Goal: Task Accomplishment & Management: Manage account settings

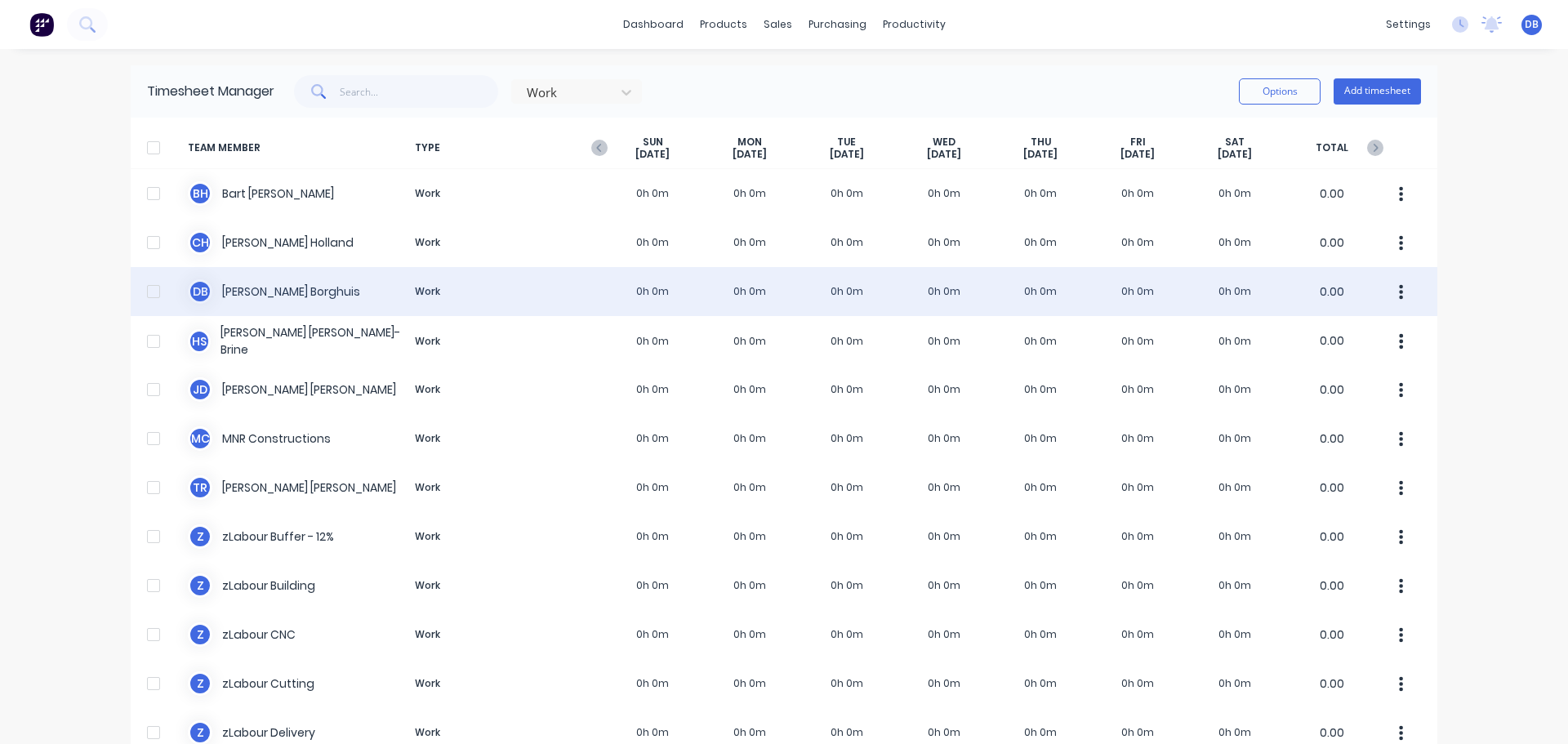
click at [167, 290] on div "[PERSON_NAME] Work 0h 0m 0h 0m 0h 0m 0h 0m 0h 0m 0h 0m 0h 0m 0.00" at bounding box center [784, 291] width 1307 height 49
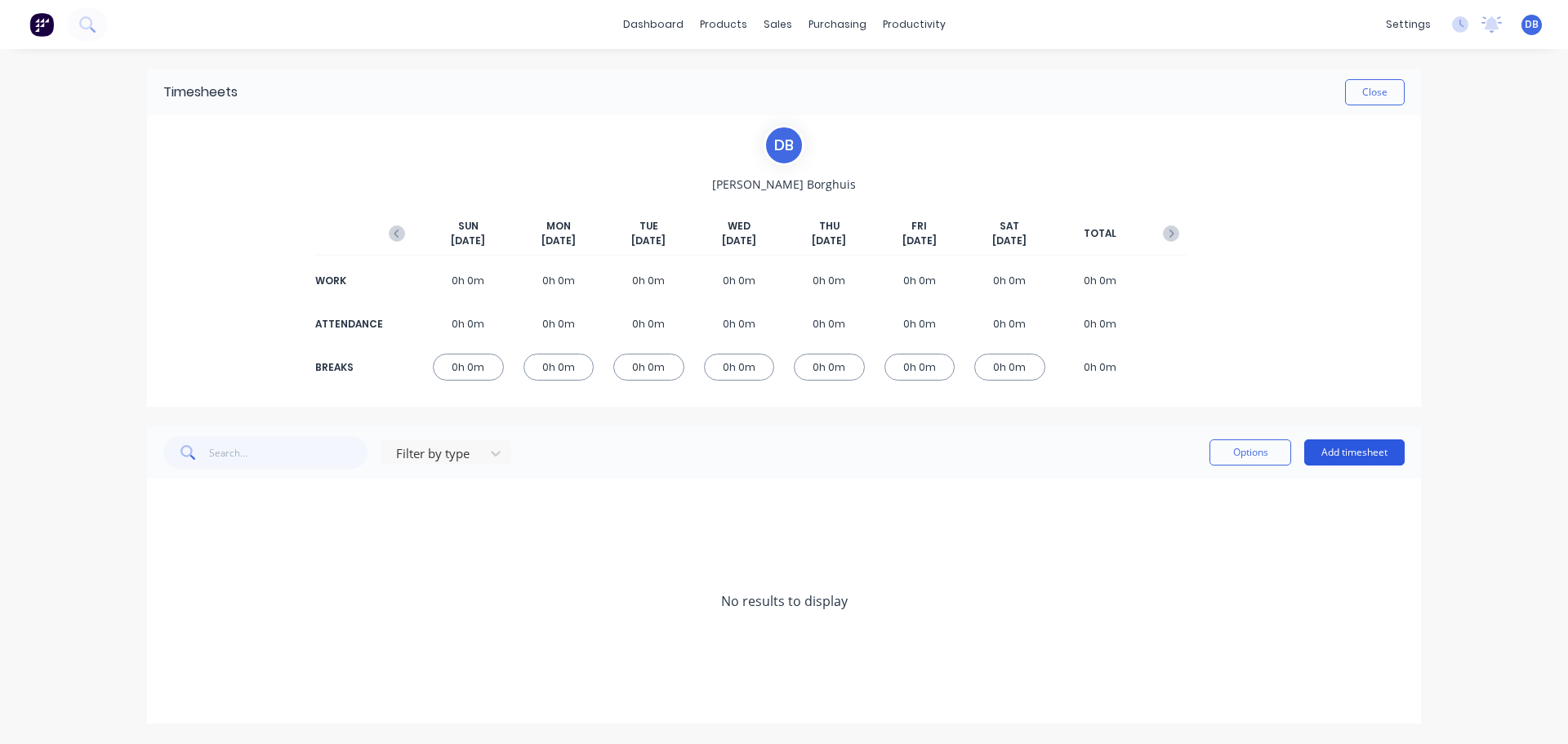
click at [1363, 452] on button "Add timesheet" at bounding box center [1354, 452] width 100 height 26
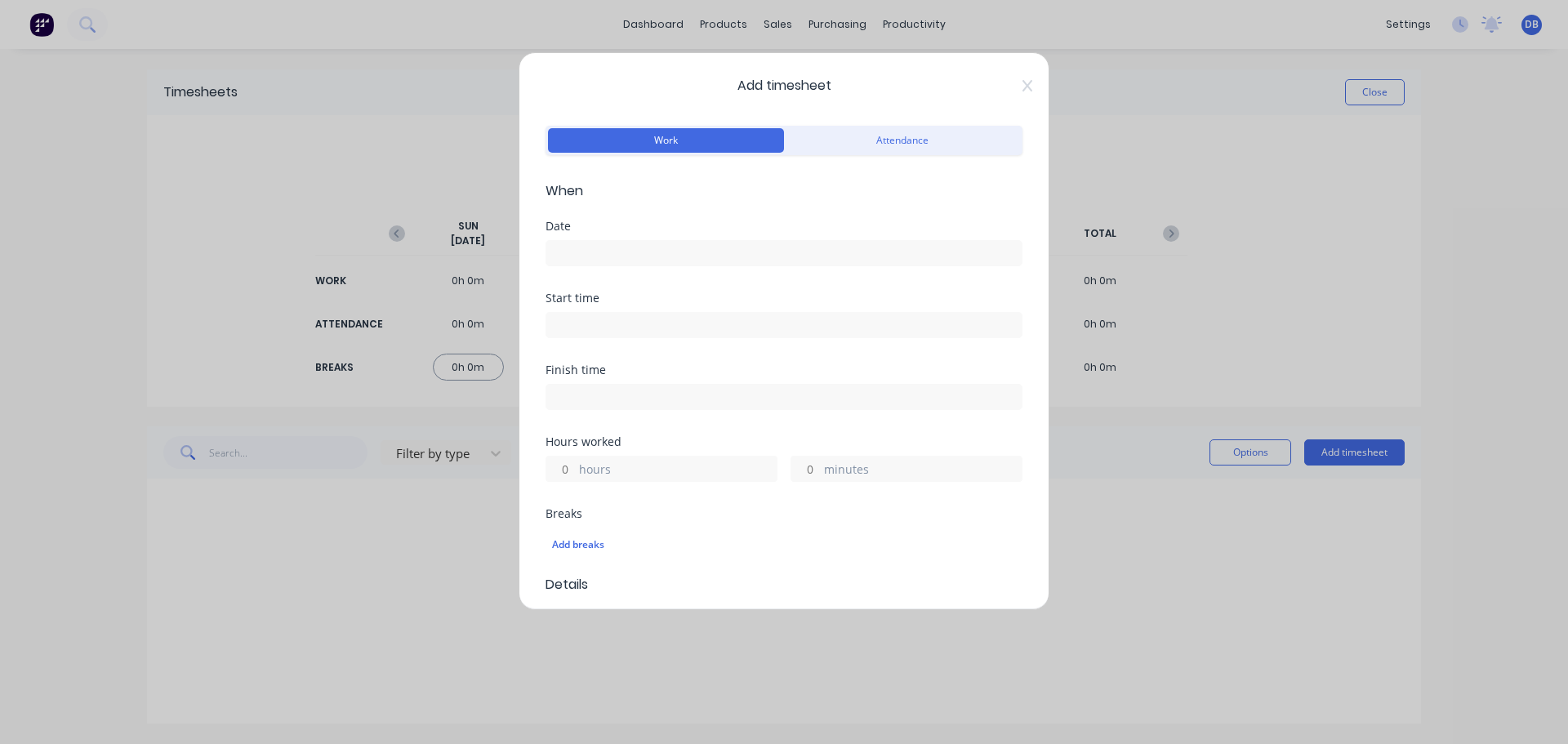
scroll to position [408, 0]
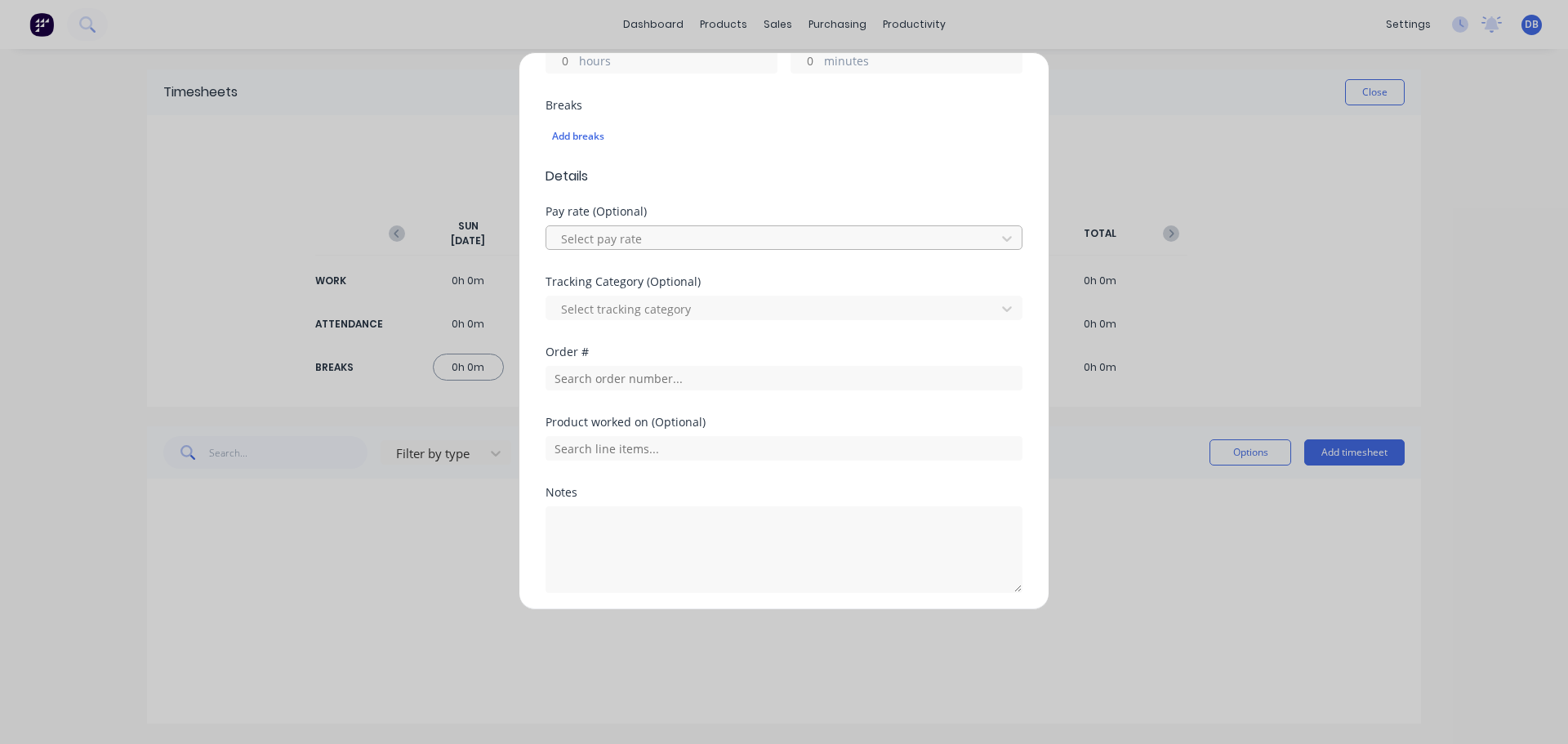
click at [733, 240] on div at bounding box center [773, 239] width 428 height 21
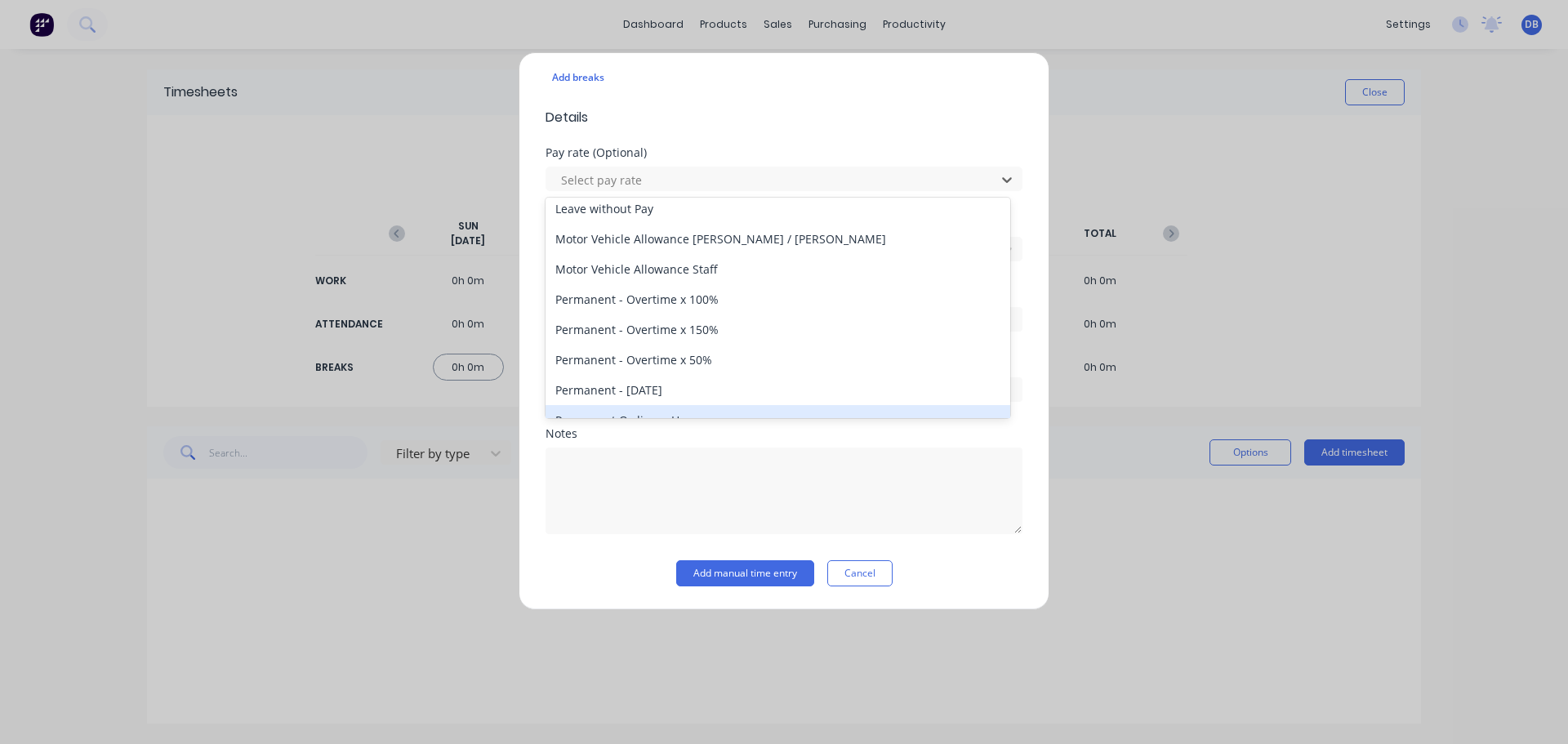
scroll to position [451, 0]
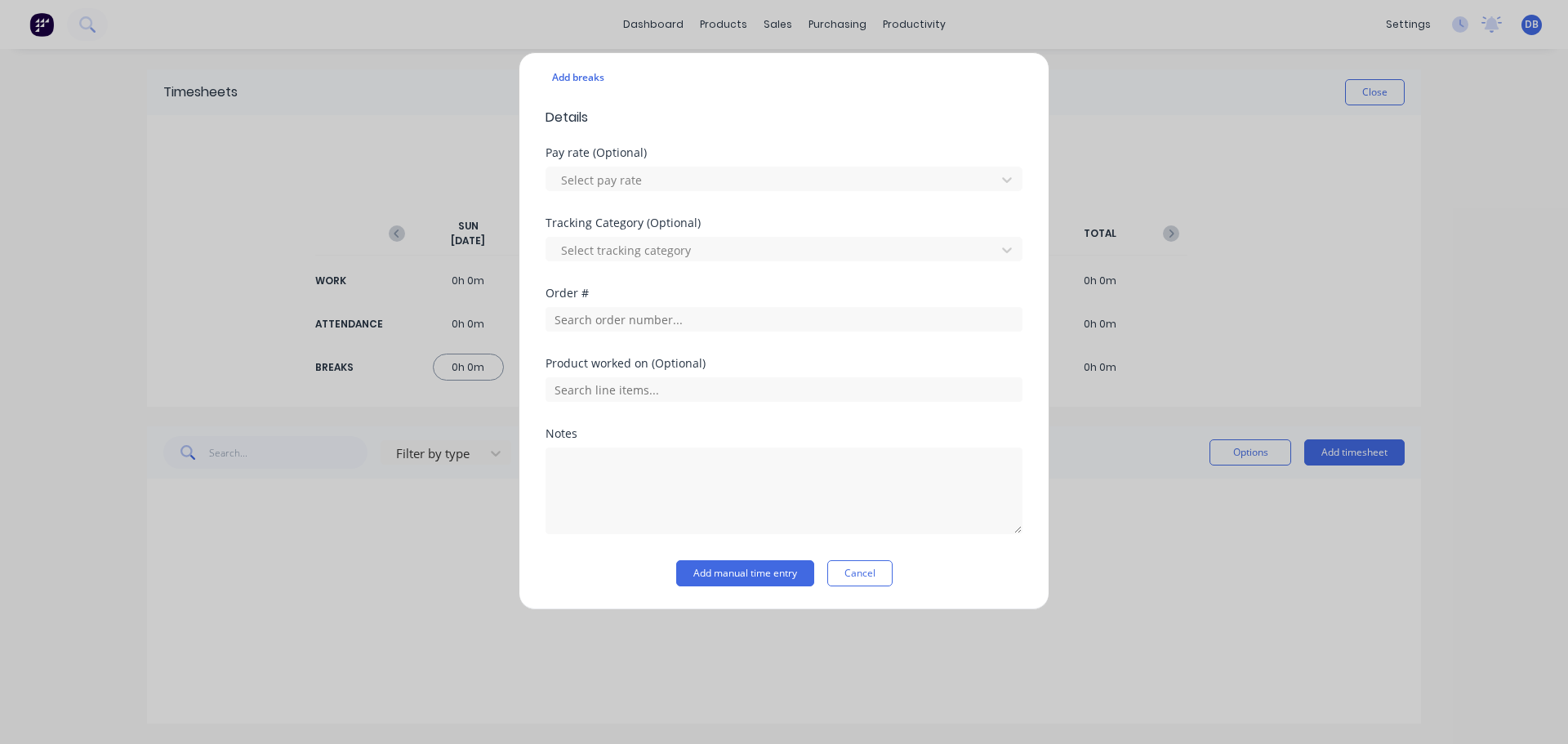
click at [1024, 442] on div "Add timesheet Work Attendance When Date Start time Finish time Hours worked hou…" at bounding box center [784, 331] width 531 height 558
click at [668, 312] on input "text" at bounding box center [784, 319] width 477 height 24
click at [735, 301] on div "Order #" at bounding box center [784, 310] width 477 height 44
click at [691, 251] on div at bounding box center [773, 250] width 428 height 21
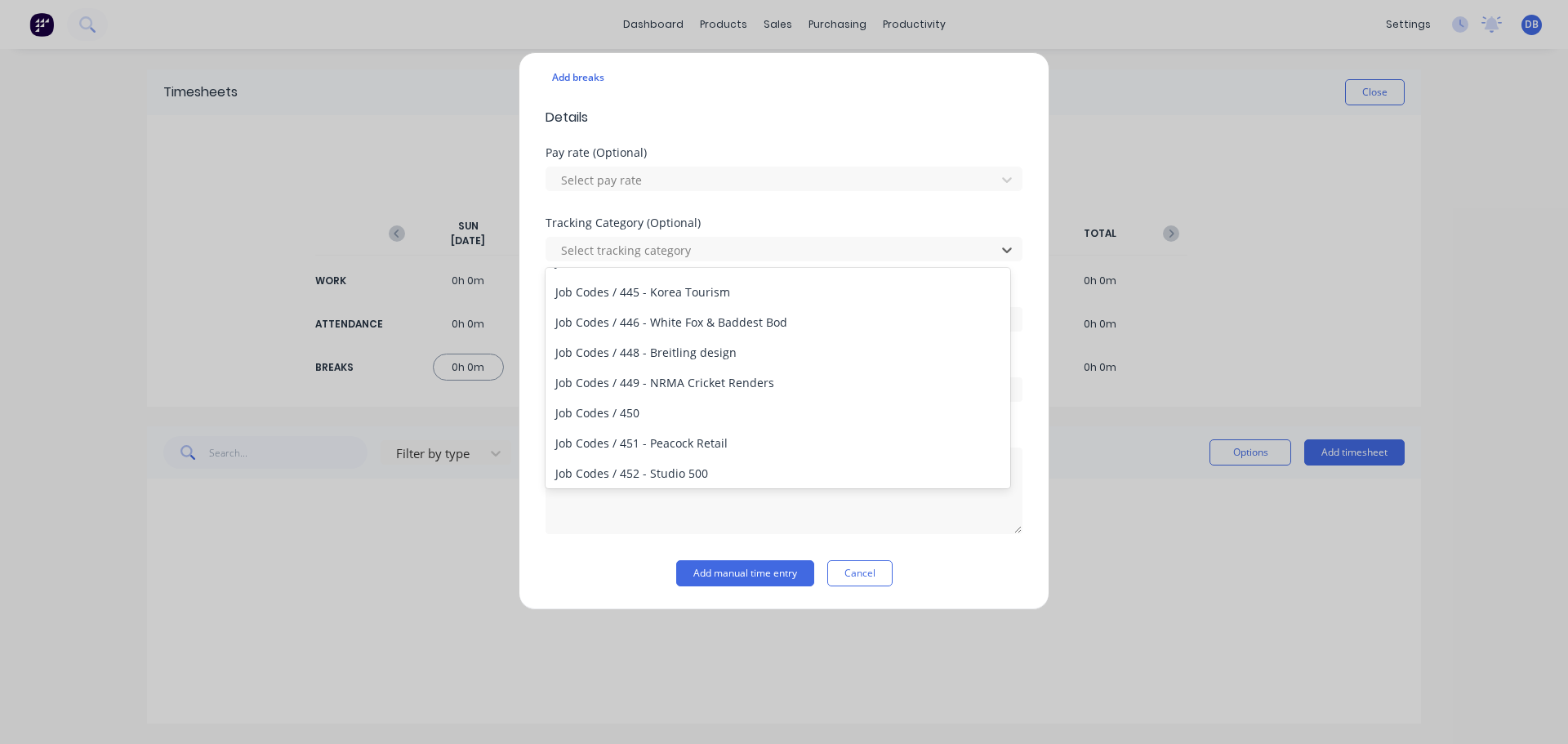
scroll to position [980, 0]
click at [857, 573] on button "Cancel" at bounding box center [860, 573] width 65 height 26
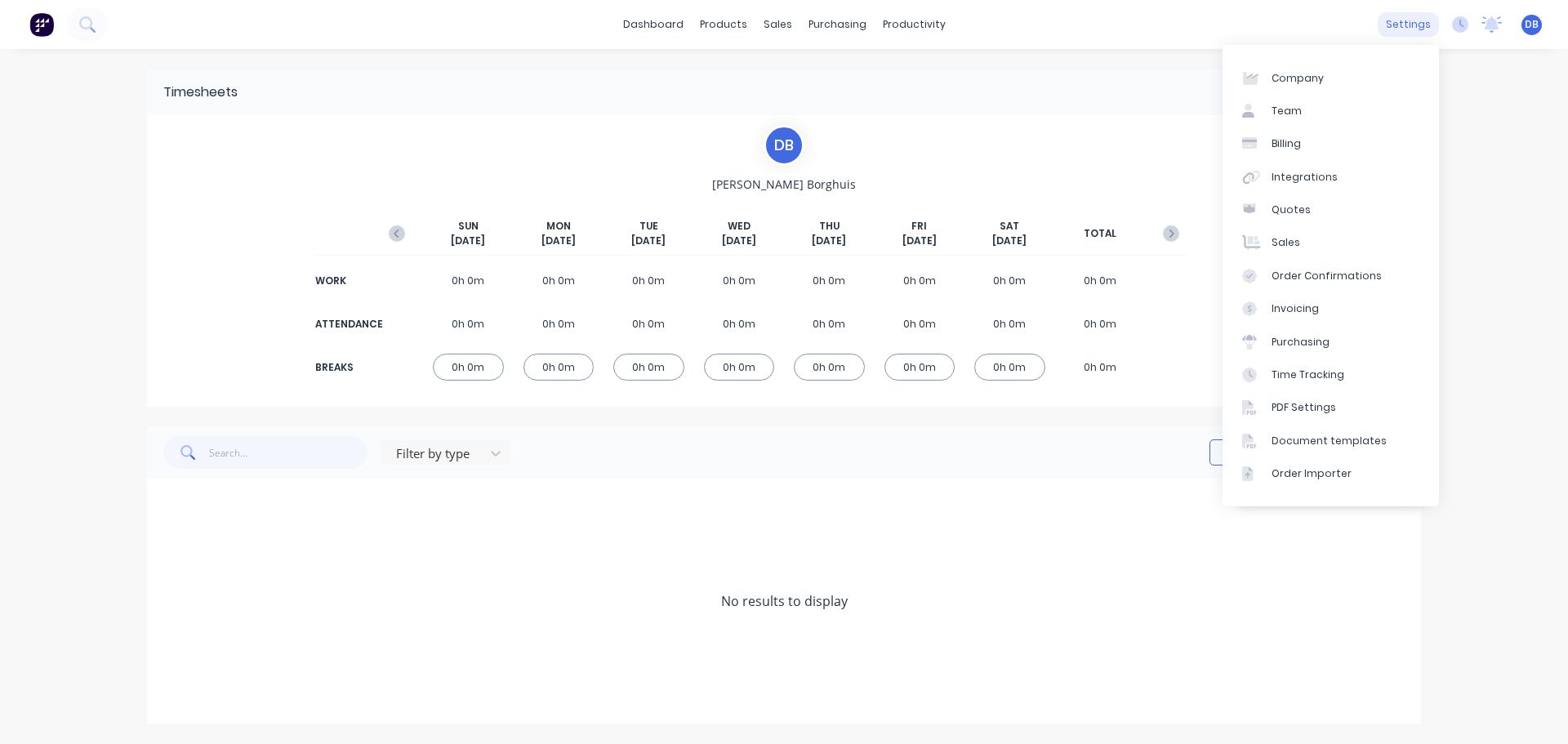
click at [1424, 23] on div "settings" at bounding box center [1409, 24] width 62 height 24
click at [1318, 180] on div "Integrations" at bounding box center [1305, 177] width 66 height 14
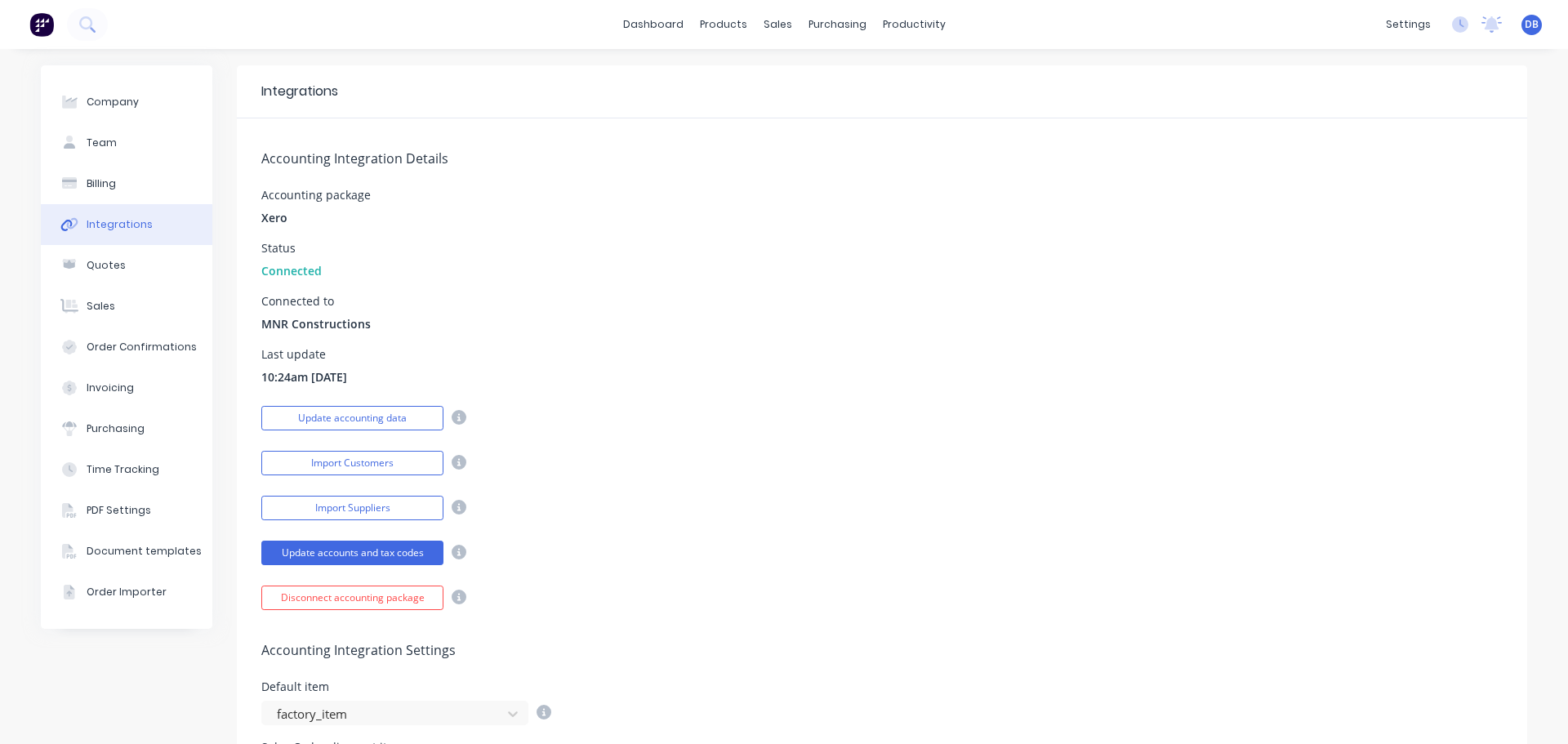
scroll to position [163, 0]
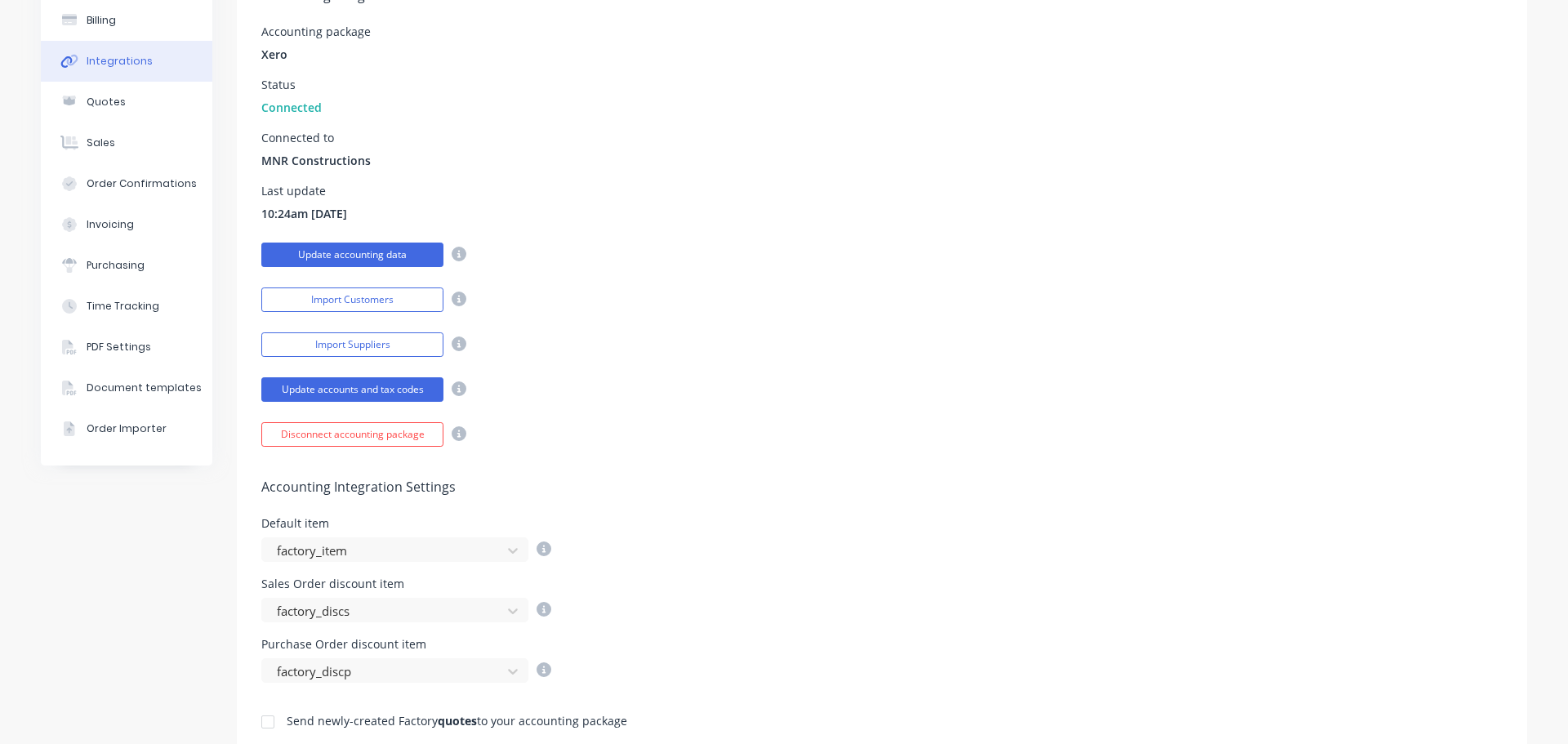
click at [302, 261] on button "Update accounting data" at bounding box center [352, 254] width 182 height 24
click at [837, 322] on div "Accounting Integration Details Accounting package Xero Status Connected Connect…" at bounding box center [883, 200] width 1291 height 491
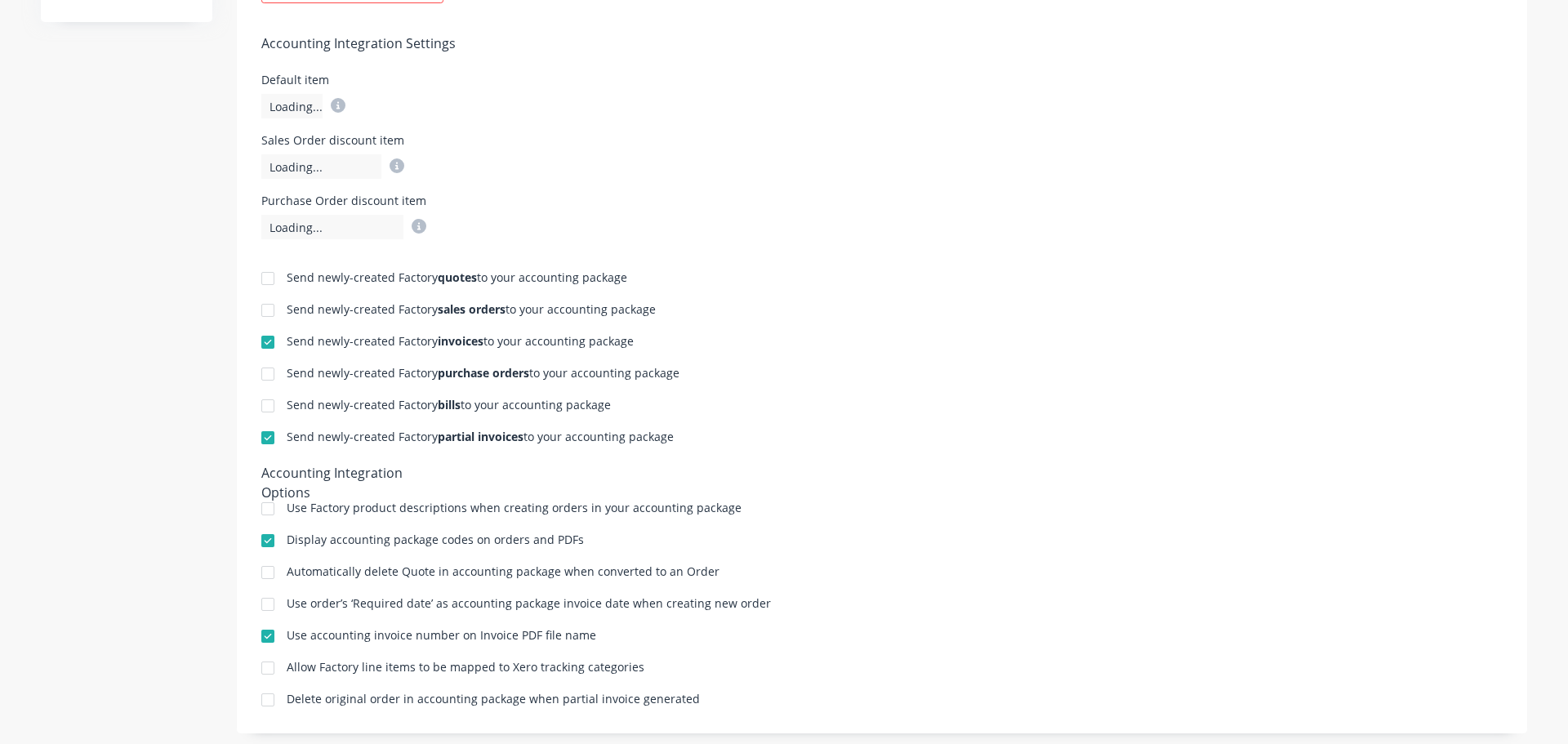
scroll to position [637, 0]
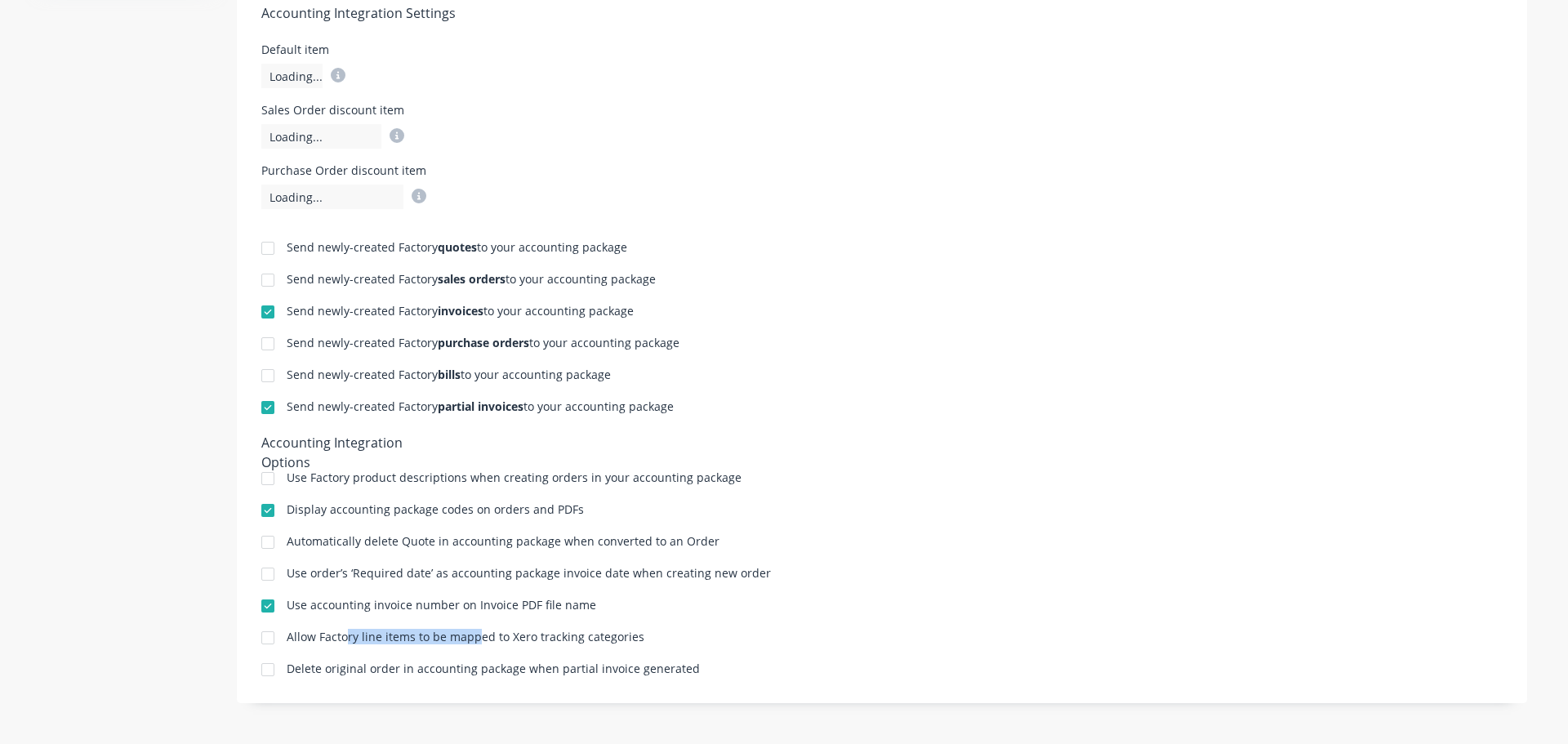
drag, startPoint x: 432, startPoint y: 640, endPoint x: 517, endPoint y: 640, distance: 85.0
click at [501, 640] on div "Allow Factory line items to be mapped to Xero tracking categories" at bounding box center [465, 636] width 358 height 12
drag, startPoint x: 626, startPoint y: 636, endPoint x: 650, endPoint y: 636, distance: 24.0
click at [628, 636] on div "Allow Factory line items to be mapped to Xero tracking categories" at bounding box center [883, 638] width 1242 height 15
click at [533, 644] on div "Allow Factory line items to be mapped to Xero tracking categories" at bounding box center [883, 638] width 1242 height 15
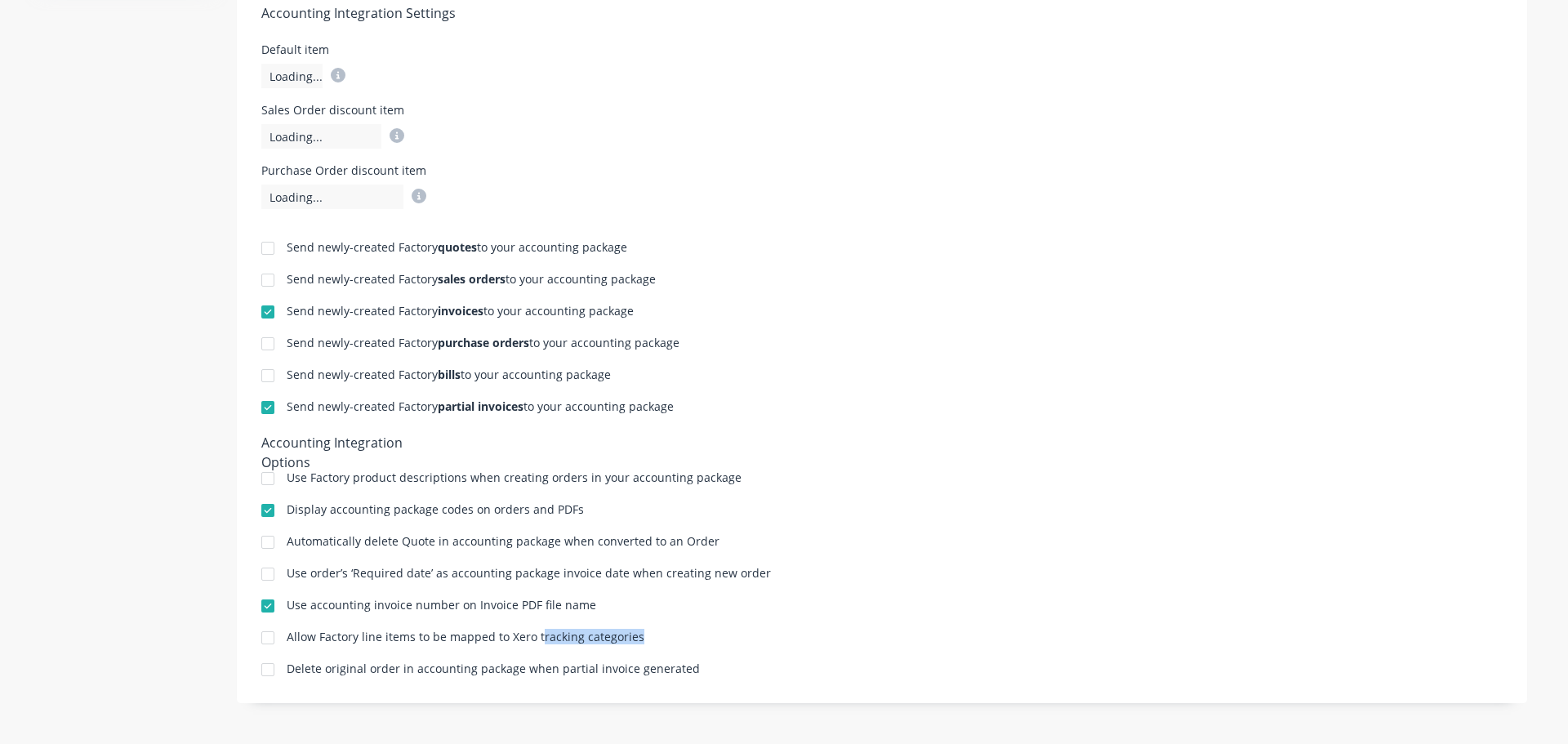
click at [732, 644] on div "Allow Factory line items to be mapped to Xero tracking categories" at bounding box center [883, 638] width 1242 height 15
drag, startPoint x: 766, startPoint y: 681, endPoint x: 366, endPoint y: 683, distance: 400.0
click at [369, 683] on div "Integrations Accounting Integration Details Accounting package Xero Status Conn…" at bounding box center [883, 65] width 1291 height 1274
click at [531, 665] on div "Delete original order in accounting package when partial invoice generated" at bounding box center [493, 669] width 414 height 12
click at [780, 672] on div "Delete original order in accounting package when partial invoice generated" at bounding box center [883, 671] width 1242 height 15
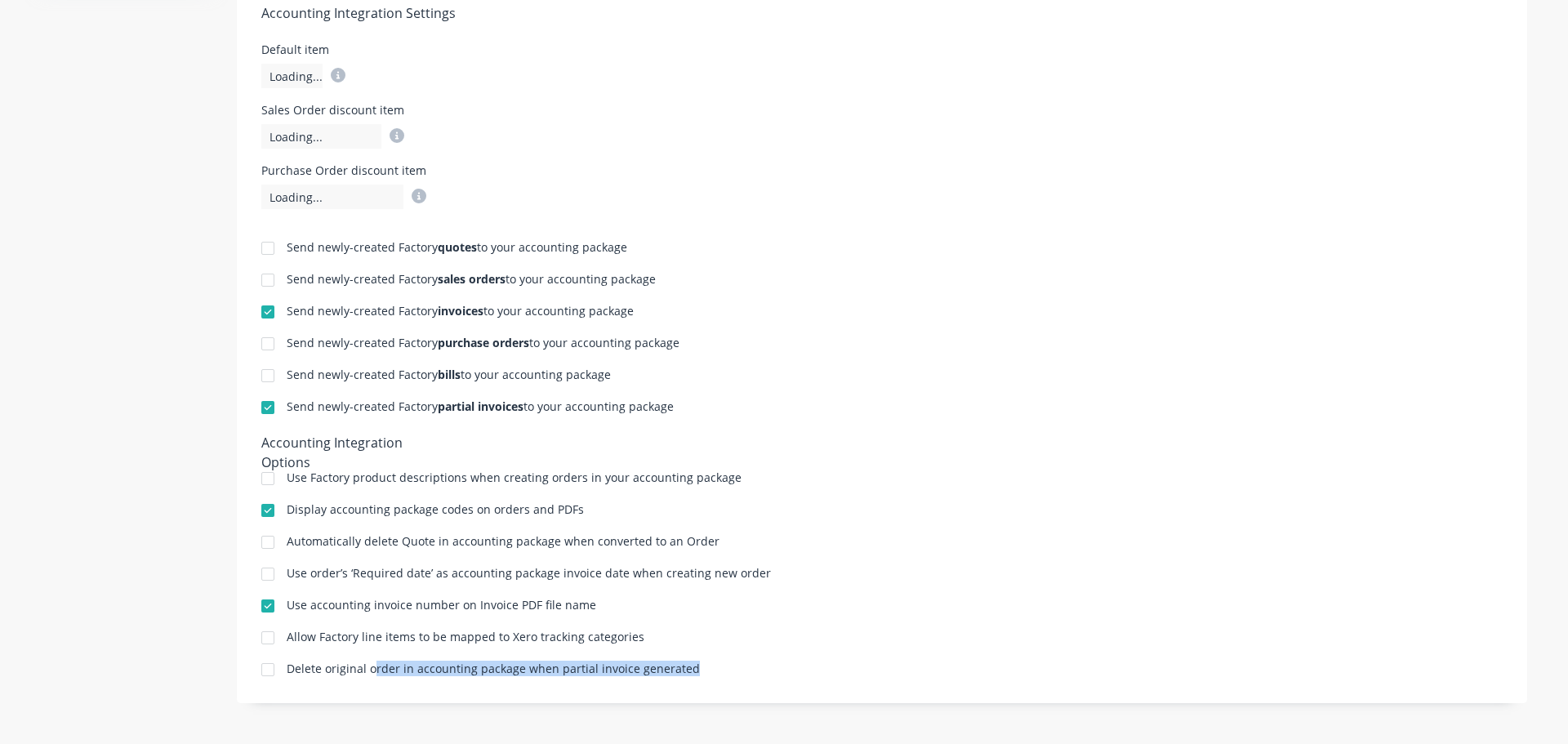
click at [780, 672] on div "Delete original order in accounting package when partial invoice generated" at bounding box center [883, 671] width 1242 height 15
click at [818, 665] on div "Delete original order in accounting package when partial invoice generated" at bounding box center [883, 671] width 1242 height 15
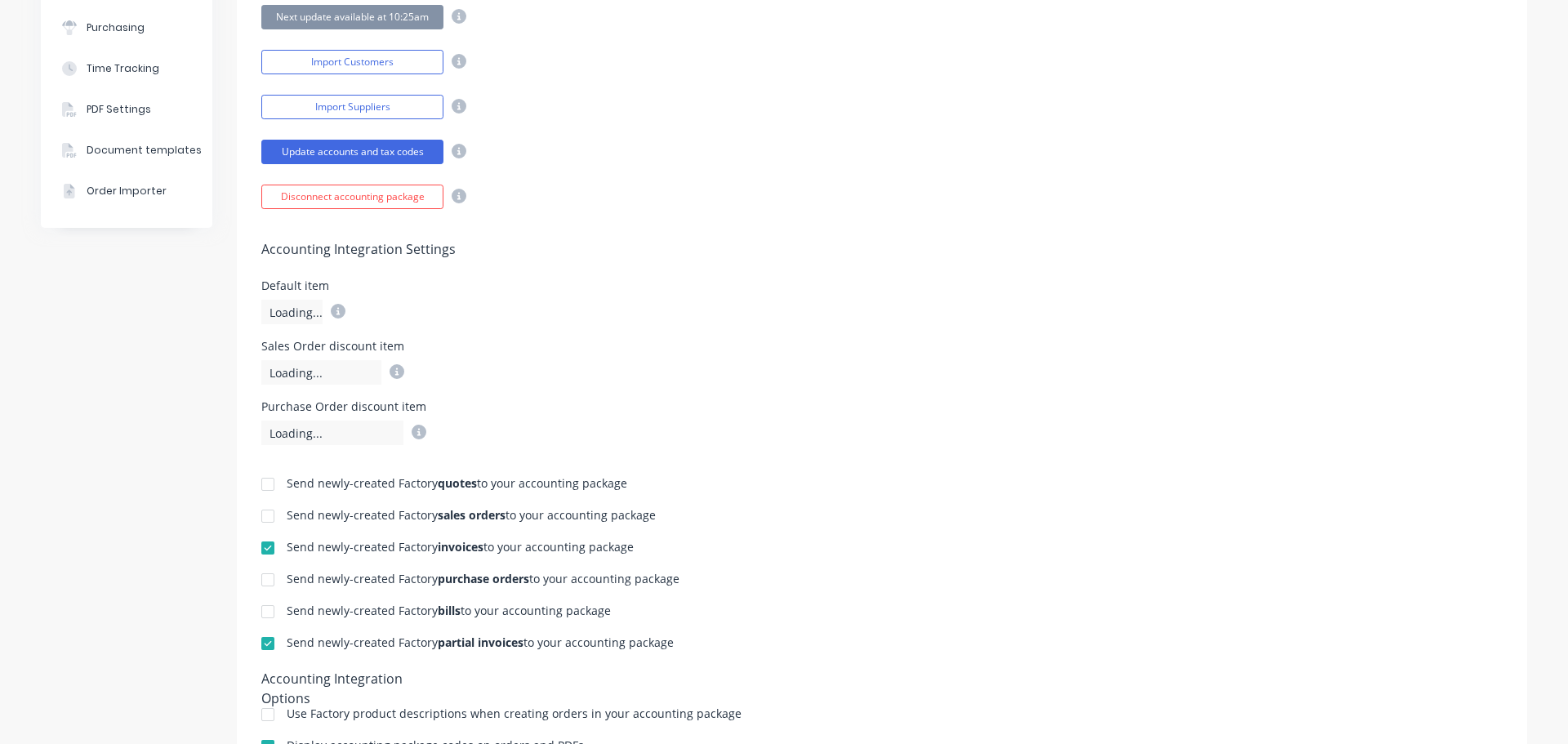
scroll to position [392, 0]
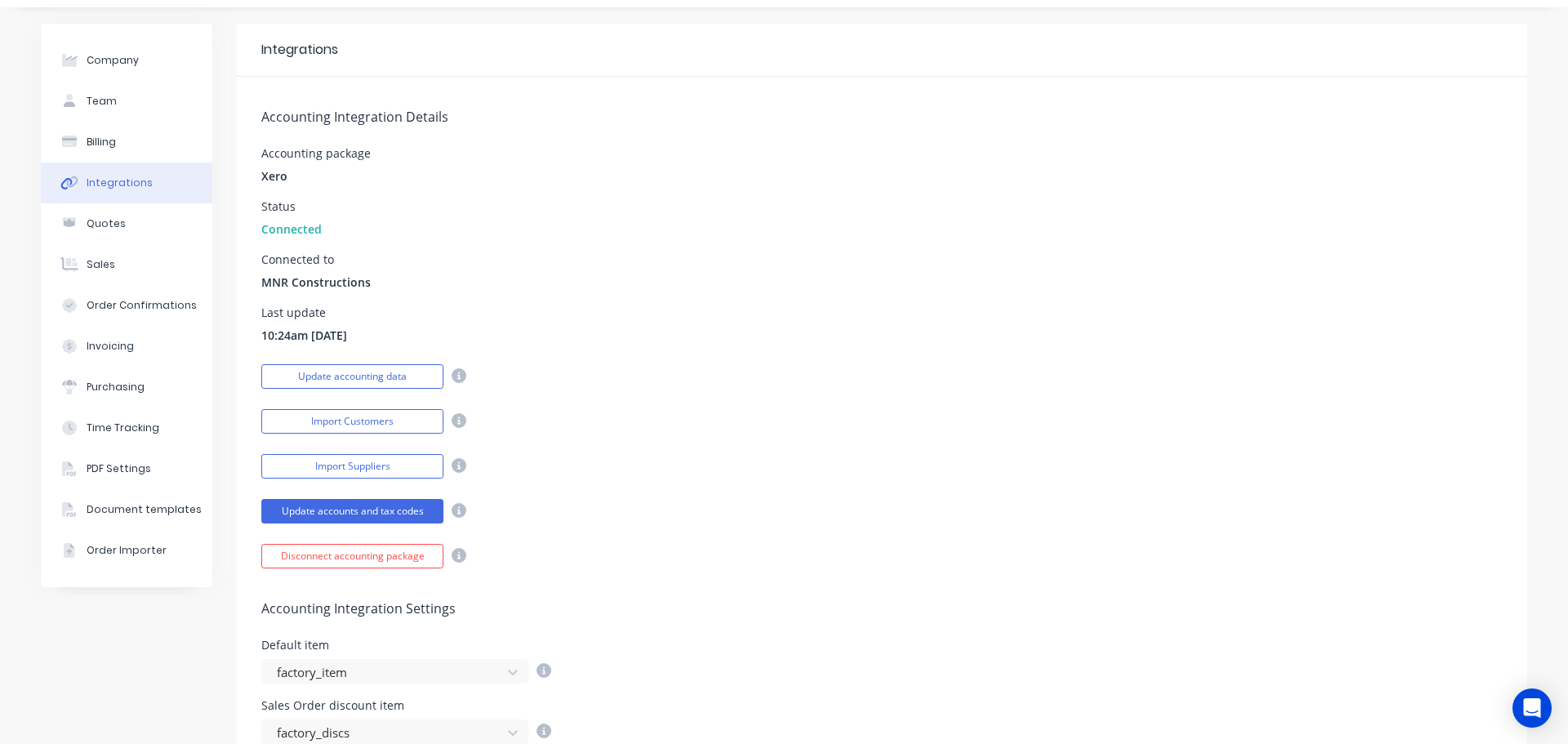
scroll to position [81, 0]
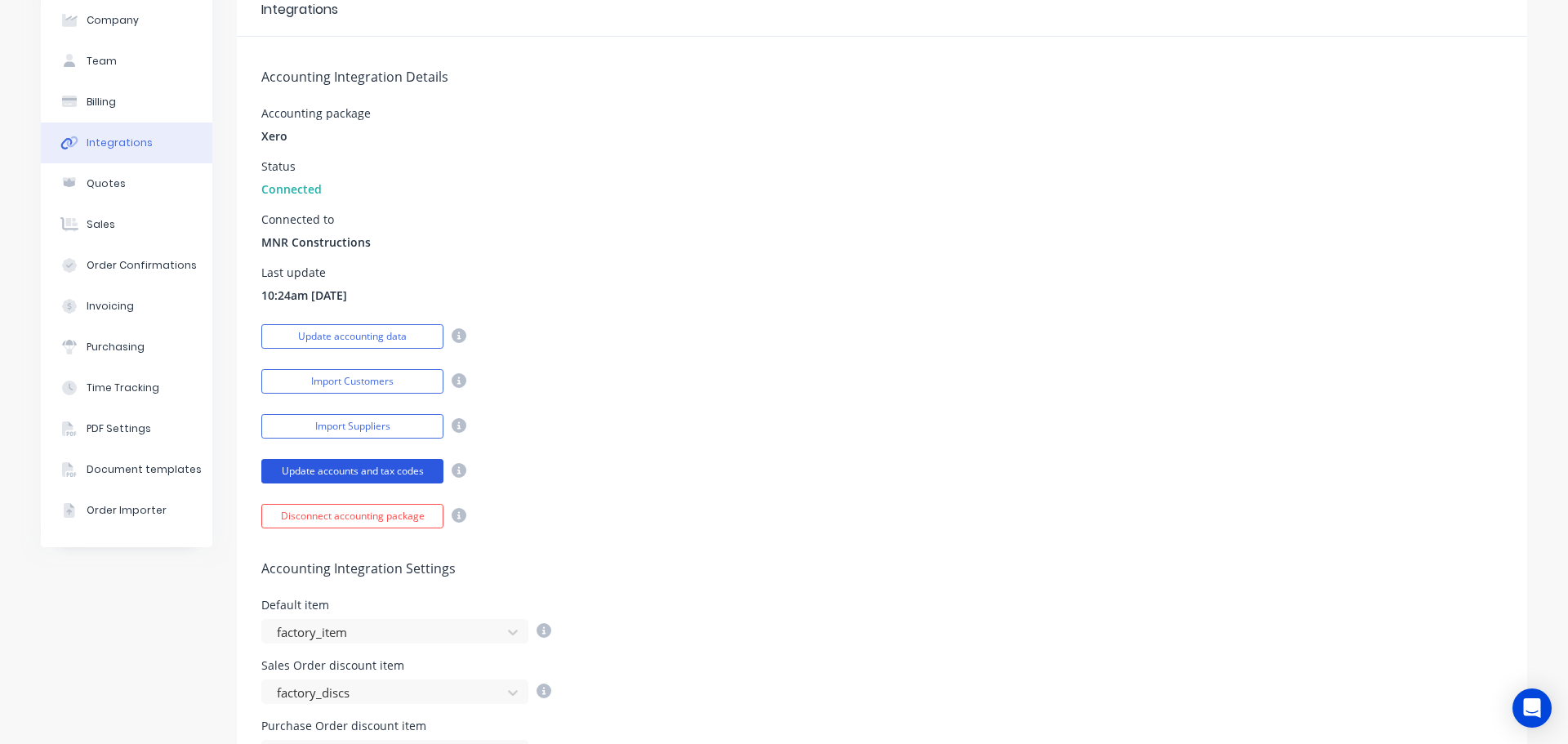
click at [364, 465] on button "Update accounts and tax codes" at bounding box center [352, 471] width 182 height 24
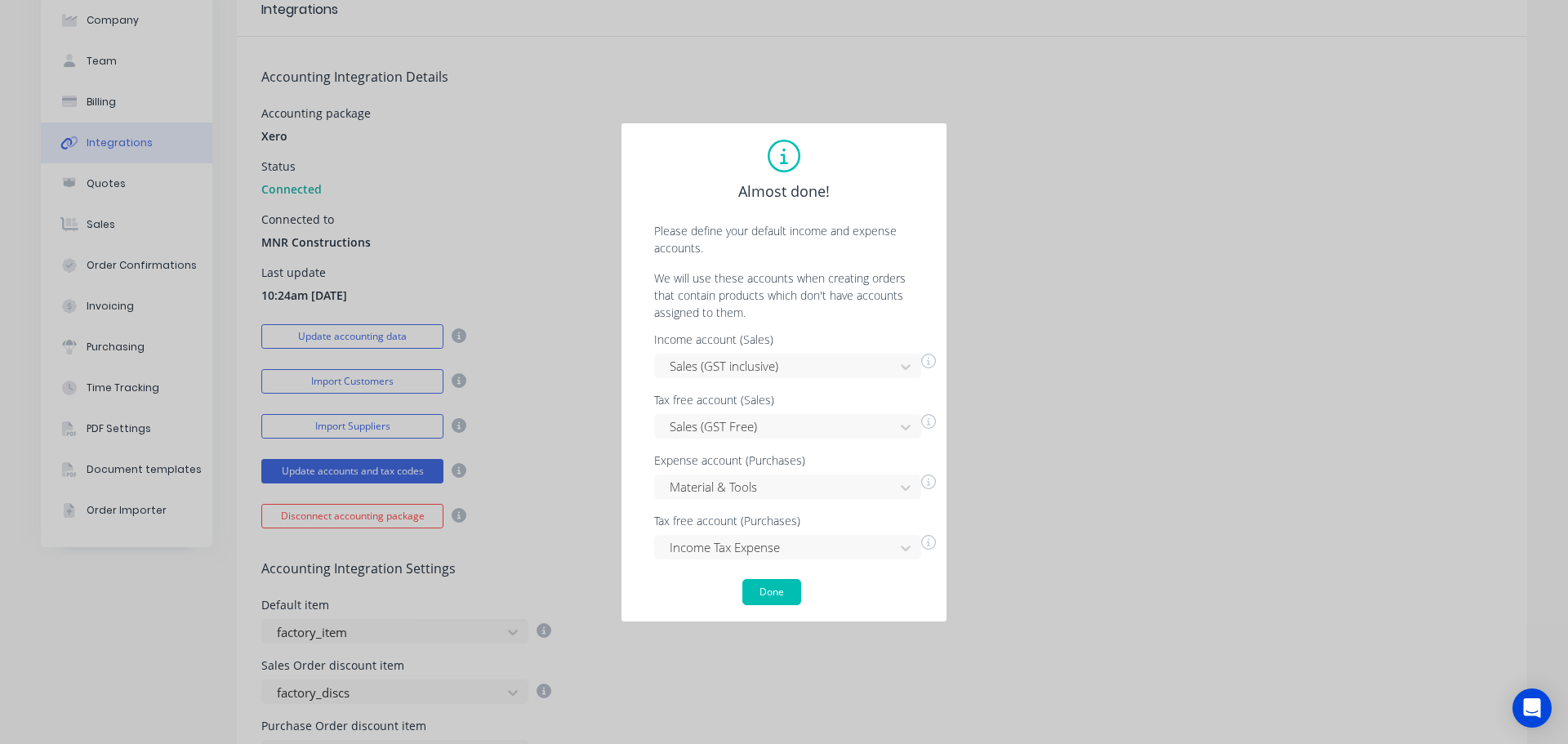
click at [1075, 148] on div "Almost done! Please define your default income and expense accounts. We will us…" at bounding box center [784, 372] width 1568 height 744
click at [782, 606] on div "Almost done! Please define your default income and expense accounts. We will us…" at bounding box center [784, 372] width 327 height 500
click at [782, 590] on button "Done" at bounding box center [771, 592] width 59 height 26
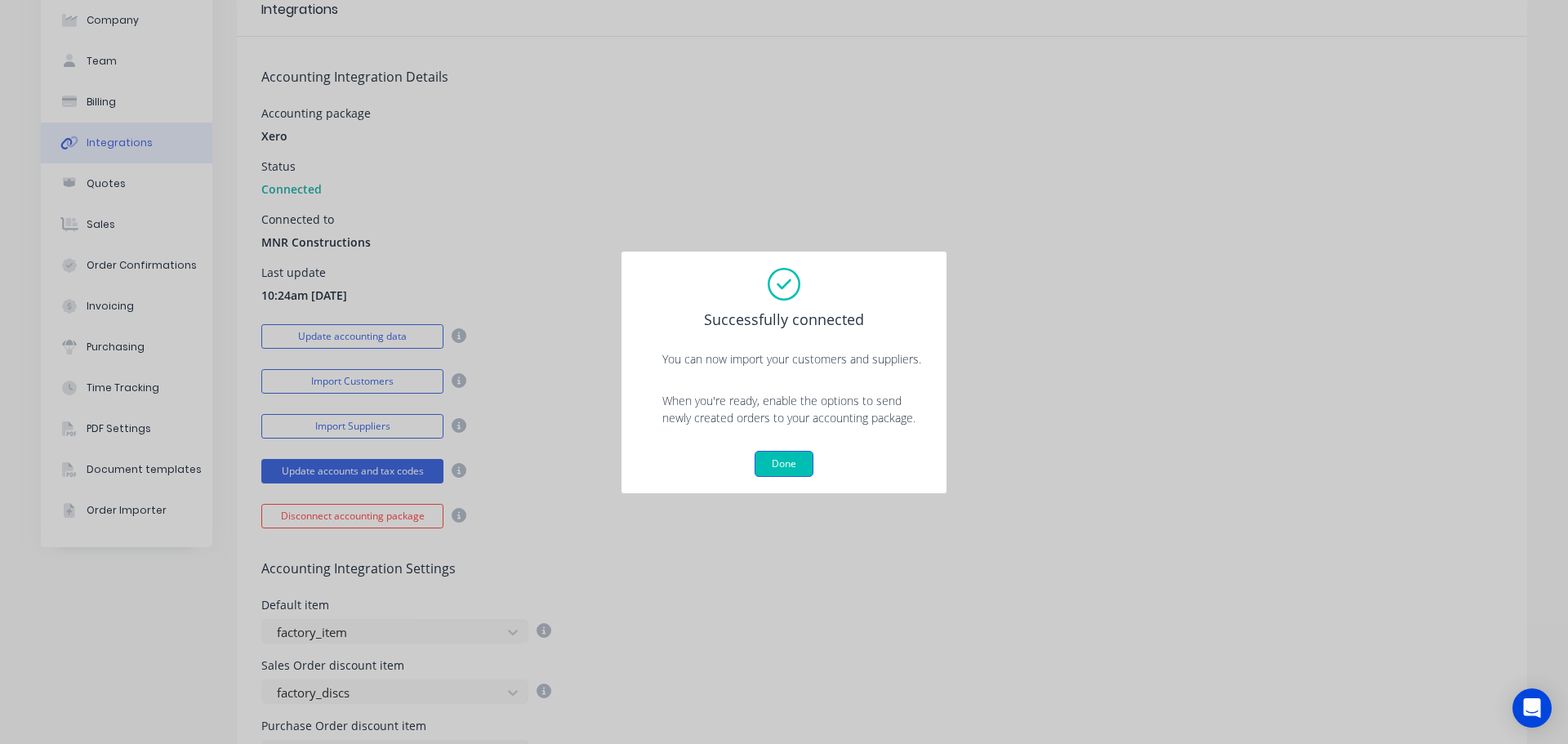
click at [804, 471] on button "Done" at bounding box center [784, 463] width 59 height 26
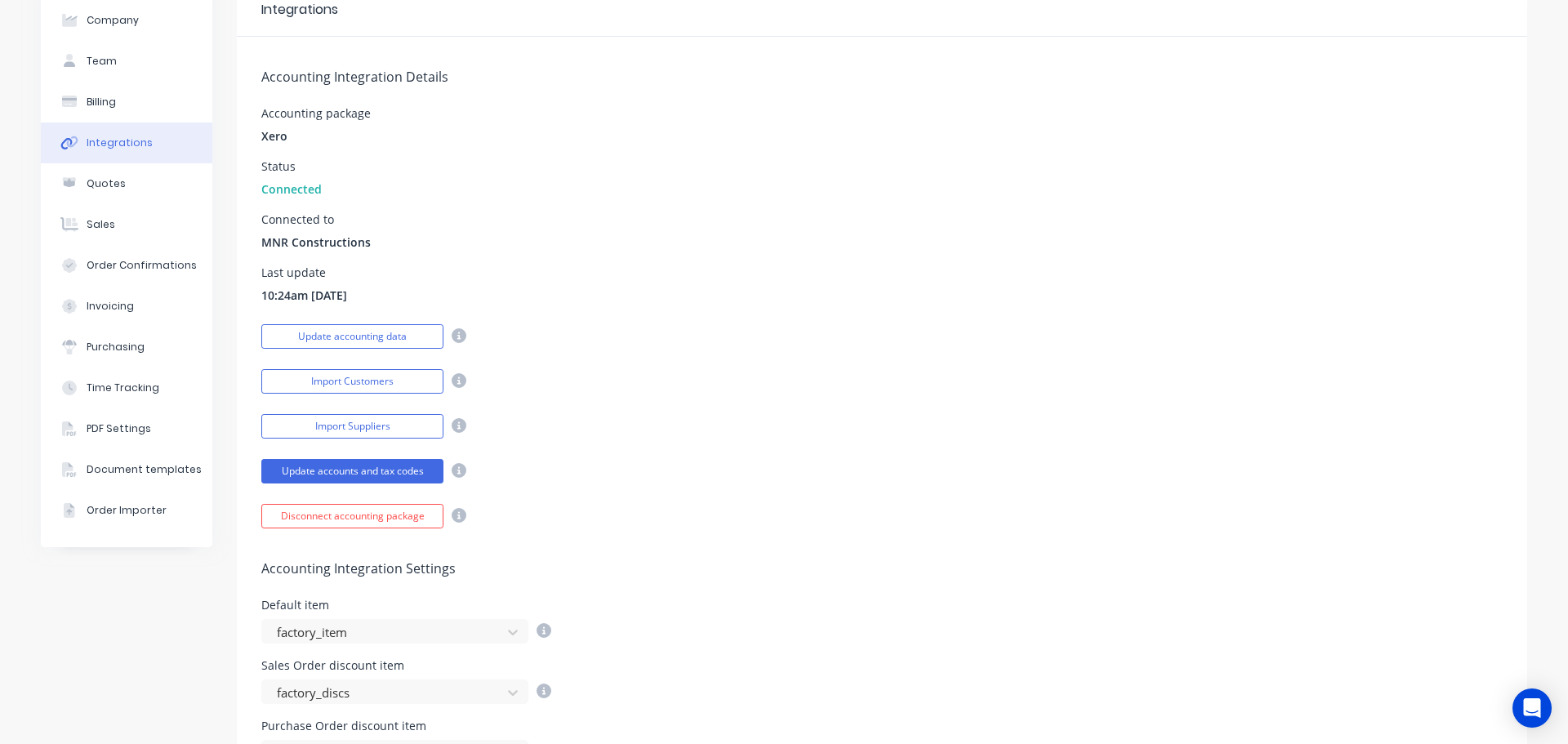
click at [1065, 410] on div "Import Suppliers" at bounding box center [883, 424] width 1242 height 29
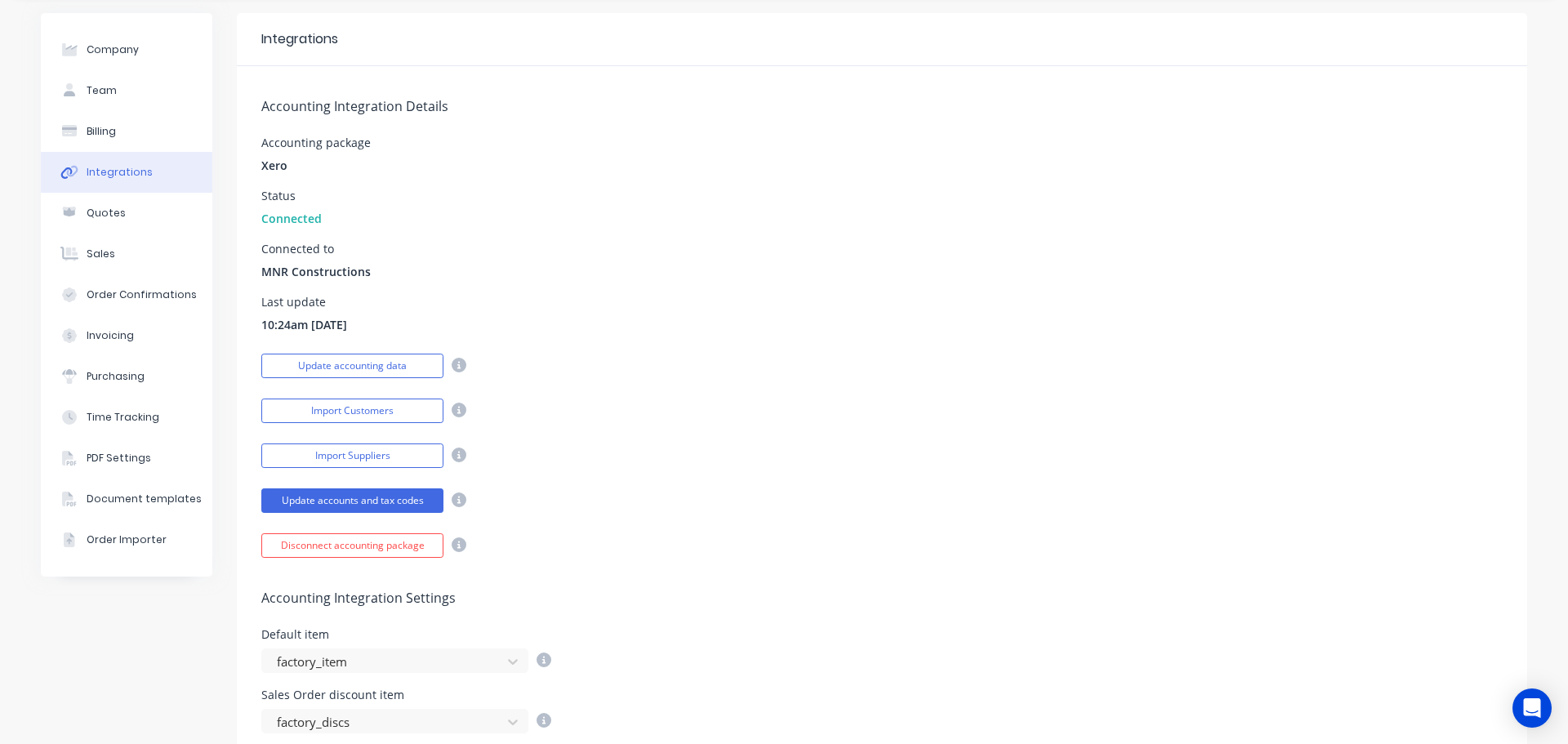
scroll to position [0, 0]
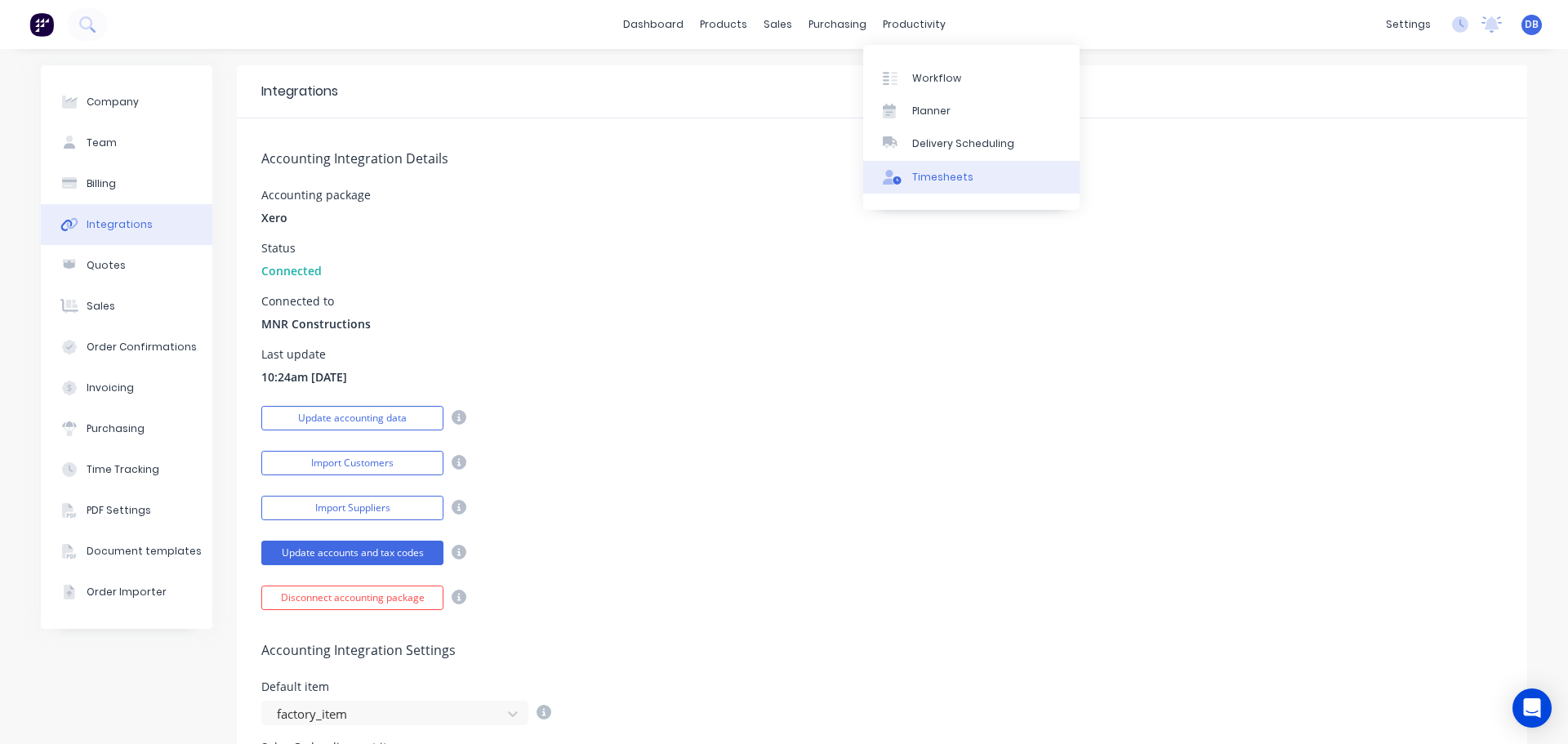
click at [939, 177] on div "Timesheets" at bounding box center [943, 177] width 62 height 14
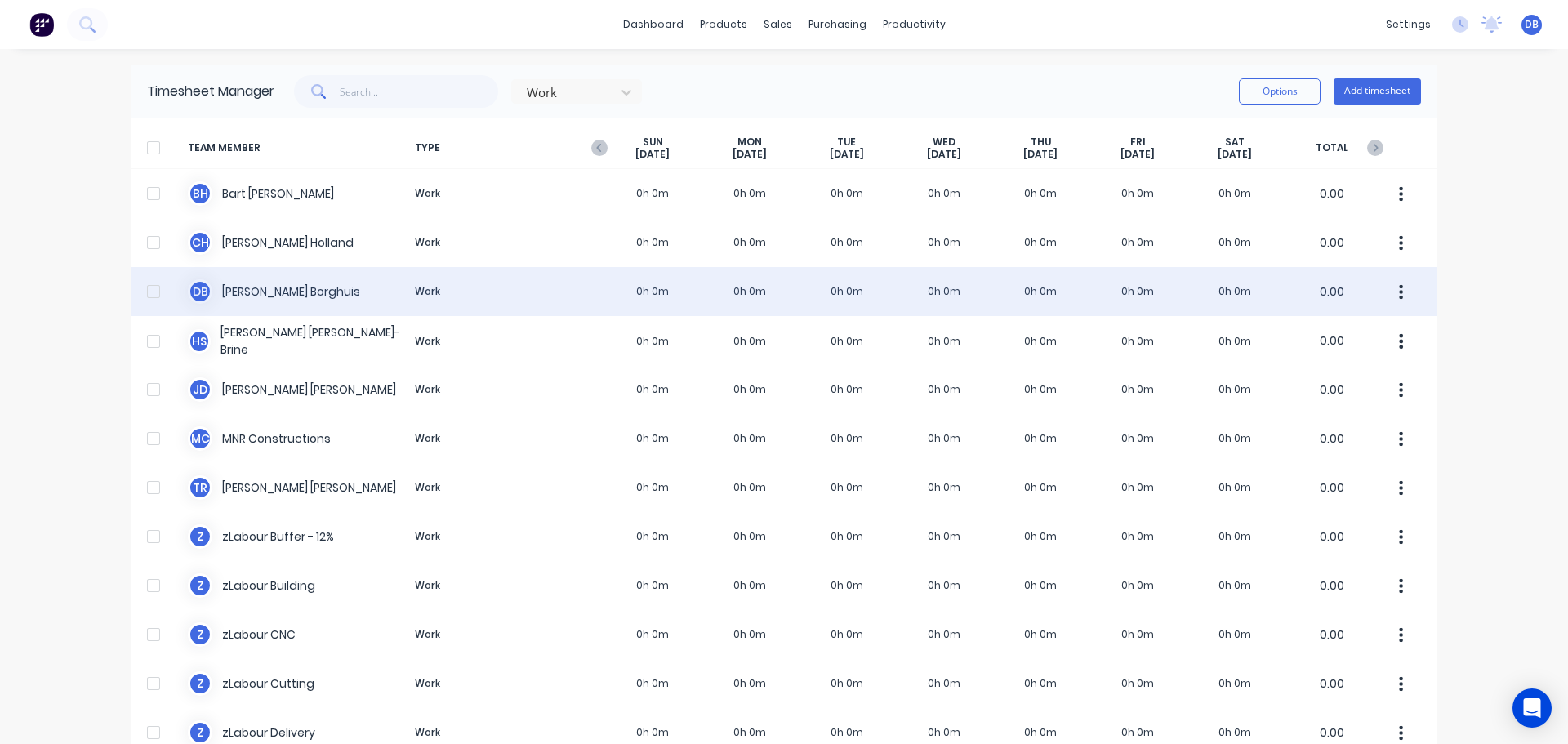
click at [156, 296] on div at bounding box center [154, 291] width 33 height 33
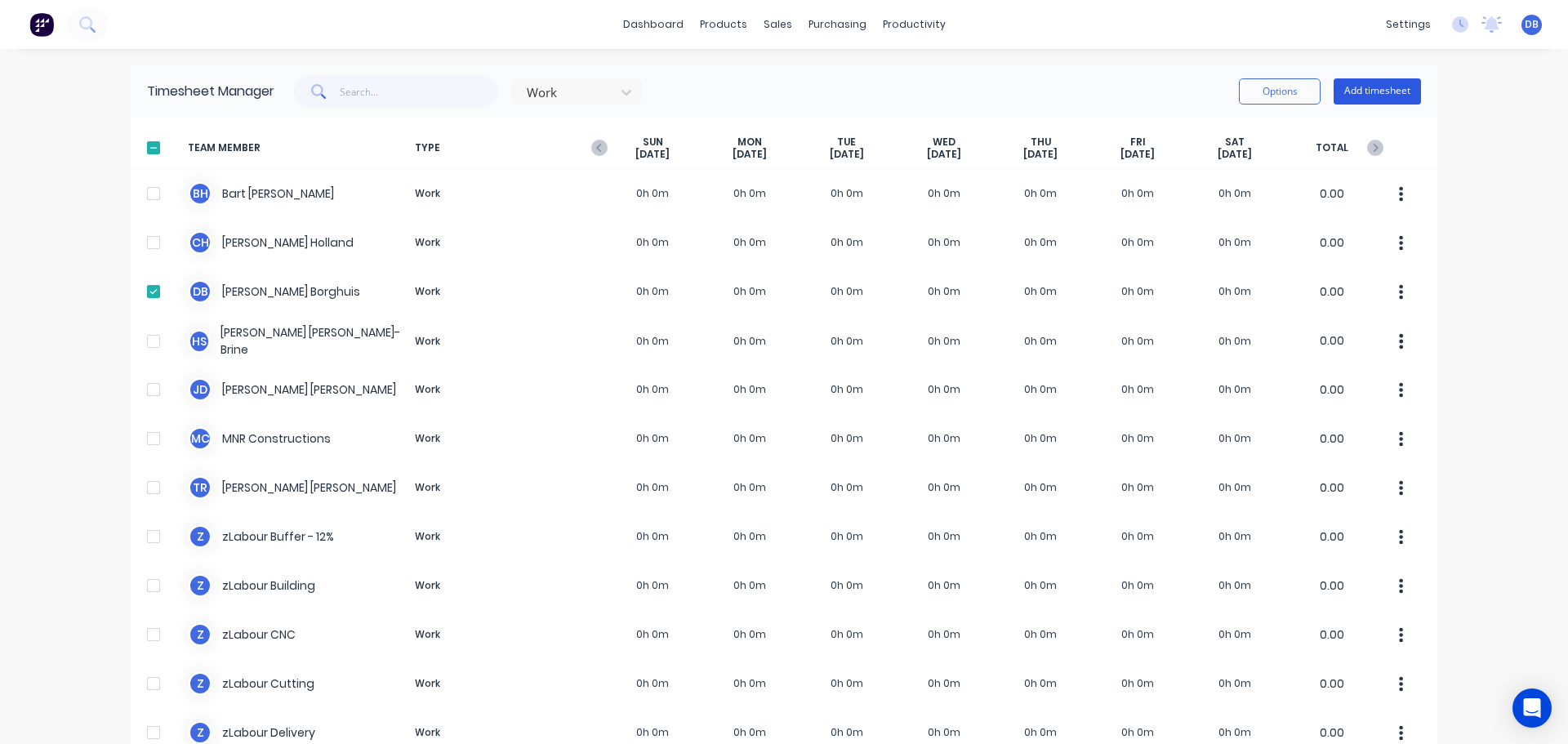
click at [1362, 85] on button "Add timesheet" at bounding box center [1377, 91] width 88 height 26
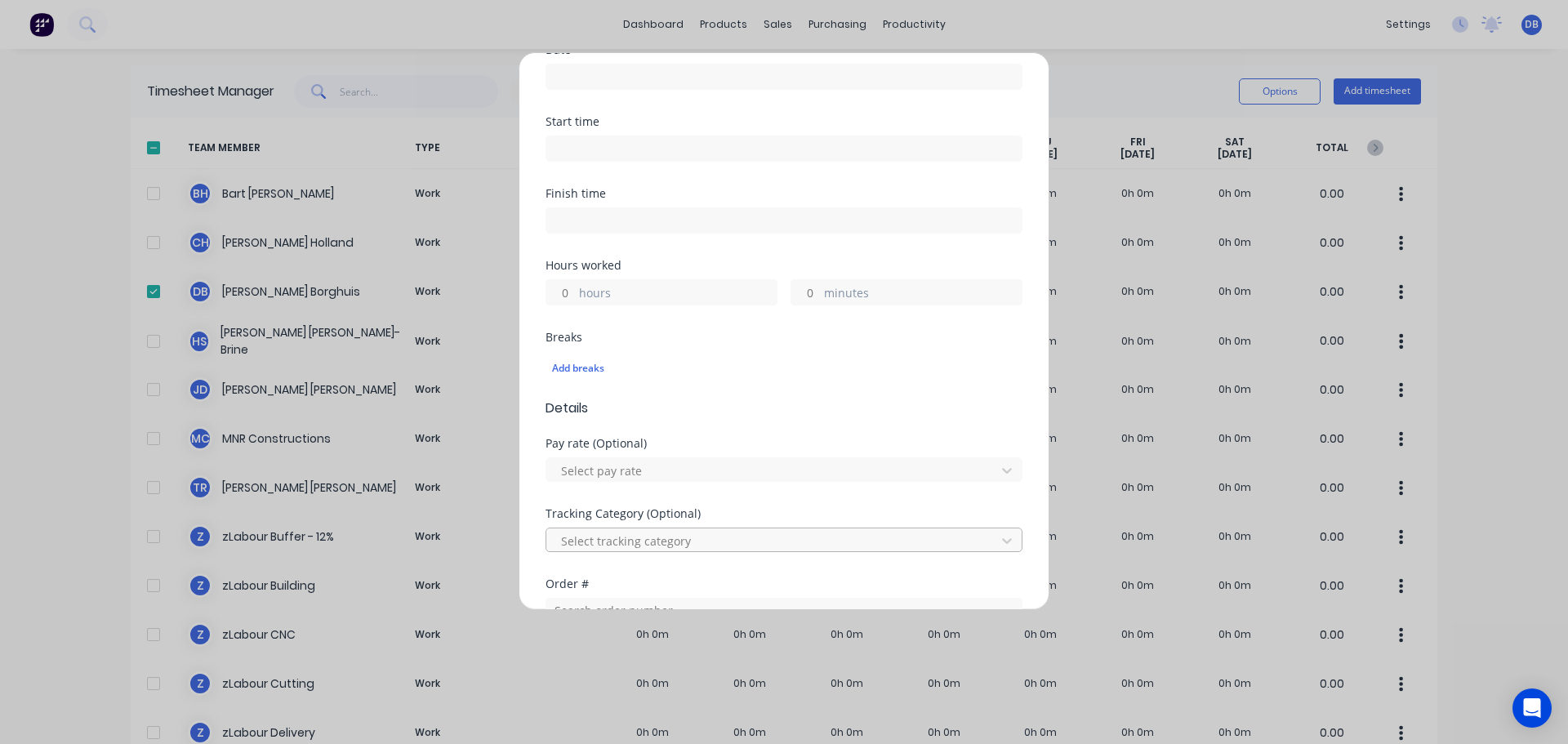
scroll to position [327, 0]
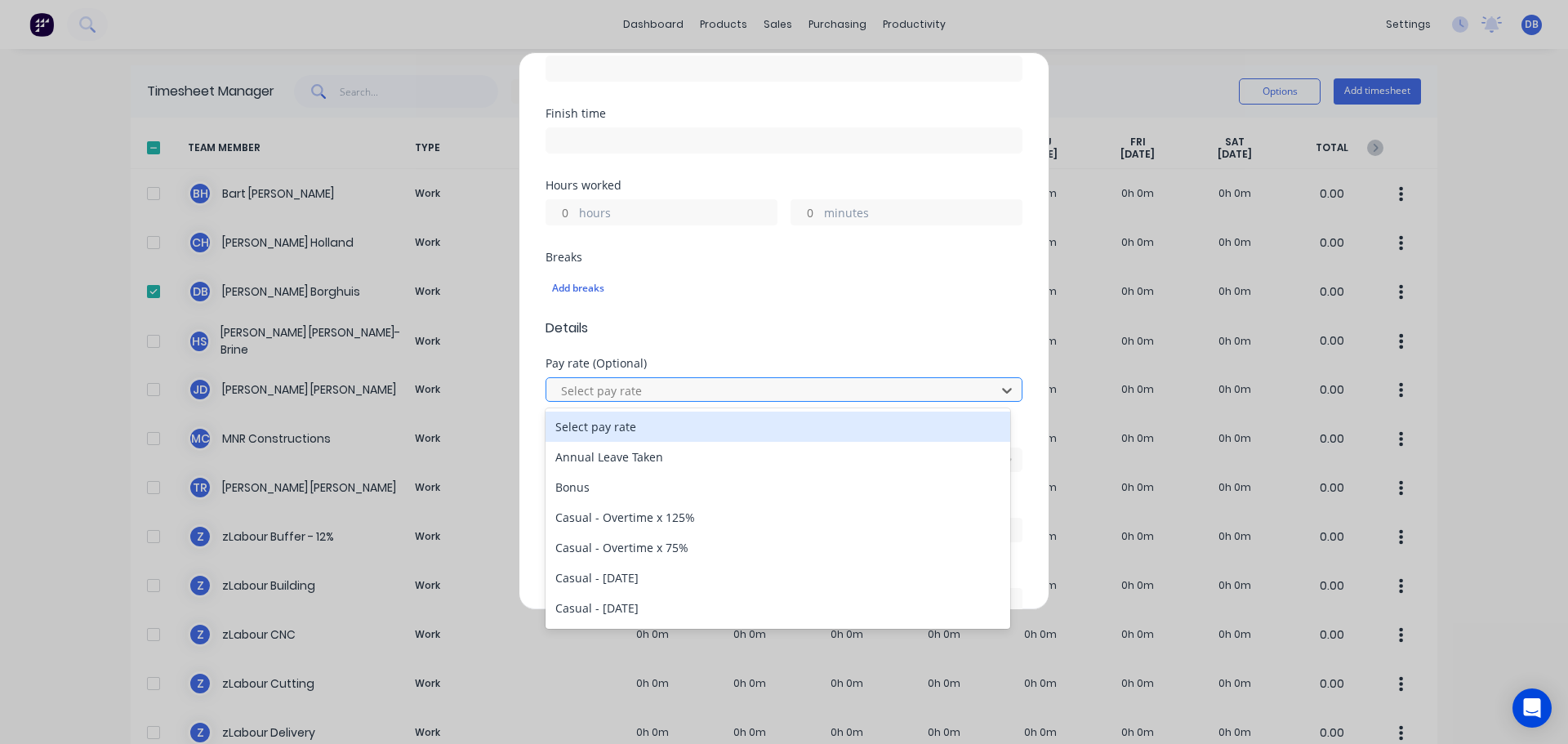
click at [725, 387] on div at bounding box center [773, 390] width 428 height 21
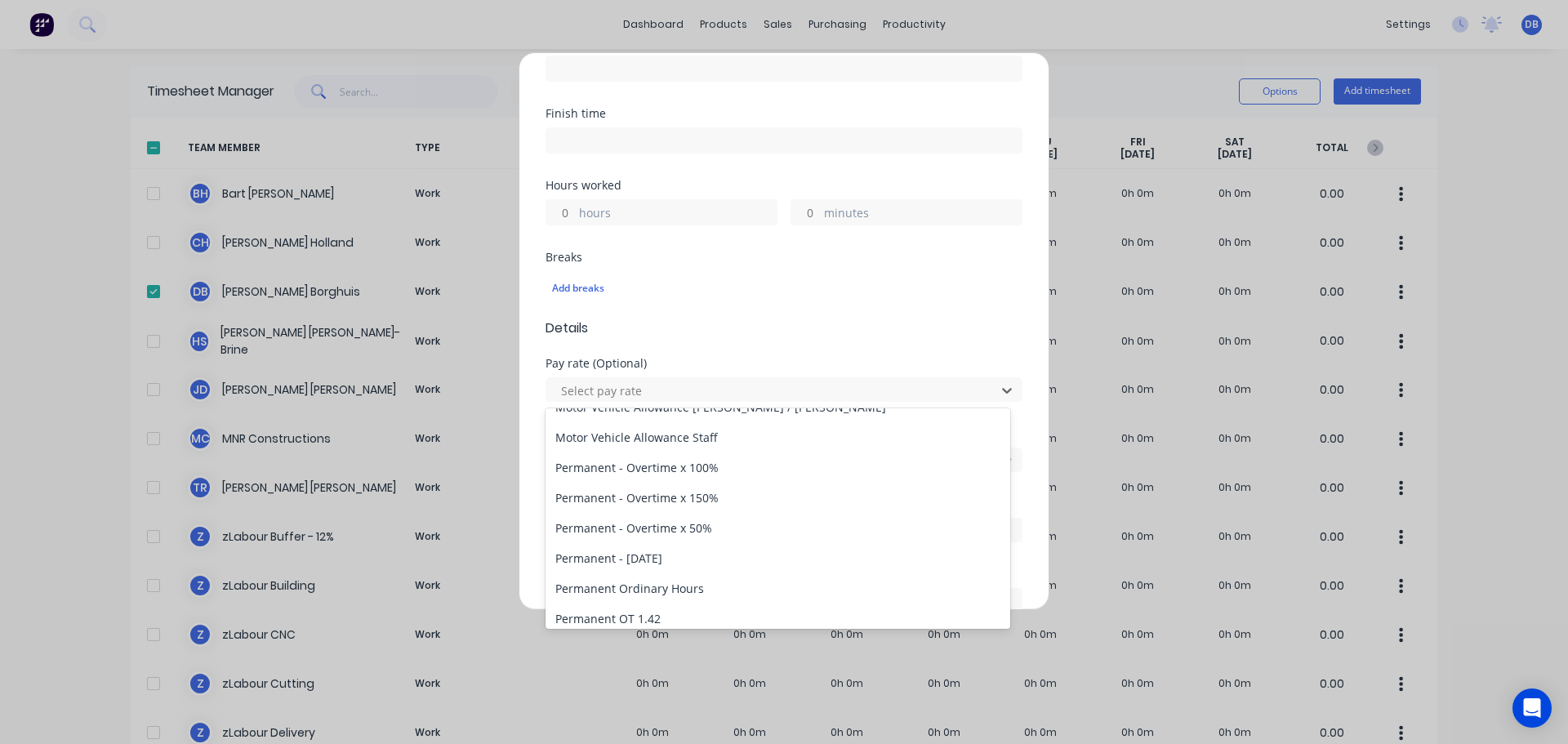
scroll to position [451, 0]
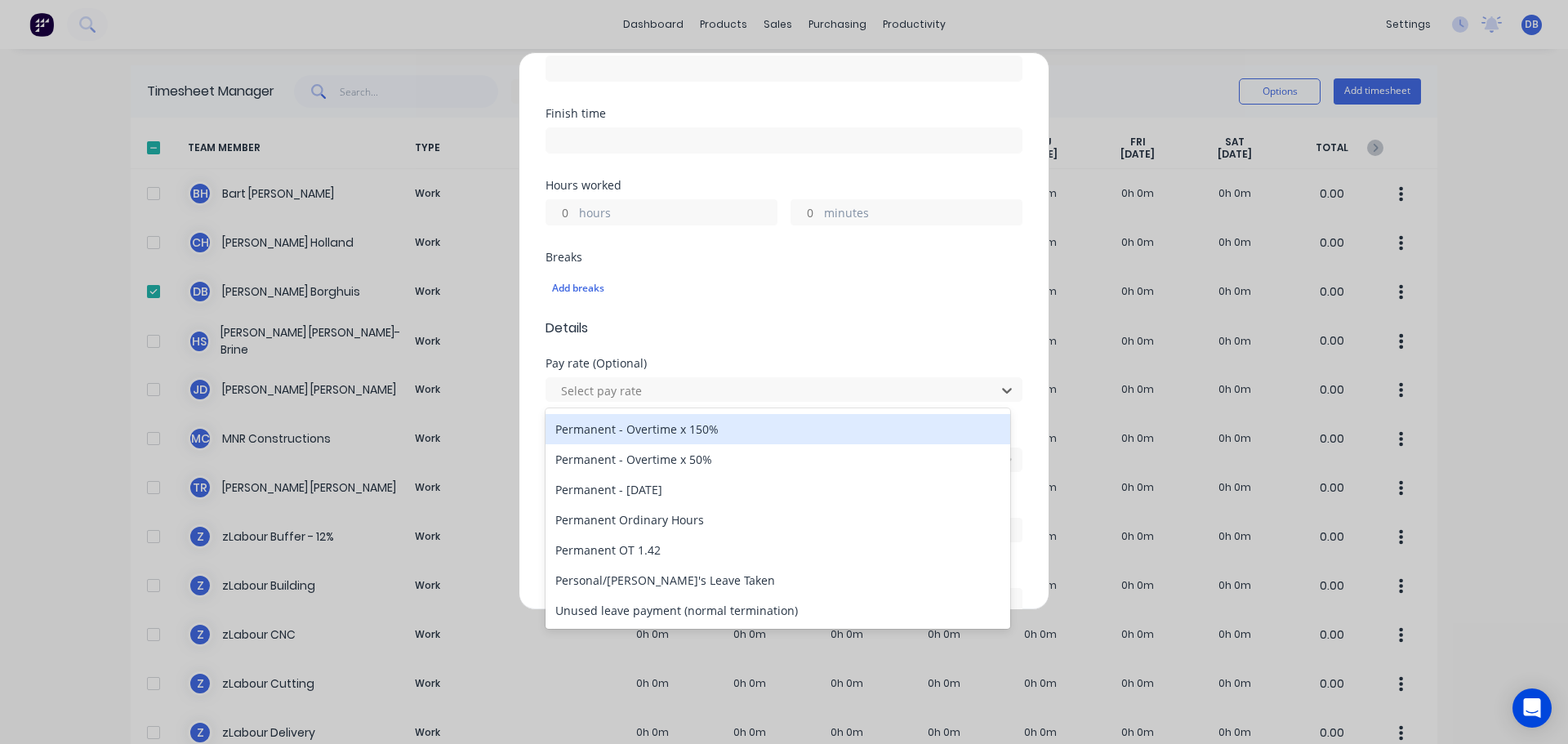
click at [986, 110] on div "Finish time" at bounding box center [784, 113] width 477 height 12
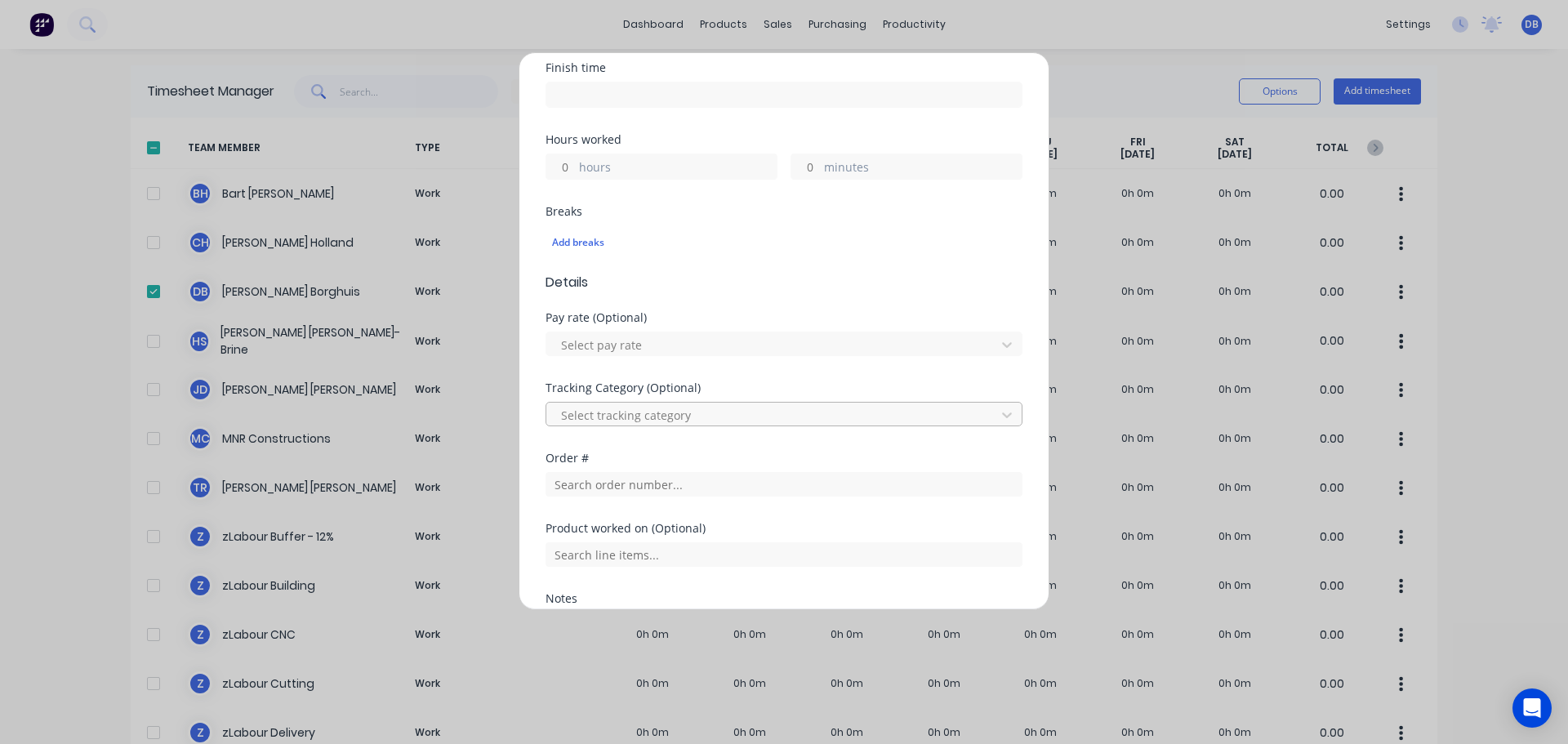
scroll to position [408, 0]
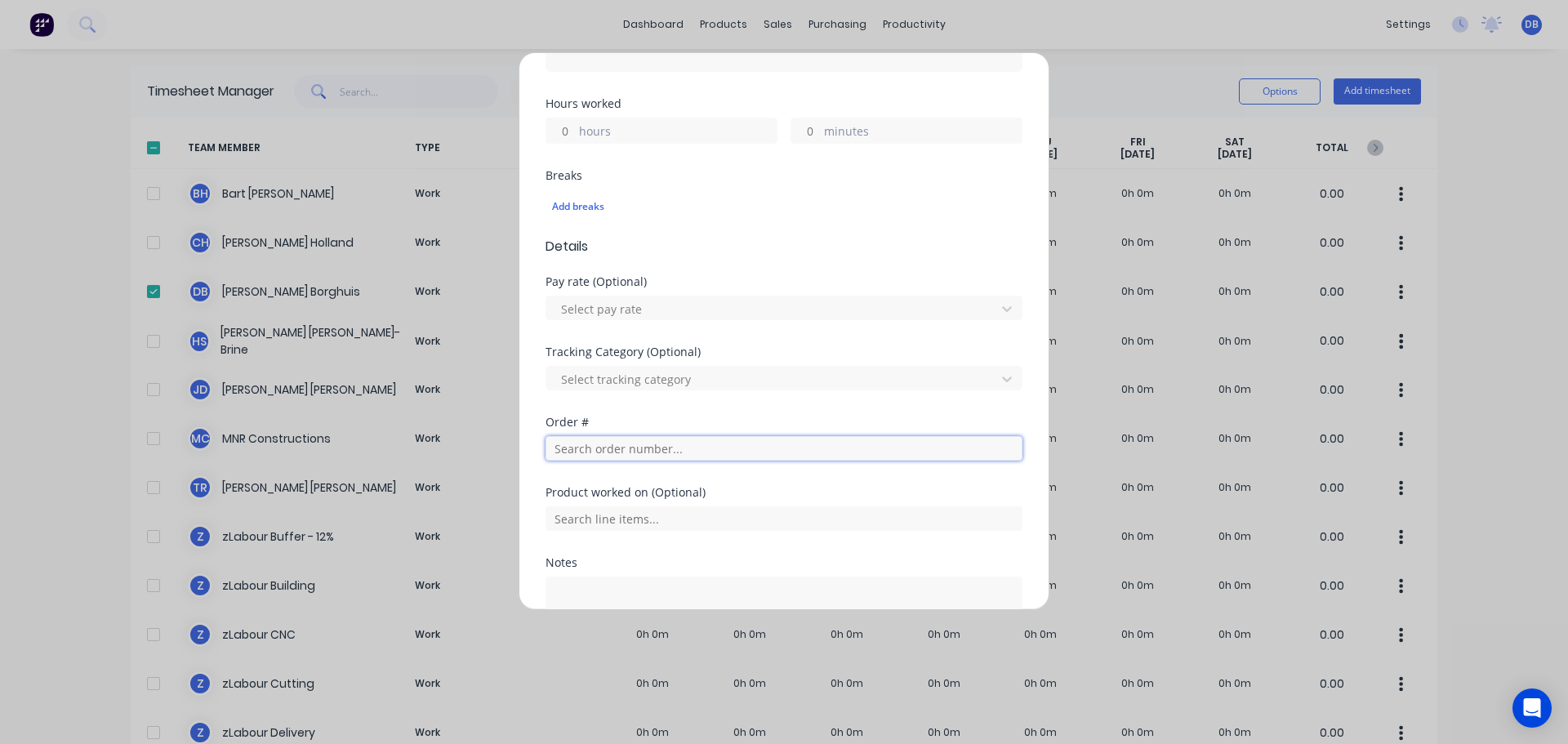
click at [678, 446] on input "text" at bounding box center [784, 448] width 477 height 24
click at [746, 387] on div at bounding box center [773, 379] width 428 height 21
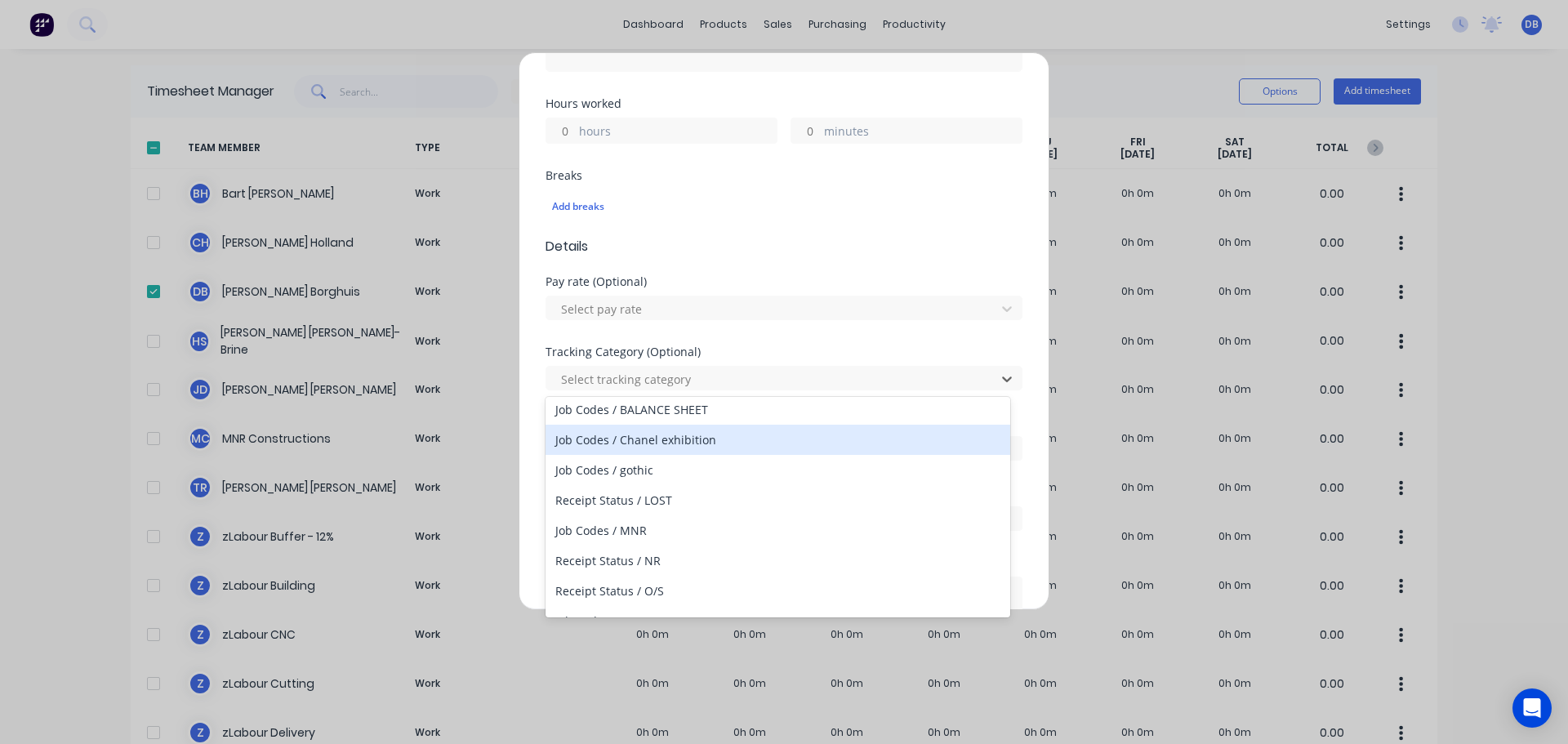
scroll to position [1720, 0]
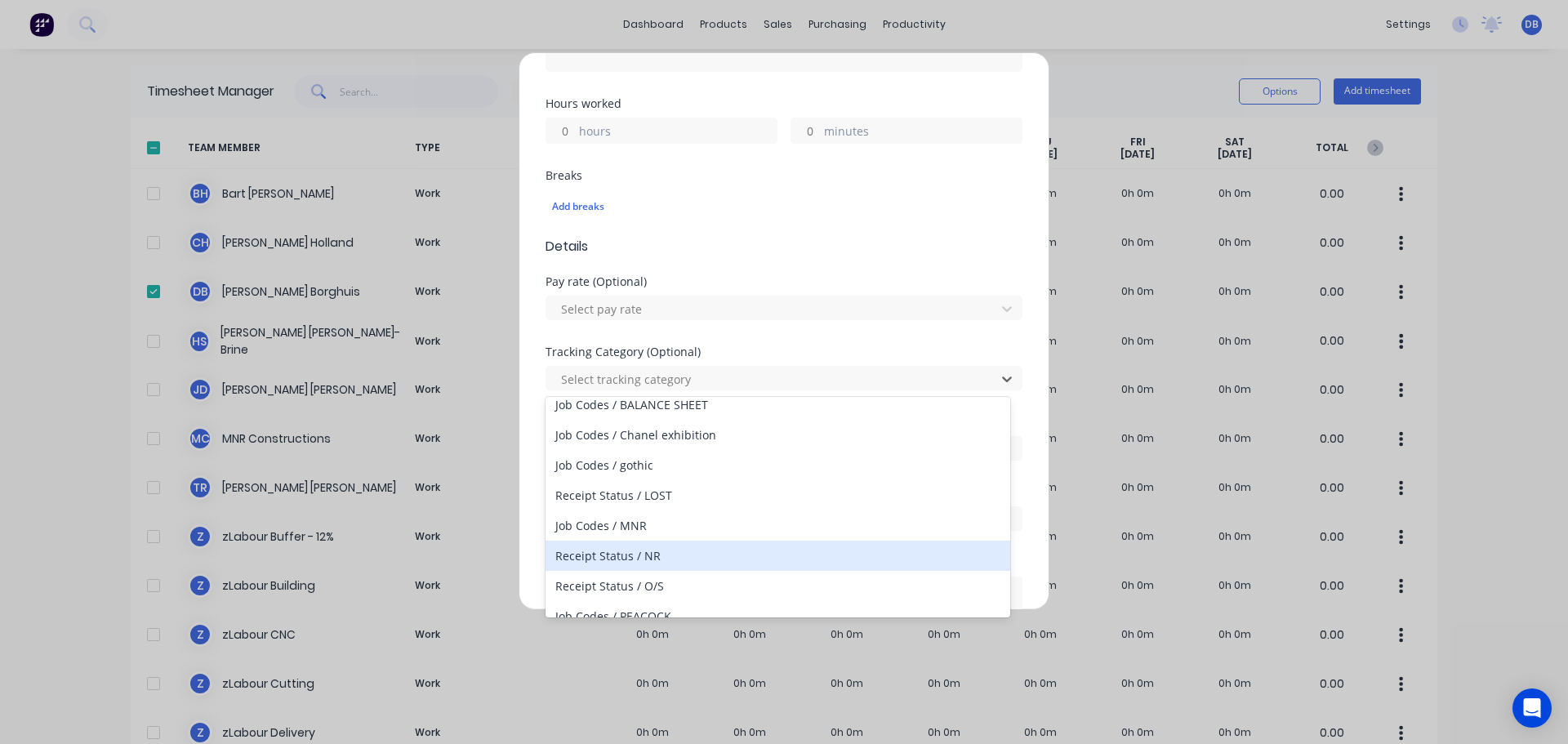
click at [1484, 317] on div "Add timesheet Work Attendance Team member Select... When Date Start time Finish…" at bounding box center [784, 372] width 1568 height 744
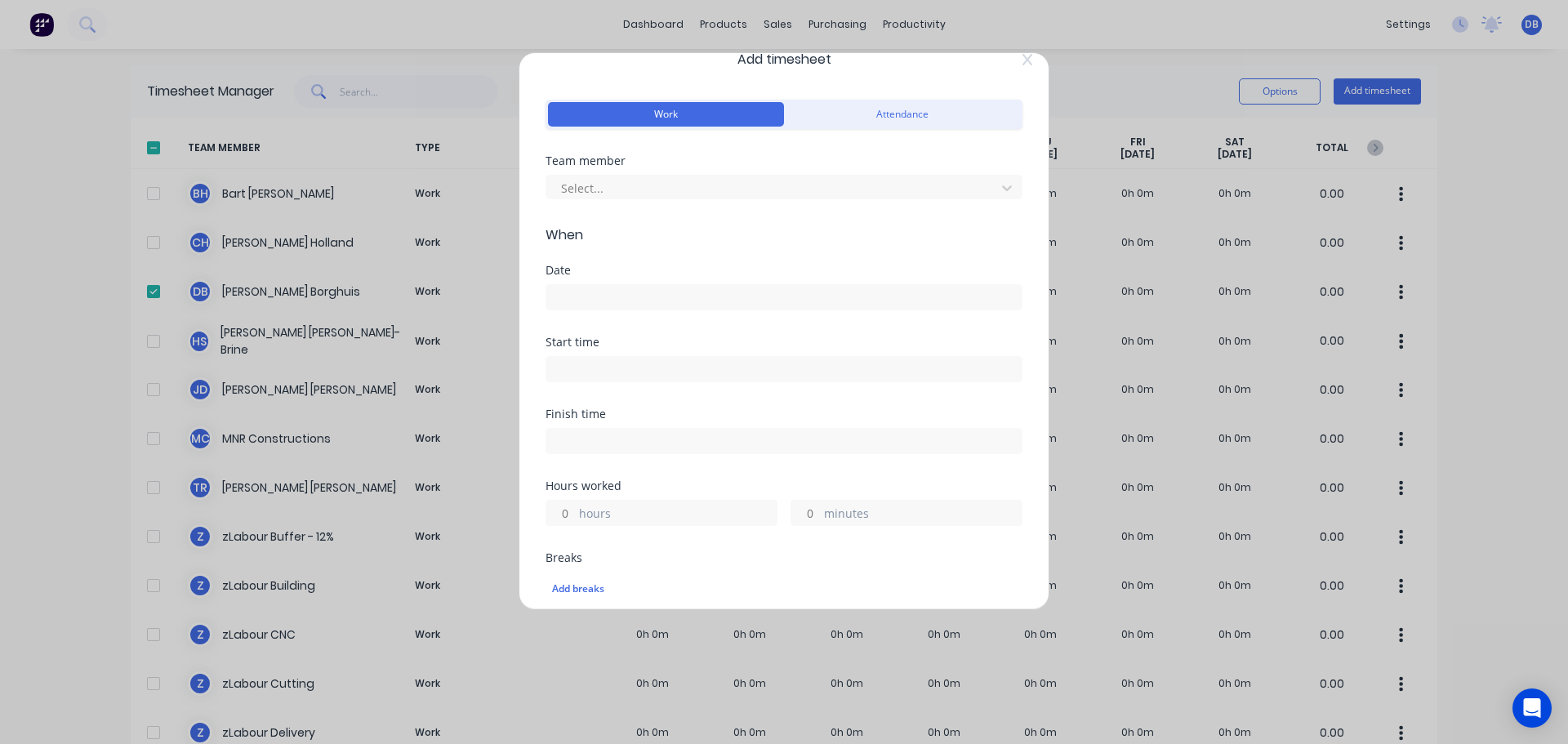
scroll to position [0, 0]
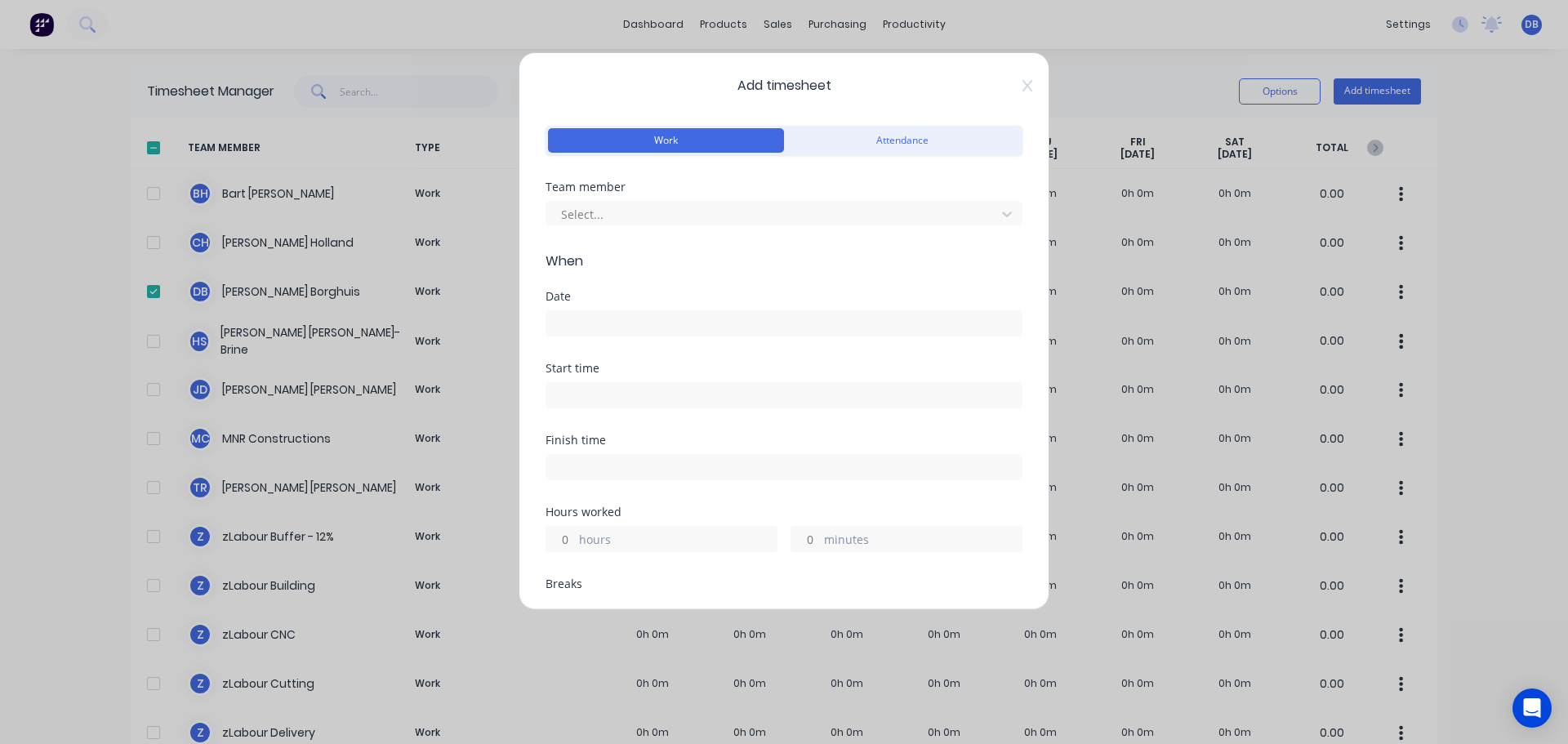
click at [1021, 80] on div "Add timesheet Work Attendance Team member Select... When Date Start time Finish…" at bounding box center [784, 331] width 531 height 558
click at [1023, 80] on icon at bounding box center [1028, 86] width 10 height 13
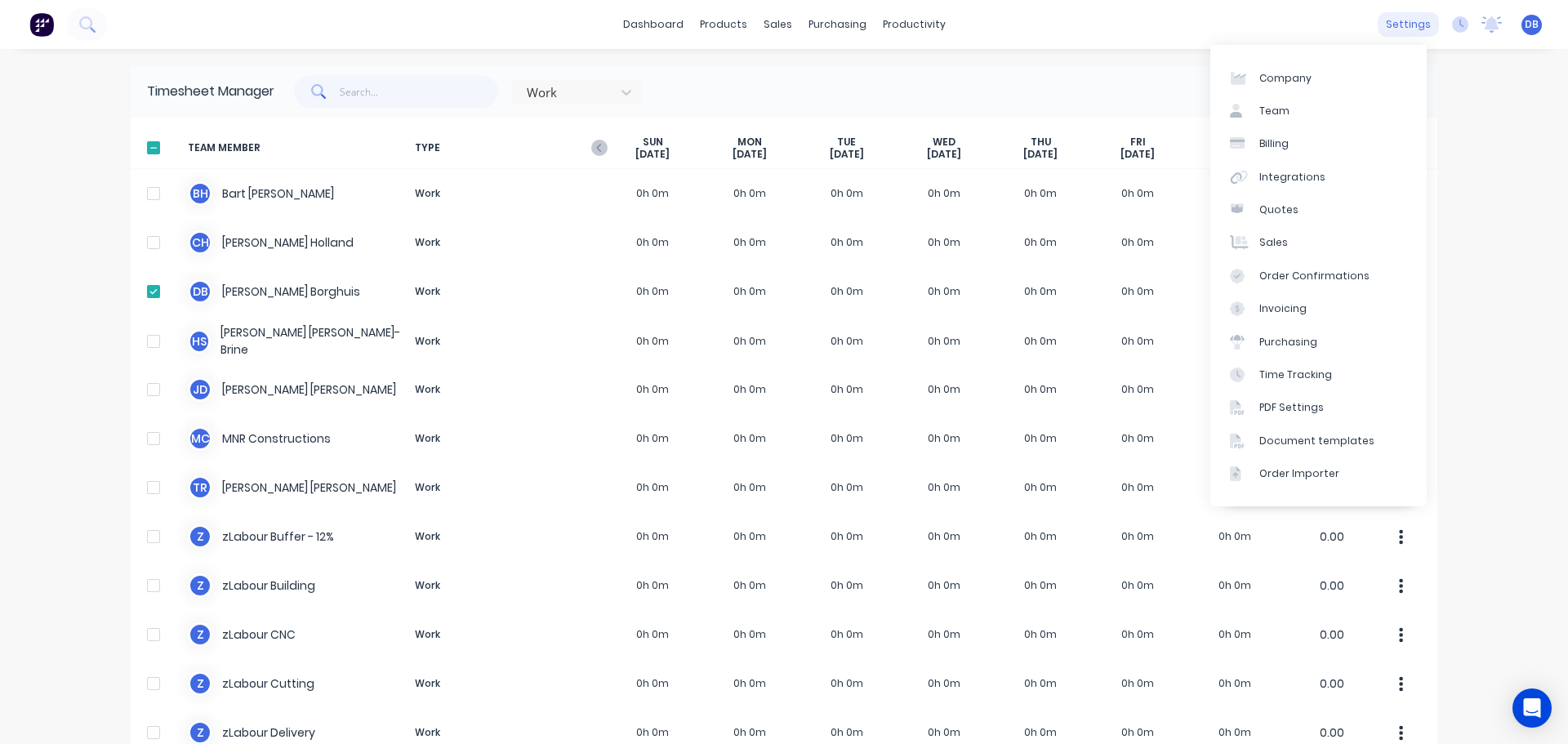
click at [1393, 18] on div "settings" at bounding box center [1409, 24] width 62 height 24
click at [1302, 367] on div "Time Tracking" at bounding box center [1296, 375] width 72 height 14
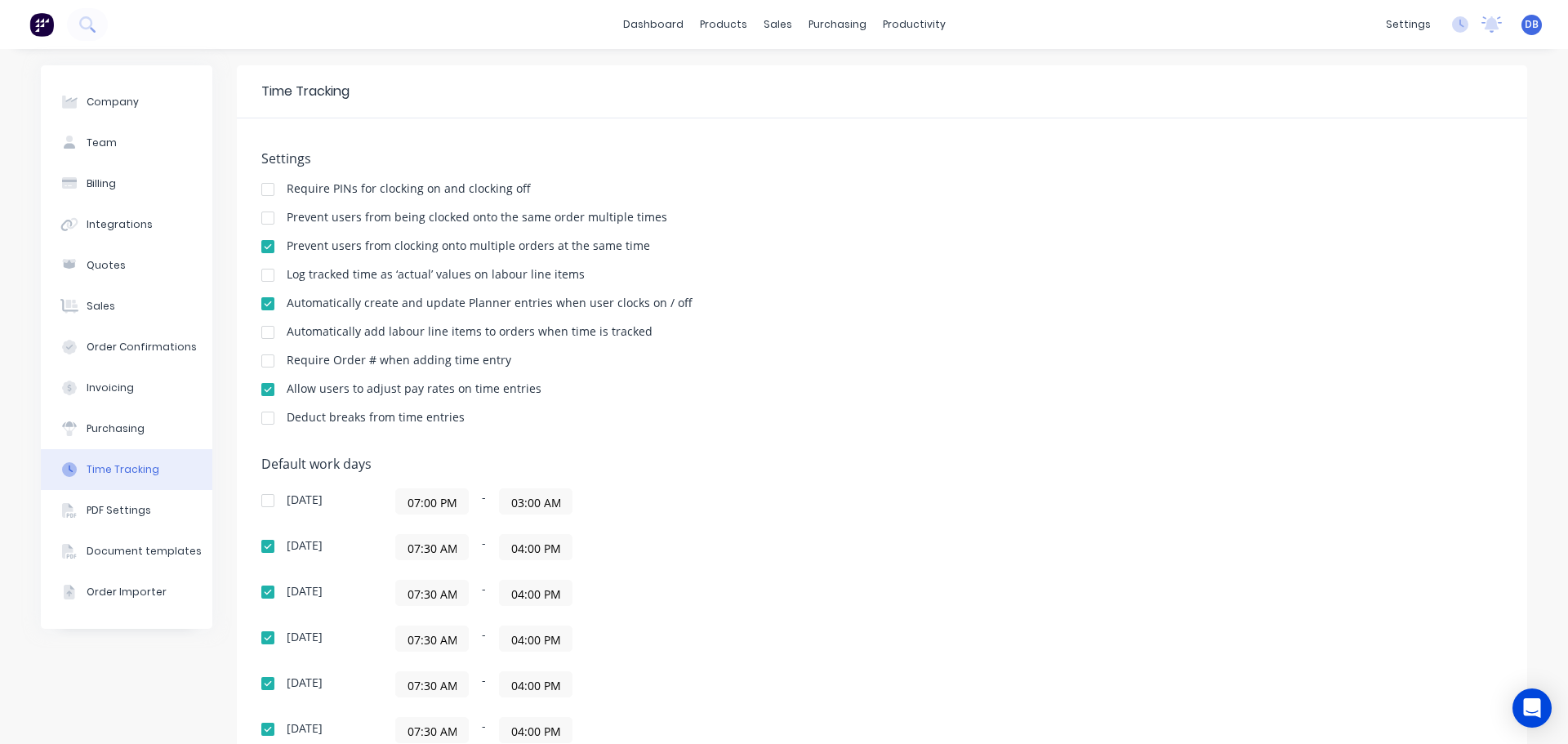
click at [726, 405] on div "Settings Require PINs for clocking on and clocking off Prevent users from being…" at bounding box center [883, 295] width 1242 height 289
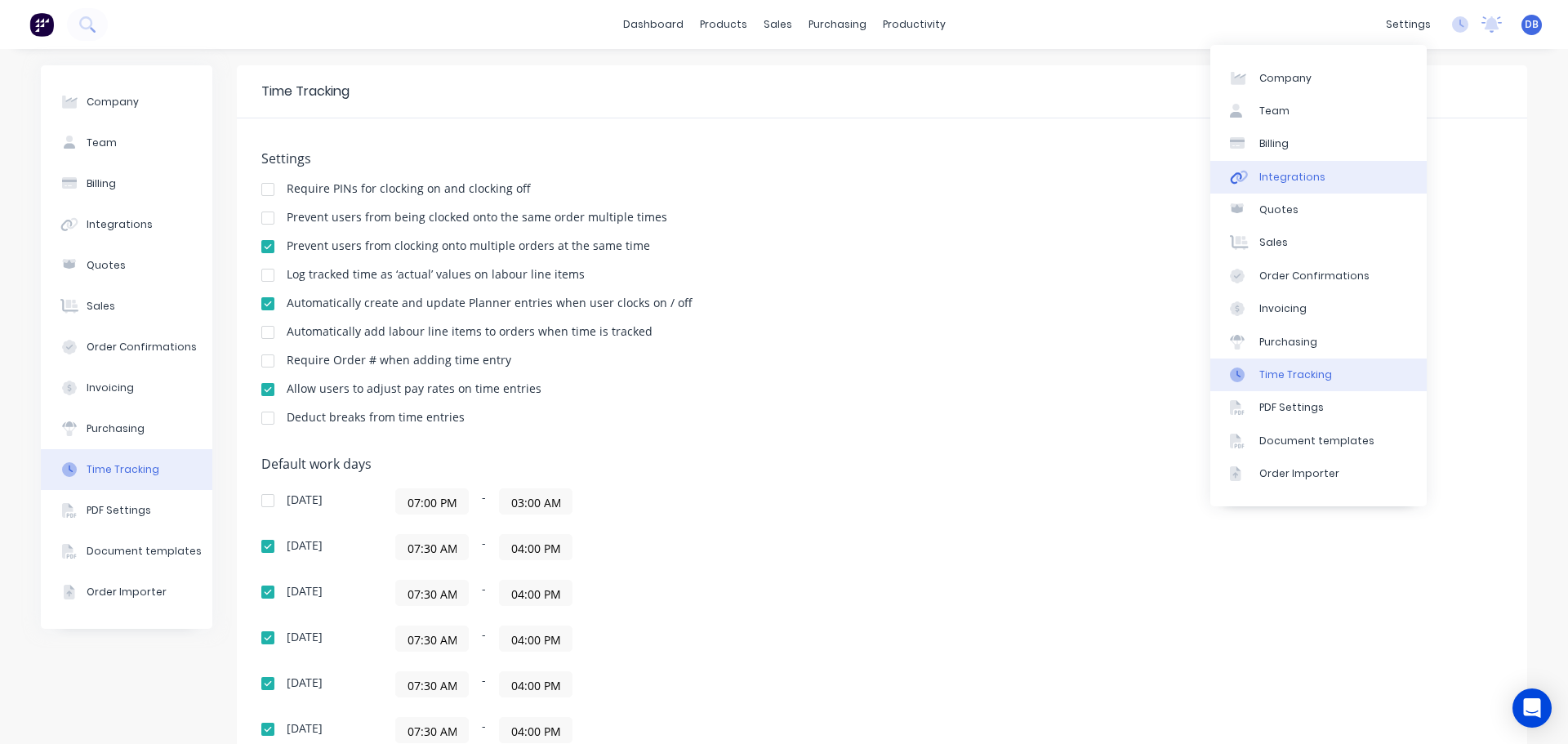
click at [1301, 174] on div "Integrations" at bounding box center [1292, 177] width 66 height 14
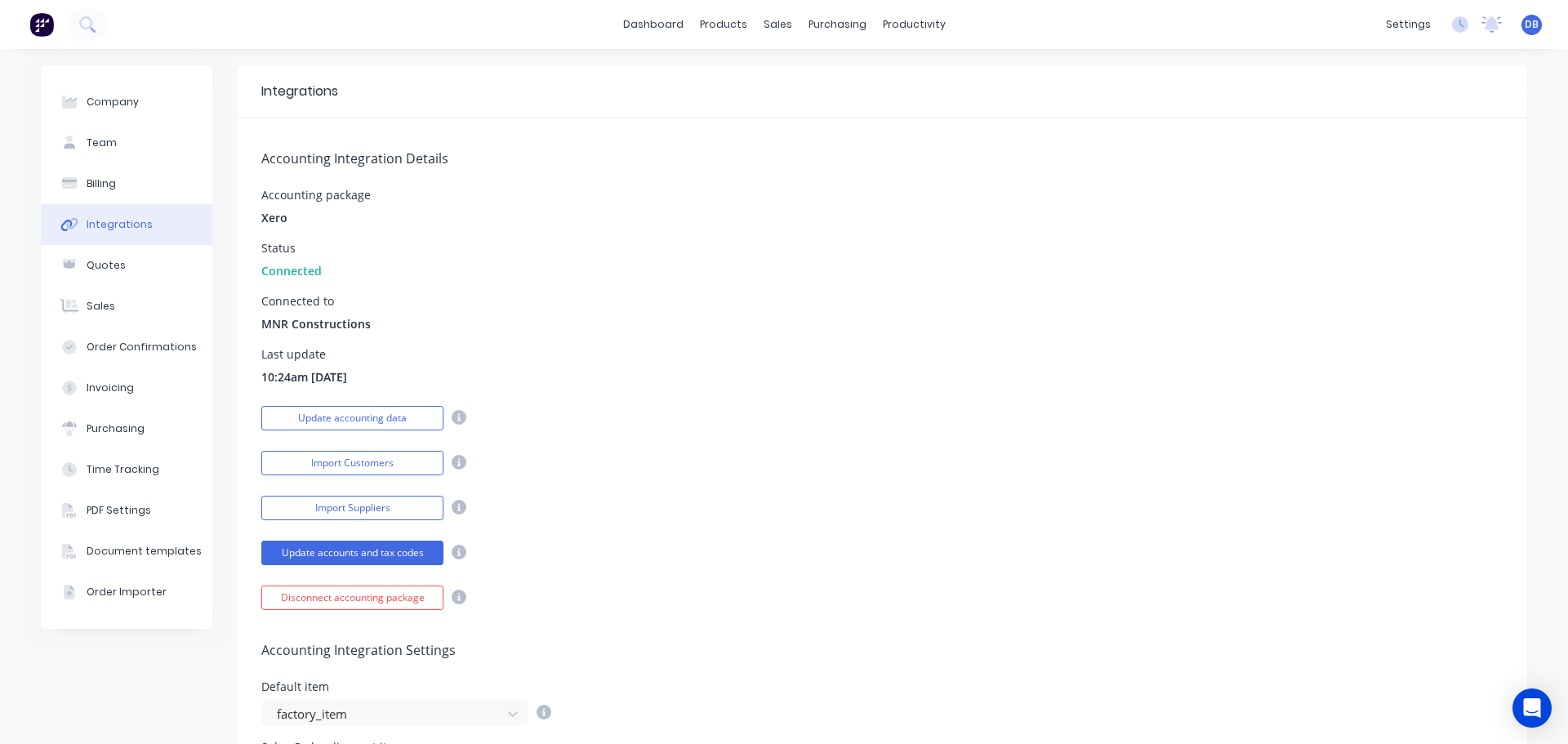
click at [765, 447] on div "Import Customers" at bounding box center [883, 462] width 1242 height 29
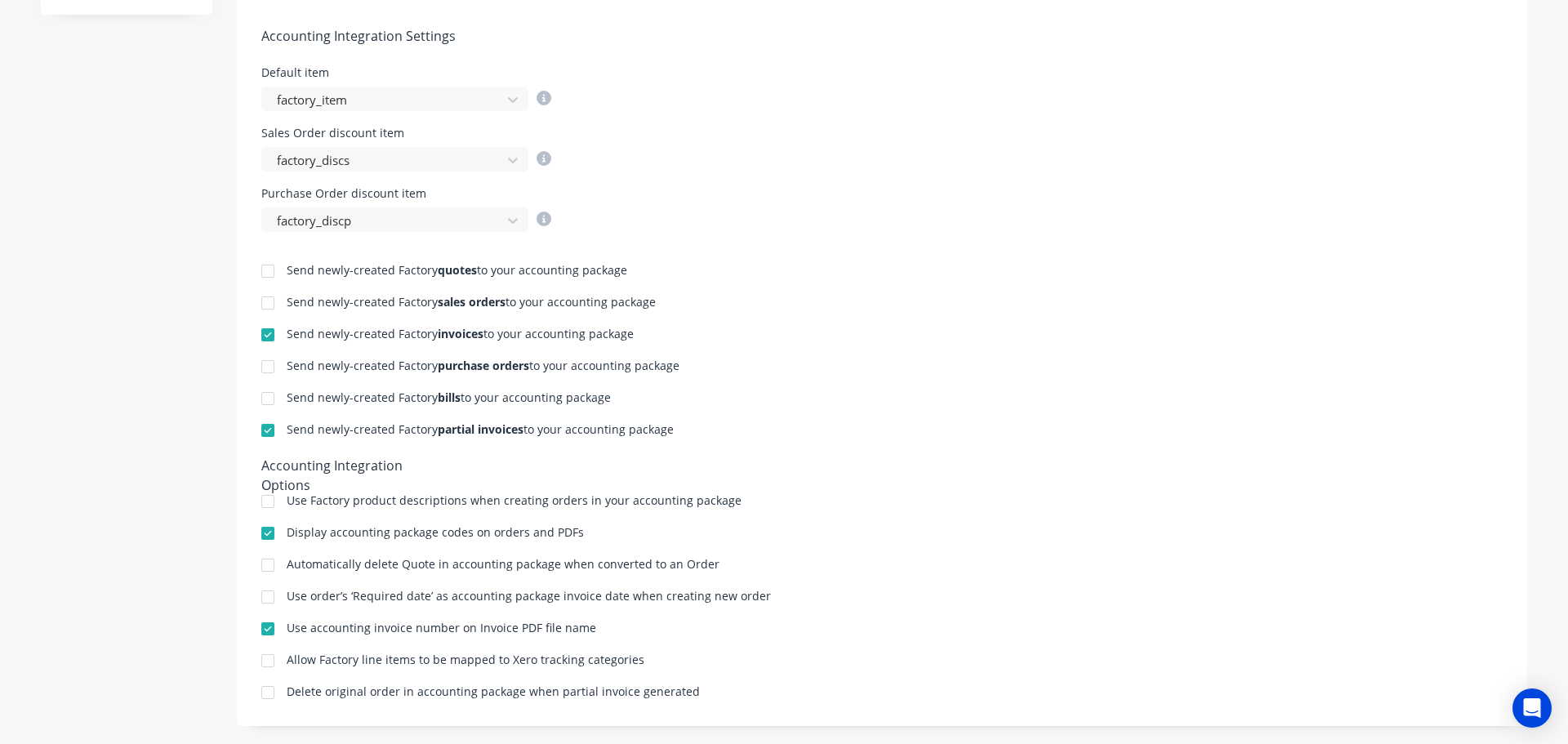
scroll to position [637, 0]
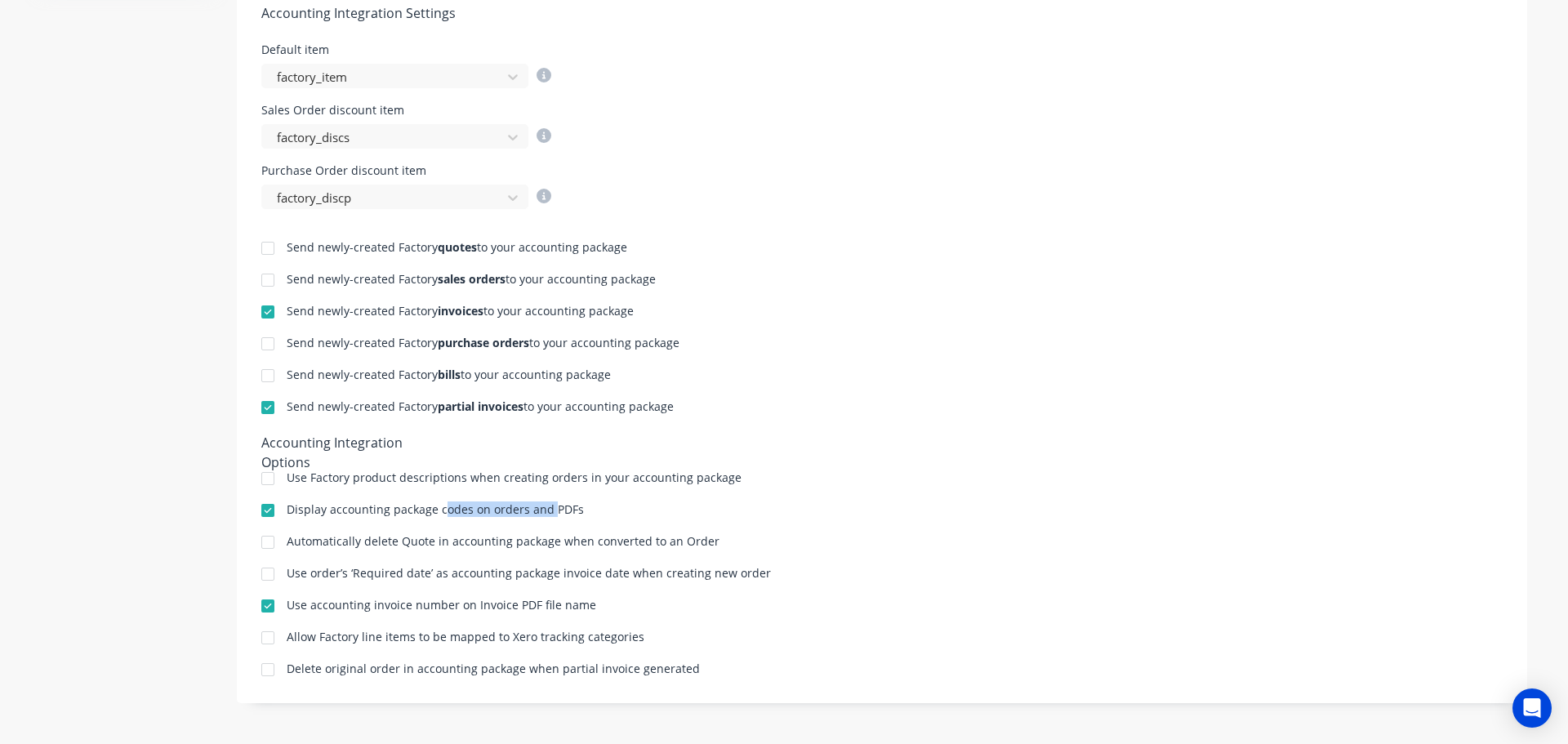
drag, startPoint x: 514, startPoint y: 510, endPoint x: 549, endPoint y: 510, distance: 35.0
click at [549, 510] on div "Display accounting package codes on orders and PDFs" at bounding box center [435, 510] width 297 height 12
click at [576, 505] on div "Display accounting package codes on orders and PDFs" at bounding box center [883, 511] width 1242 height 15
drag, startPoint x: 550, startPoint y: 510, endPoint x: 287, endPoint y: 516, distance: 263.1
click at [287, 516] on div "Display accounting package codes on orders and PDFs" at bounding box center [883, 511] width 1242 height 15
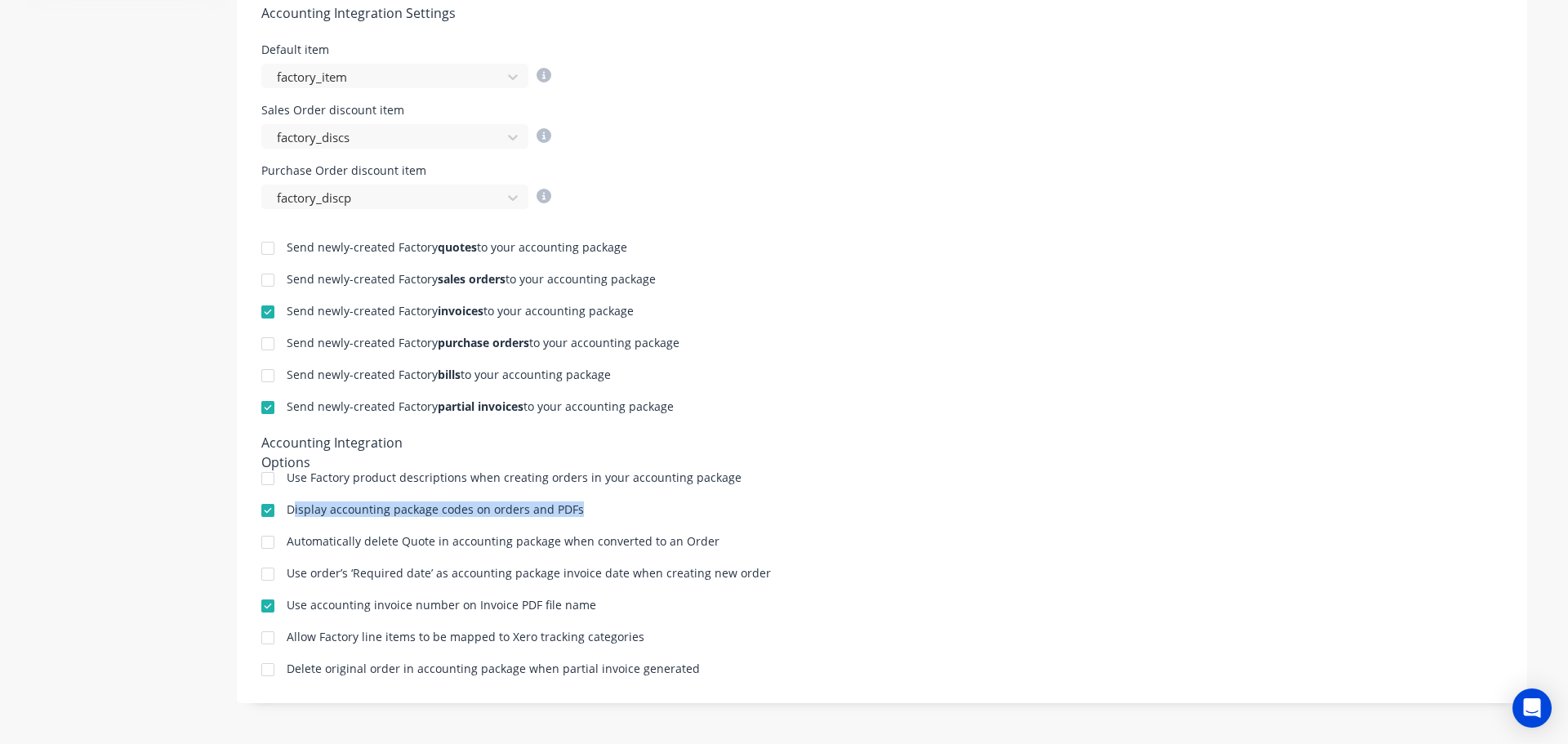
click at [308, 514] on div "Display accounting package codes on orders and PDFs" at bounding box center [435, 510] width 297 height 12
click at [1022, 522] on div "Send newly-created Factory quotes to your accounting package Send newly-created…" at bounding box center [883, 444] width 1291 height 470
drag, startPoint x: 320, startPoint y: 541, endPoint x: 378, endPoint y: 543, distance: 58.0
click at [378, 543] on div "Automatically delete Quote in accounting package when converted to an Order" at bounding box center [503, 541] width 433 height 12
click at [319, 574] on div "Use order’s ‘Required date’ as accounting package invoice date when creating ne…" at bounding box center [529, 573] width 484 height 12
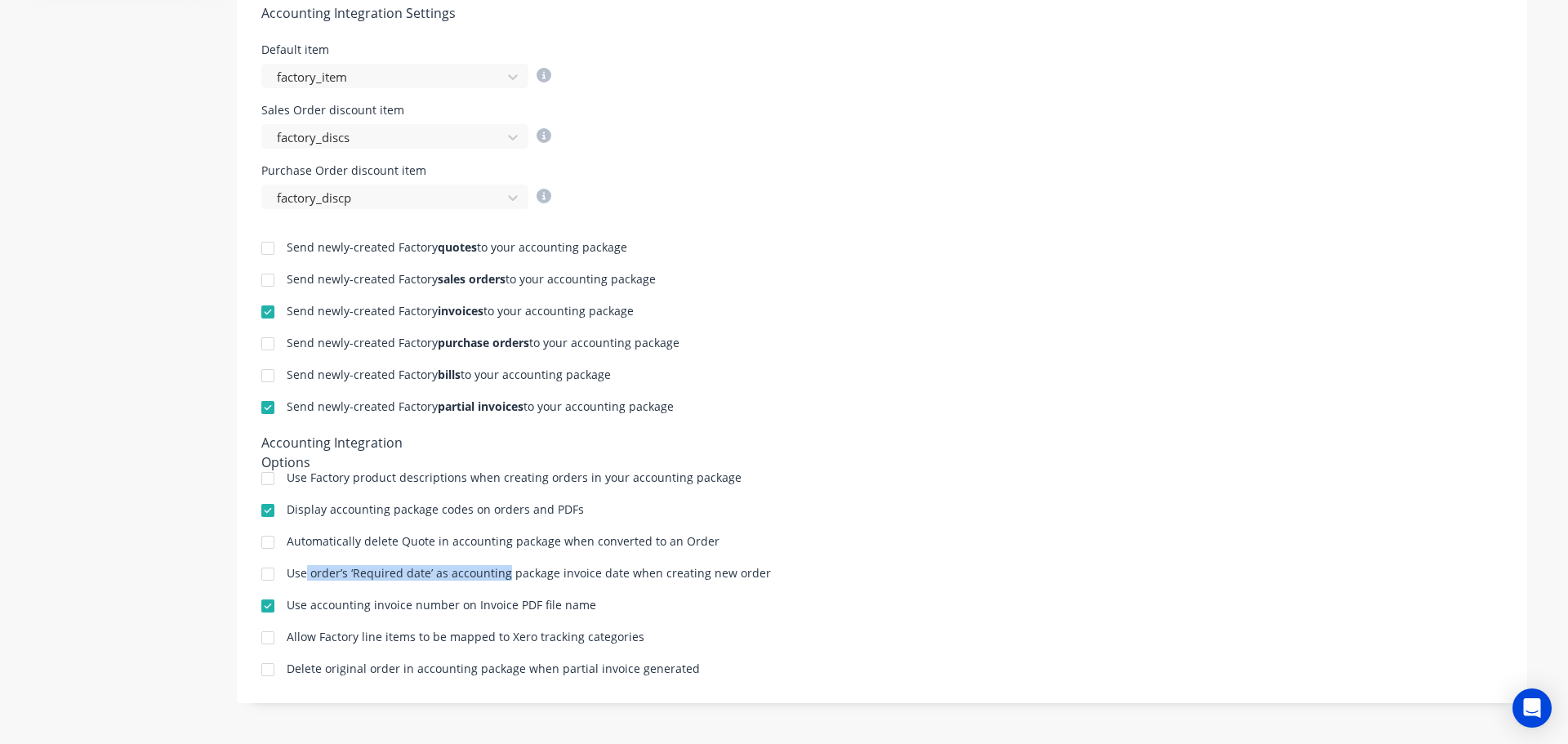
drag, startPoint x: 300, startPoint y: 577, endPoint x: 519, endPoint y: 572, distance: 219.1
click at [505, 573] on div "Use order’s ‘Required date’ as accounting package invoice date when creating ne…" at bounding box center [529, 573] width 484 height 12
click at [520, 572] on div "Use order’s ‘Required date’ as accounting package invoice date when creating ne…" at bounding box center [529, 573] width 484 height 12
drag, startPoint x: 443, startPoint y: 579, endPoint x: 724, endPoint y: 567, distance: 281.3
click at [724, 568] on div "Use order’s ‘Required date’ as accounting package invoice date when creating ne…" at bounding box center [529, 573] width 484 height 12
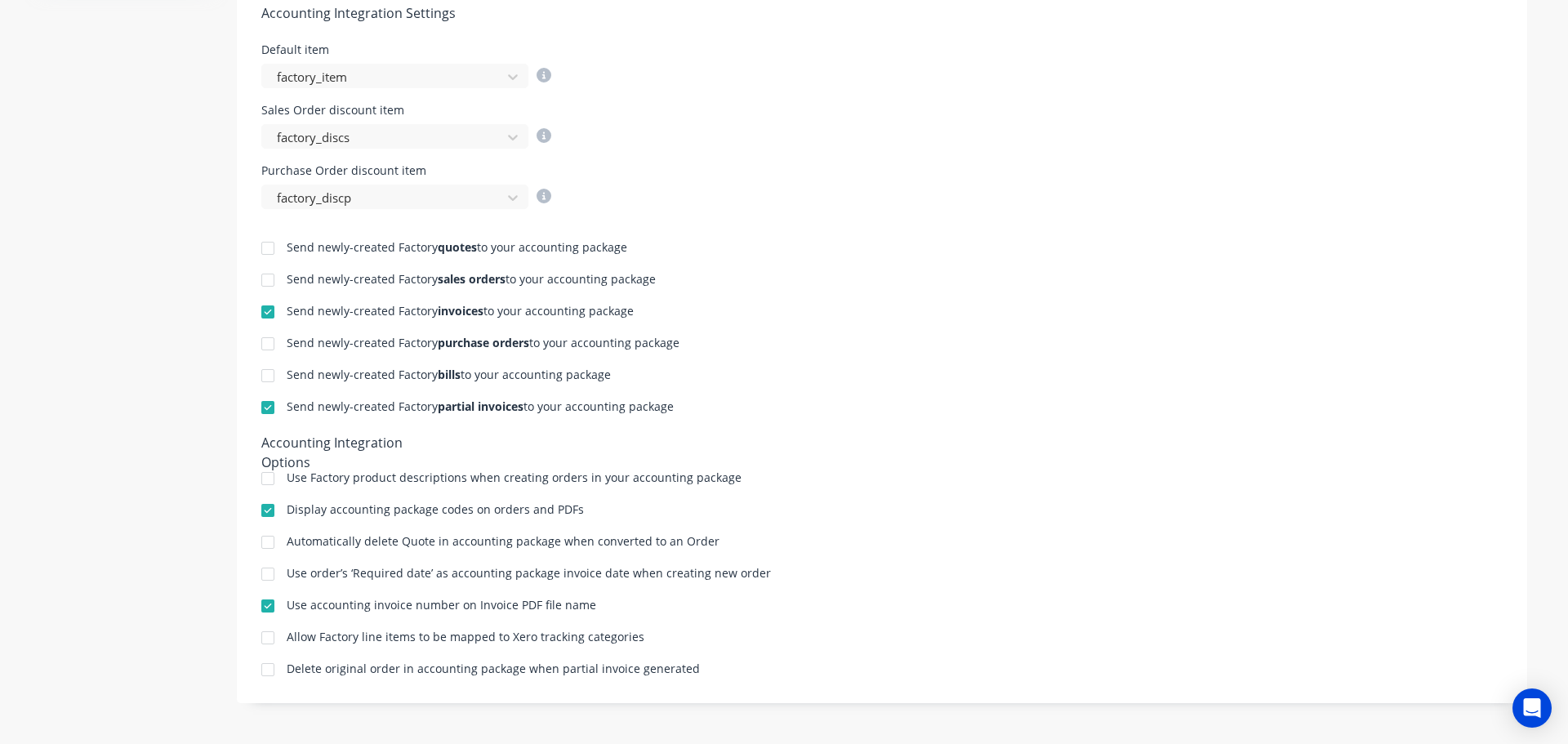
click at [752, 567] on div "Send newly-created Factory quotes to your accounting package Send newly-created…" at bounding box center [883, 444] width 1291 height 470
drag, startPoint x: 416, startPoint y: 580, endPoint x: 618, endPoint y: 584, distance: 202.0
click at [609, 584] on div "Send newly-created Factory quotes to your accounting package Send newly-created…" at bounding box center [883, 444] width 1291 height 470
drag, startPoint x: 687, startPoint y: 582, endPoint x: 757, endPoint y: 582, distance: 70.0
click at [706, 582] on div "Use order’s ‘Required date’ as accounting package invoice date when creating ne…" at bounding box center [529, 575] width 484 height 15
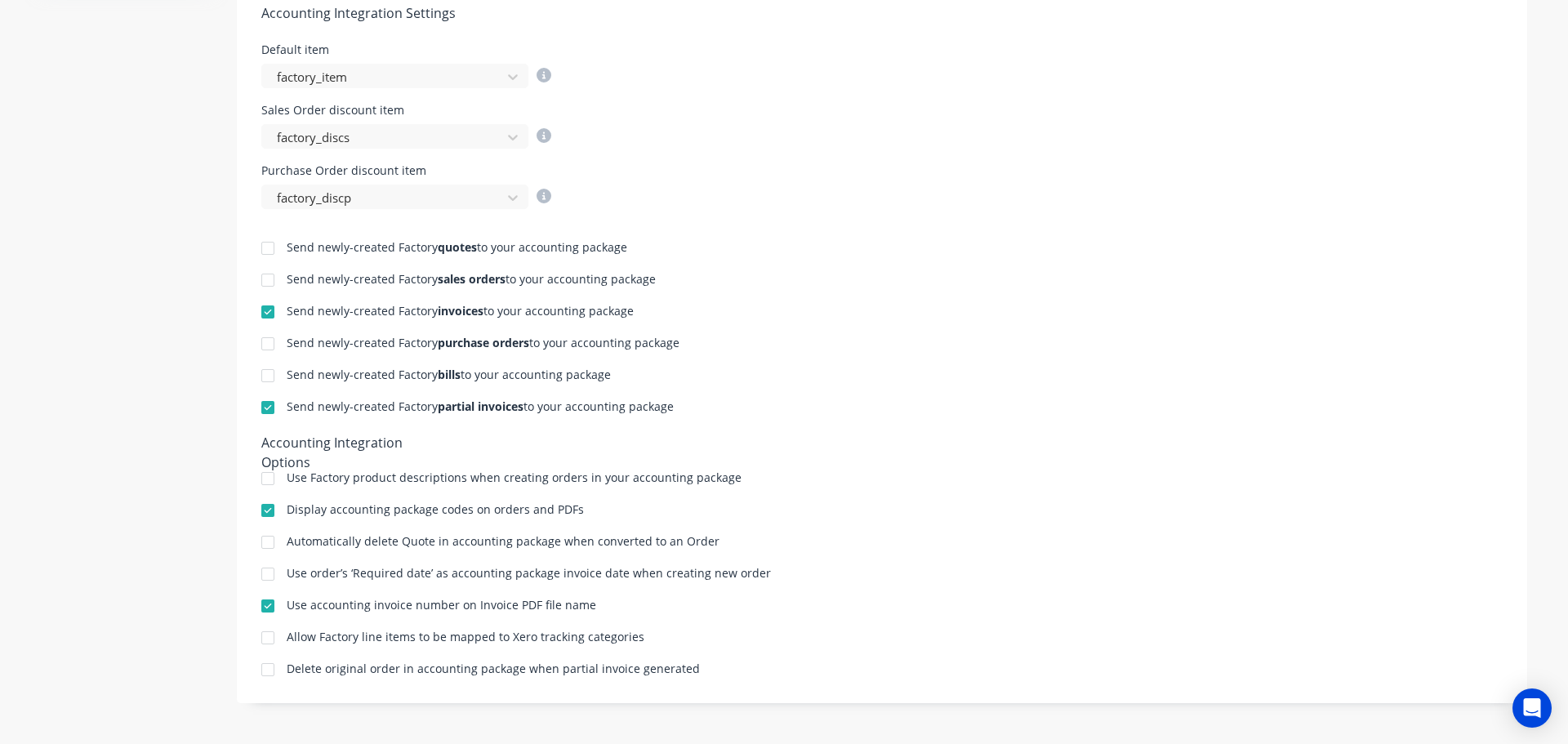
click at [792, 577] on div "Use order’s ‘Required date’ as accounting package invoice date when creating ne…" at bounding box center [883, 575] width 1242 height 15
drag, startPoint x: 286, startPoint y: 606, endPoint x: 601, endPoint y: 610, distance: 315.0
click at [601, 610] on div "Use accounting invoice number on Invoice PDF file name" at bounding box center [883, 606] width 1242 height 15
drag, startPoint x: 607, startPoint y: 611, endPoint x: 514, endPoint y: 646, distance: 99.4
click at [607, 611] on div "Use accounting invoice number on Invoice PDF file name" at bounding box center [883, 606] width 1242 height 15
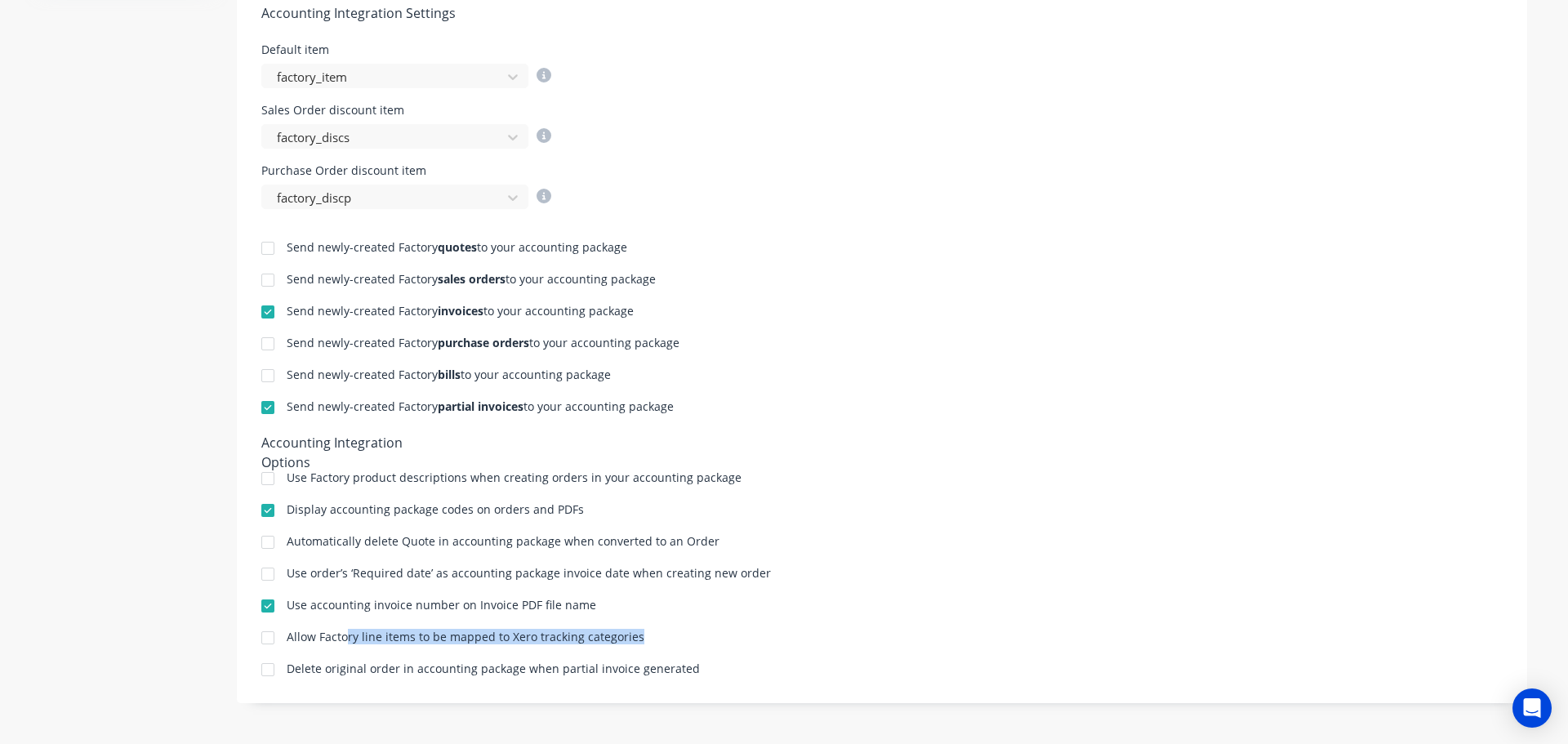
drag, startPoint x: 356, startPoint y: 629, endPoint x: 653, endPoint y: 640, distance: 297.2
click at [652, 641] on div "Allow Factory line items to be mapped to Xero tracking categories" at bounding box center [883, 638] width 1242 height 15
click at [664, 640] on div "Allow Factory line items to be mapped to Xero tracking categories" at bounding box center [883, 638] width 1242 height 15
click at [664, 643] on div "Allow Factory line items to be mapped to Xero tracking categories" at bounding box center [883, 638] width 1242 height 15
click at [256, 634] on div at bounding box center [268, 638] width 33 height 33
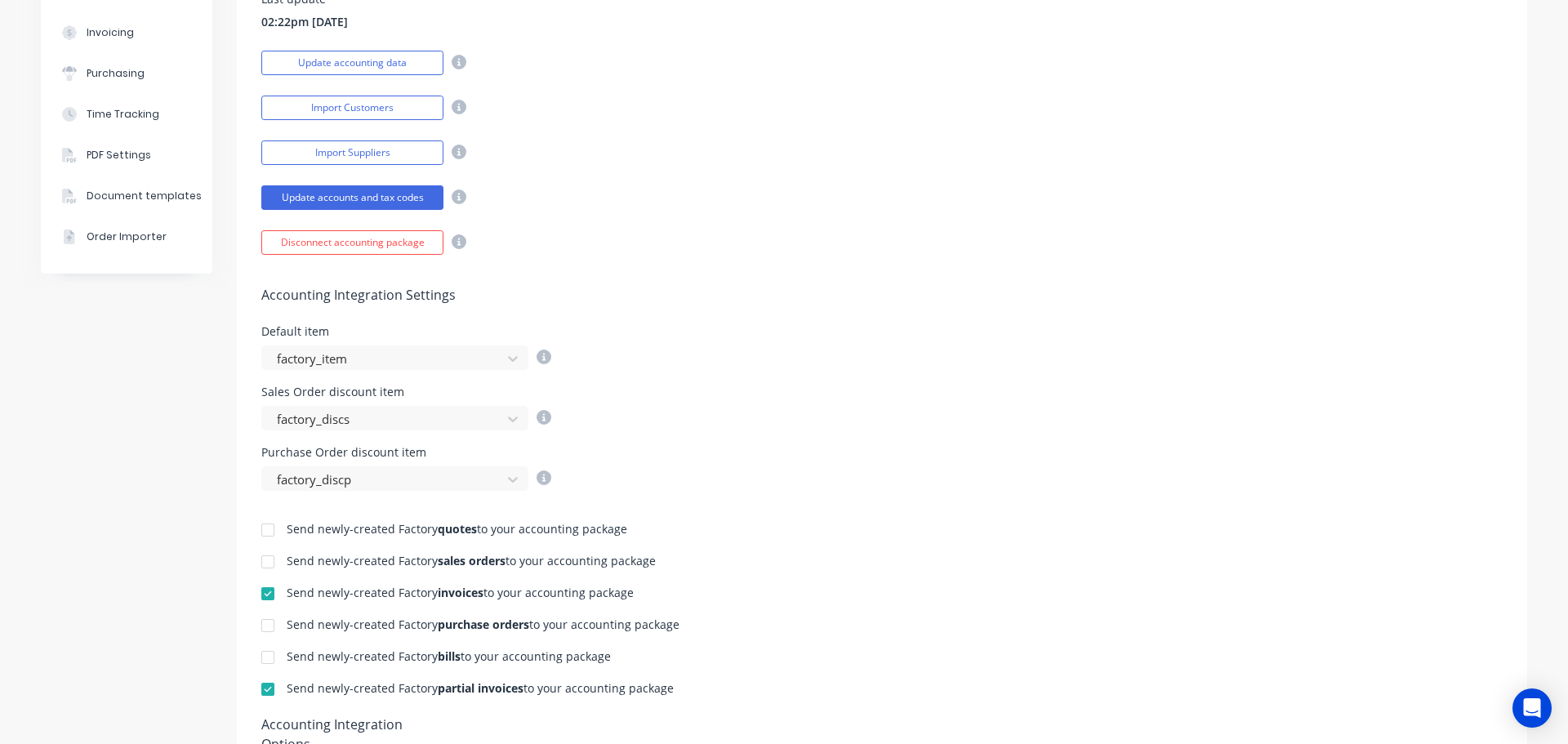
scroll to position [327, 0]
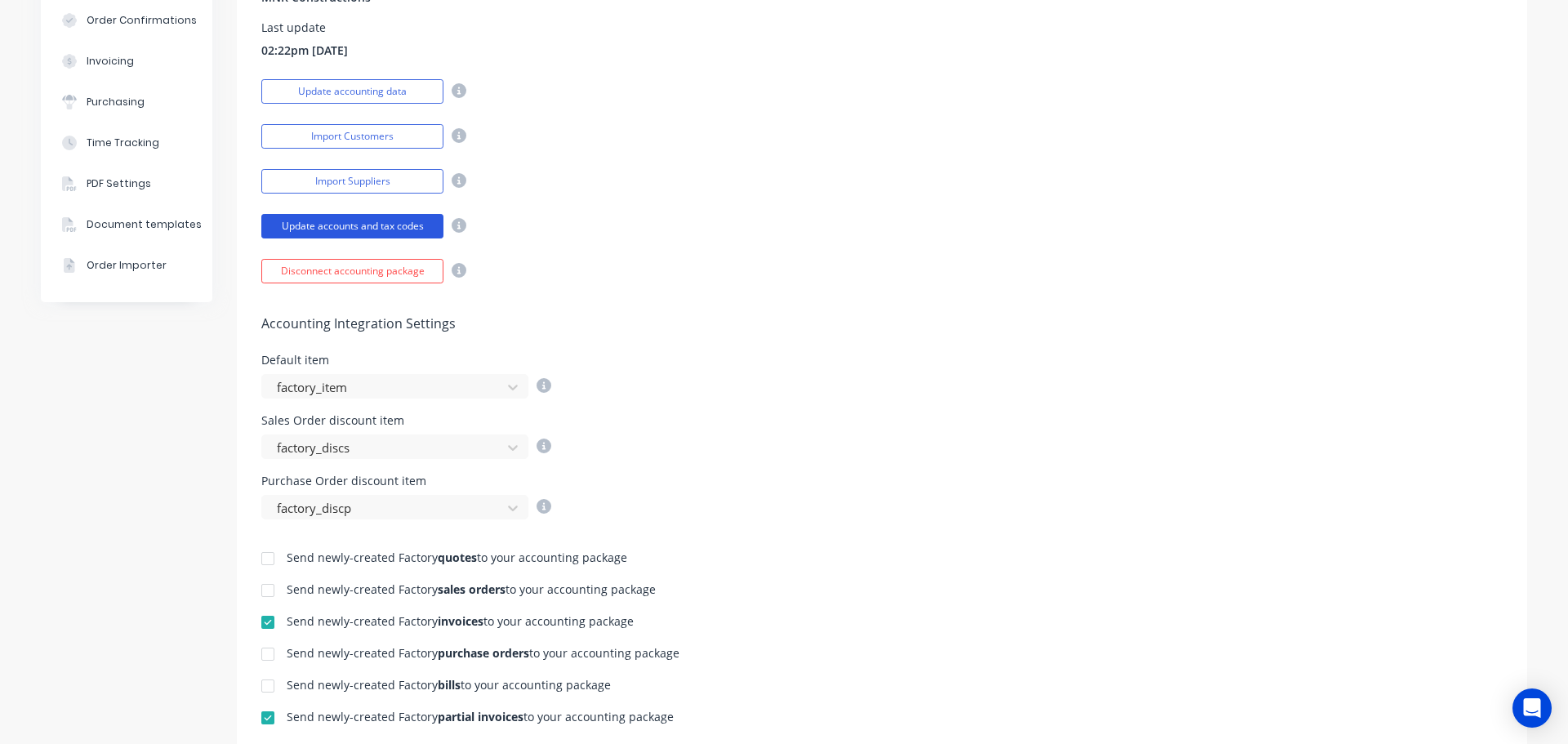
click at [337, 227] on button "Update accounts and tax codes" at bounding box center [352, 225] width 182 height 24
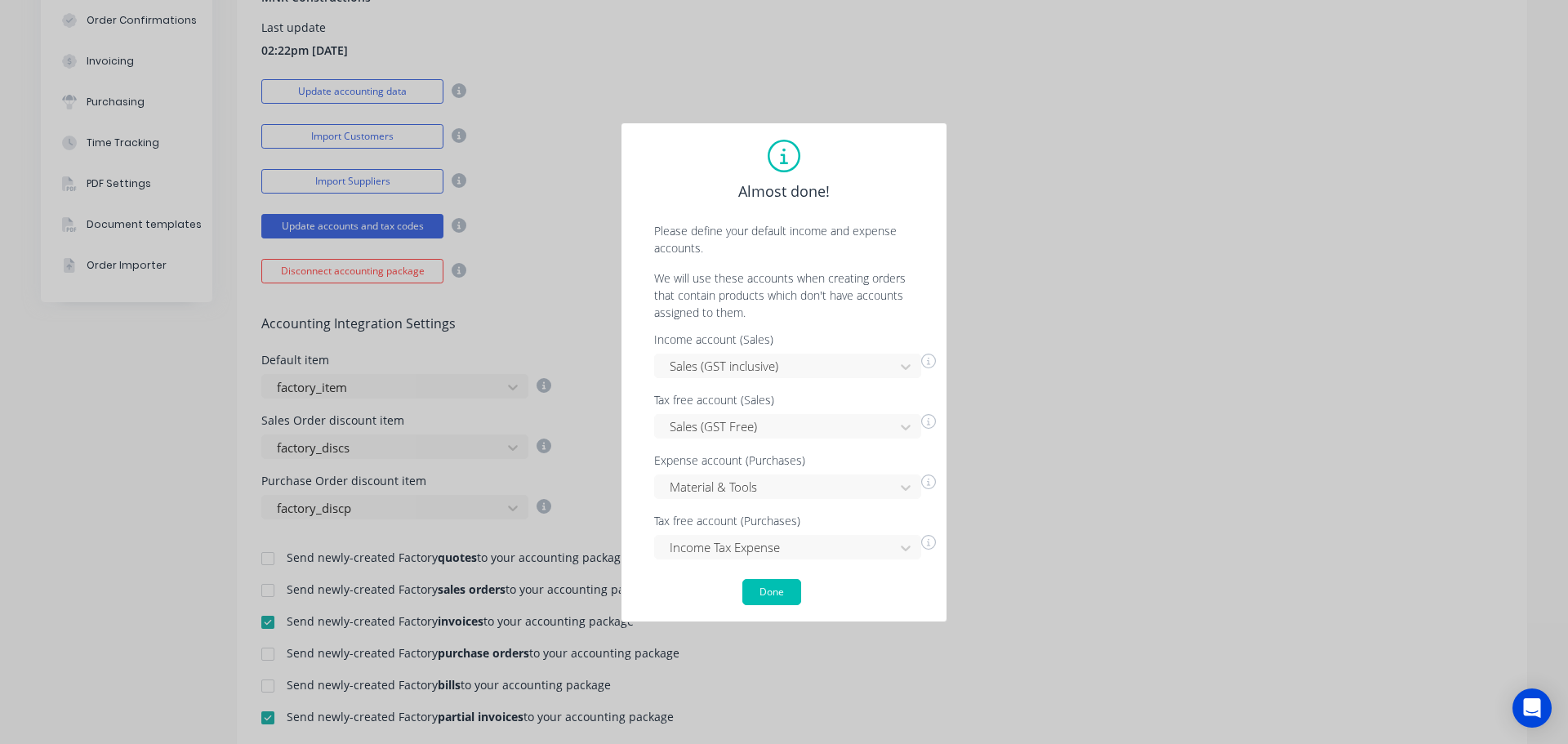
click at [1225, 273] on div "Almost done! Please define your default income and expense accounts. We will us…" at bounding box center [784, 372] width 1568 height 744
click at [835, 484] on div "Material & Tools" at bounding box center [788, 486] width 267 height 24
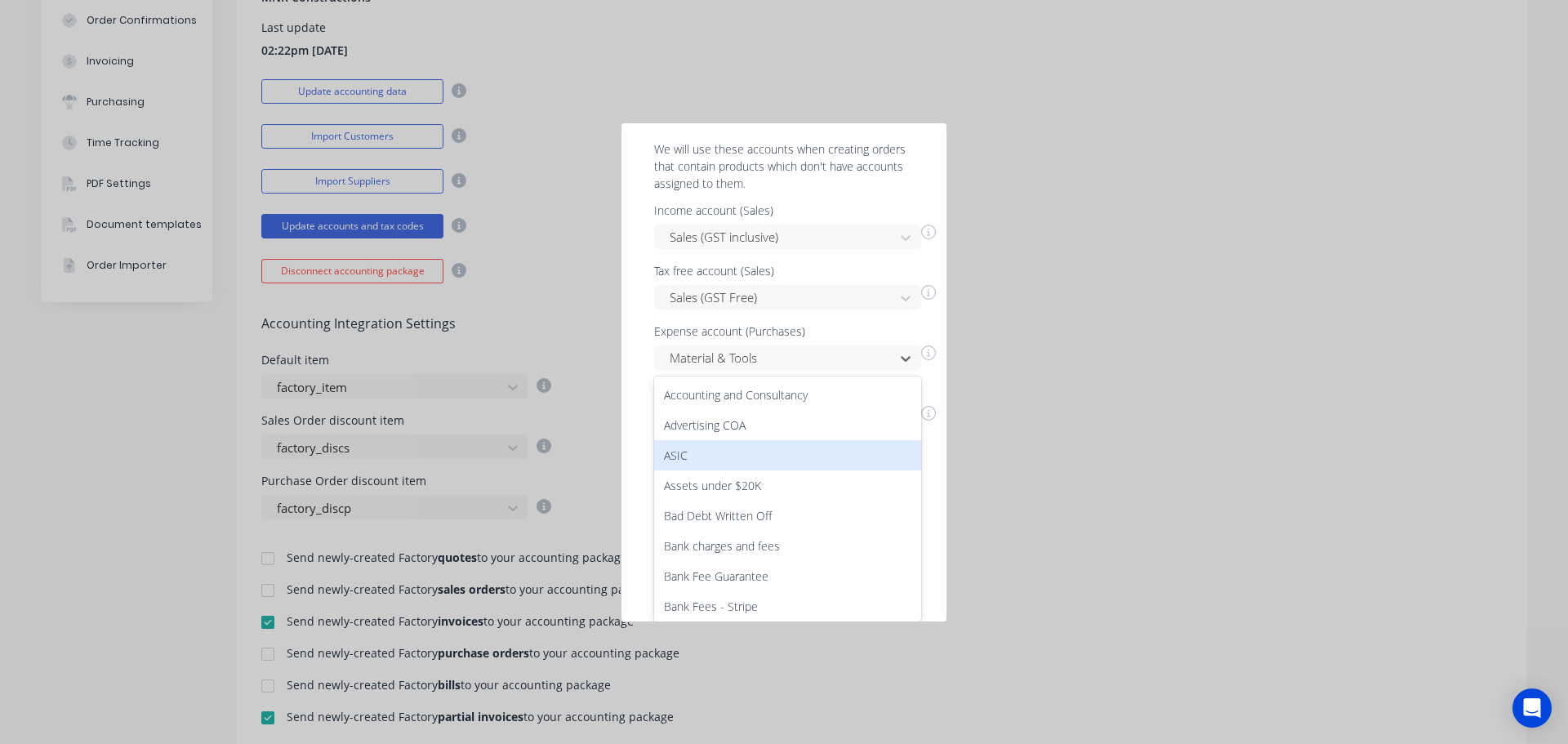
click at [1148, 444] on div "Almost done! Please define your default income and expense accounts. We will us…" at bounding box center [784, 372] width 1568 height 744
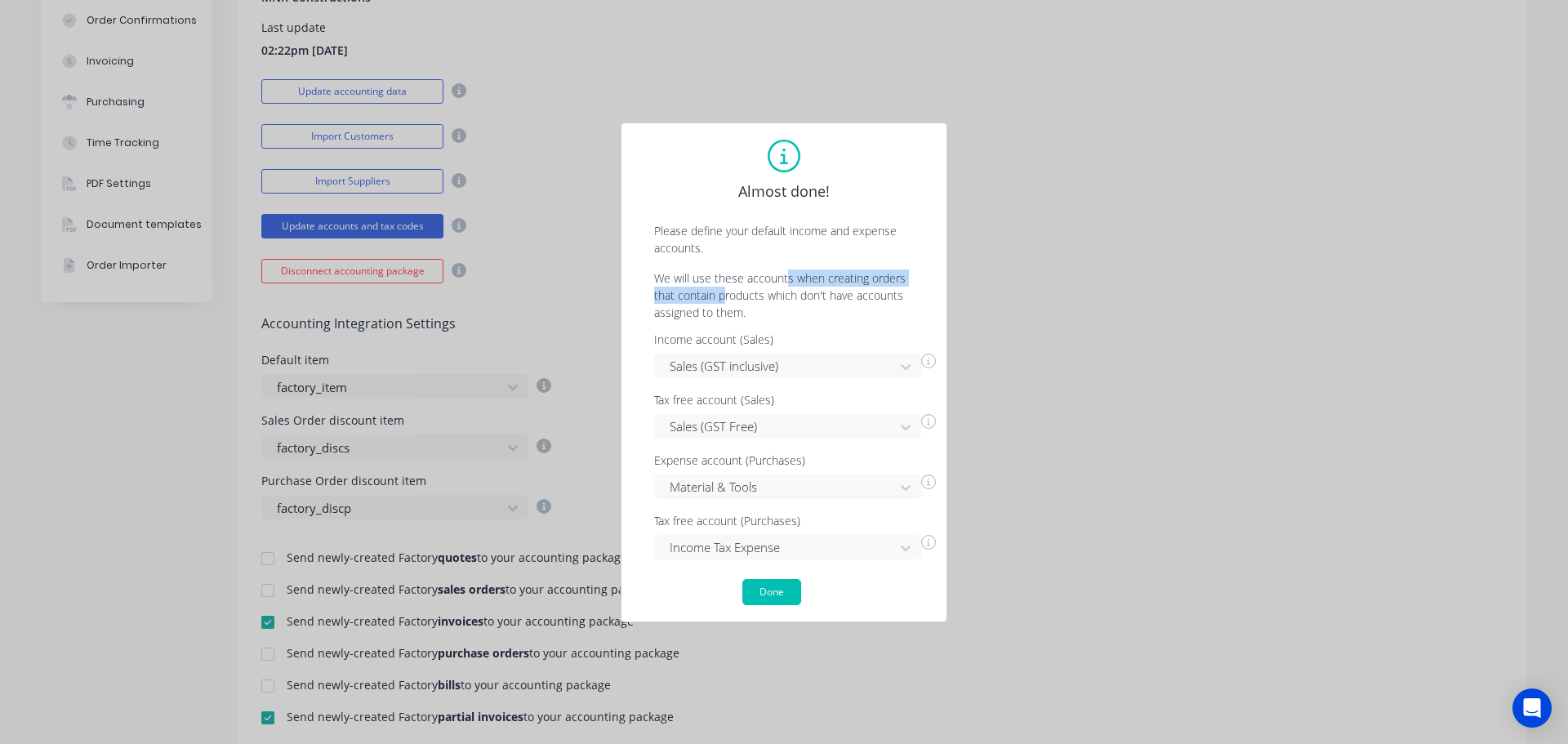
drag, startPoint x: 746, startPoint y: 291, endPoint x: 788, endPoint y: 281, distance: 43.2
click at [788, 281] on p "We will use these accounts when creating orders that contain products which don…" at bounding box center [784, 295] width 292 height 52
click at [837, 278] on p "We will use these accounts when creating orders that contain products which don…" at bounding box center [784, 295] width 292 height 52
click at [771, 581] on button "Done" at bounding box center [771, 592] width 59 height 26
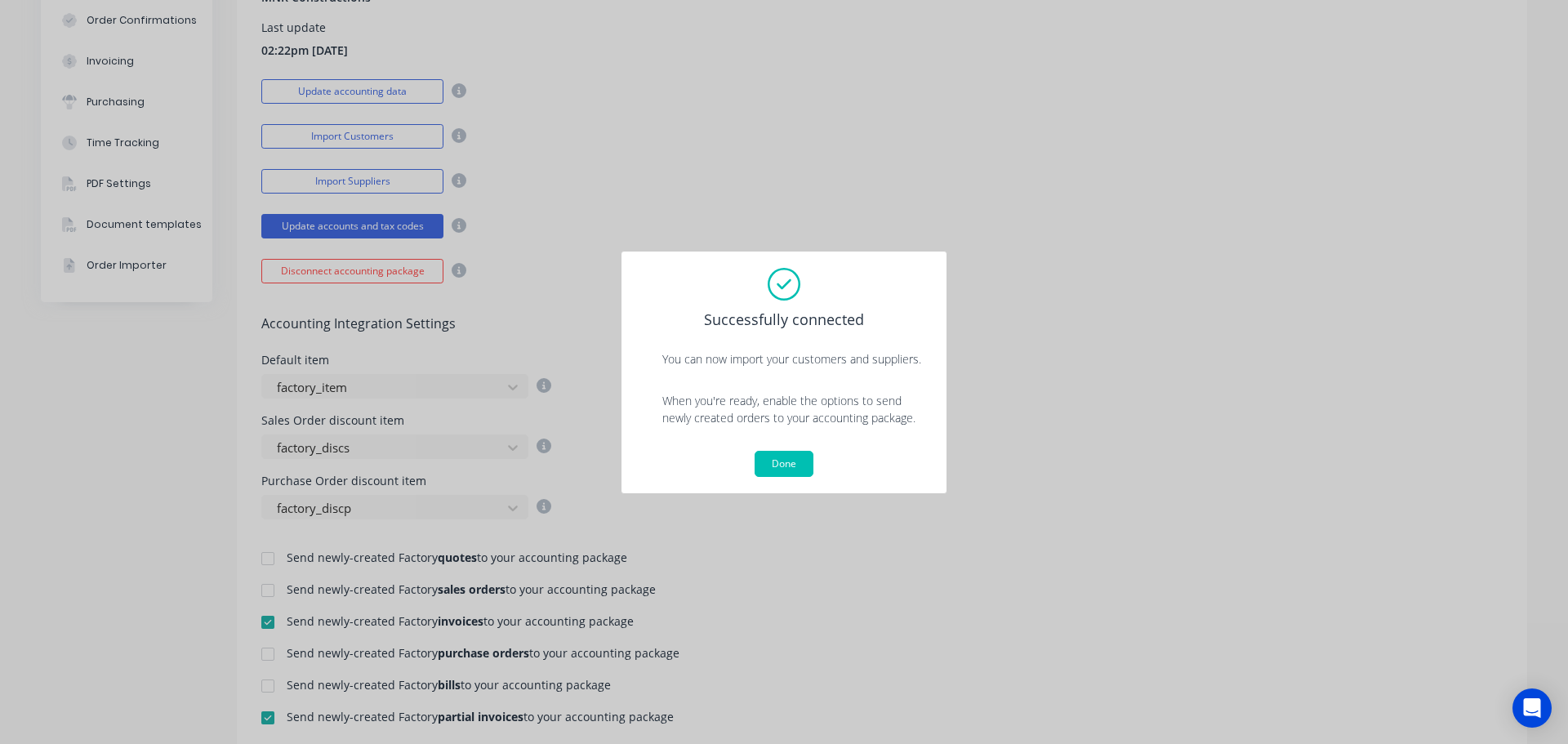
click at [792, 465] on button "Done" at bounding box center [784, 463] width 59 height 26
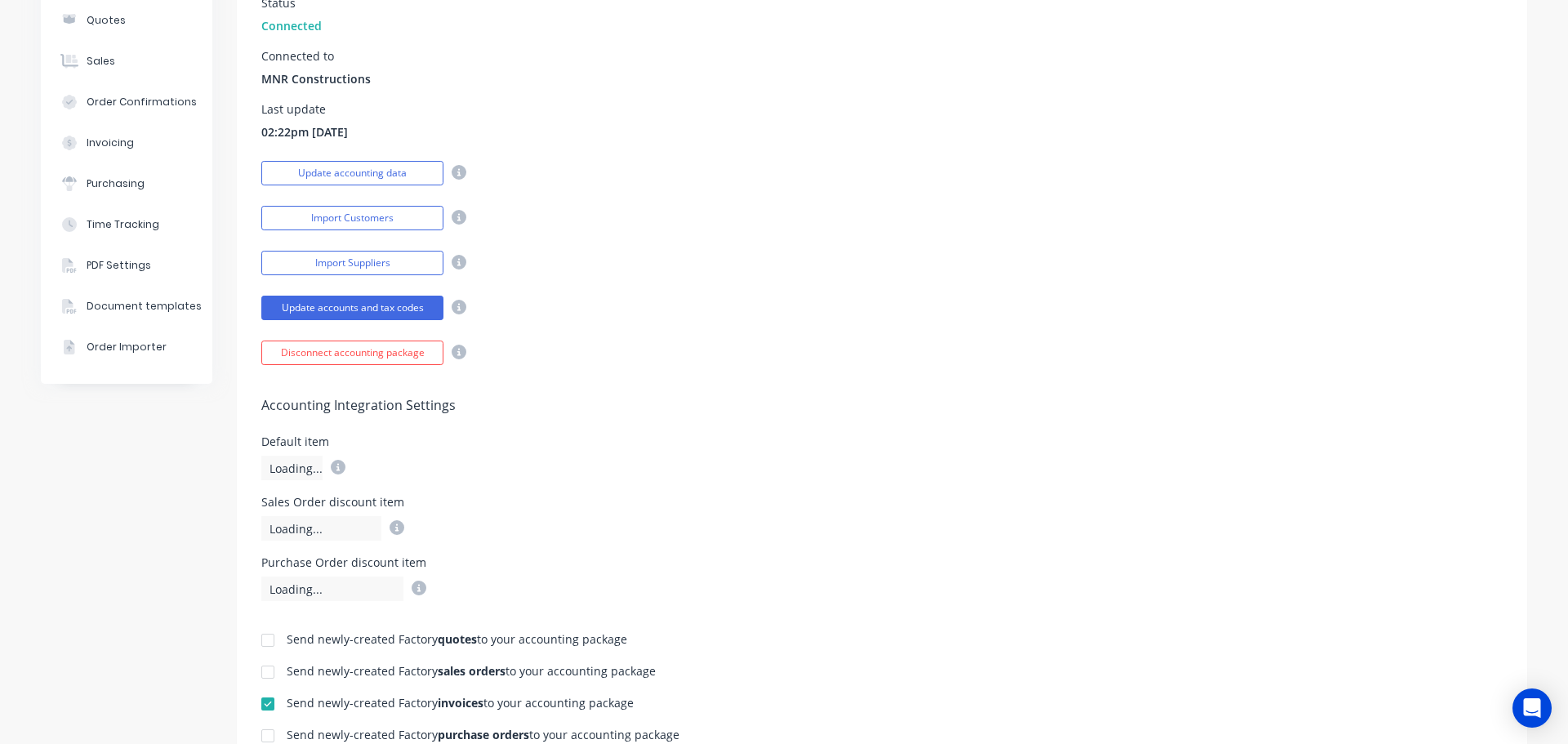
scroll to position [163, 0]
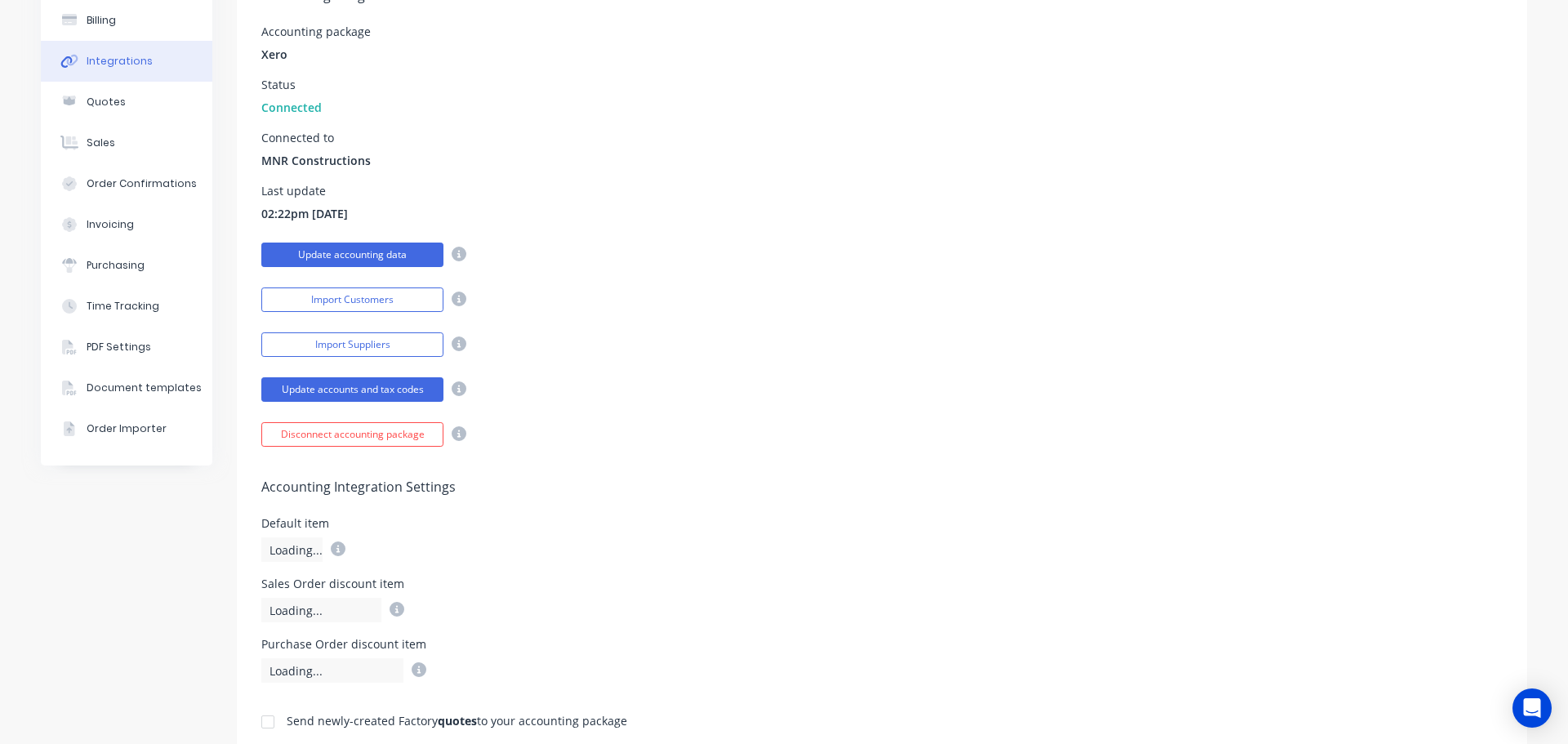
click at [366, 253] on button "Update accounting data" at bounding box center [352, 254] width 182 height 24
click at [699, 329] on div "Import Suppliers" at bounding box center [883, 343] width 1242 height 29
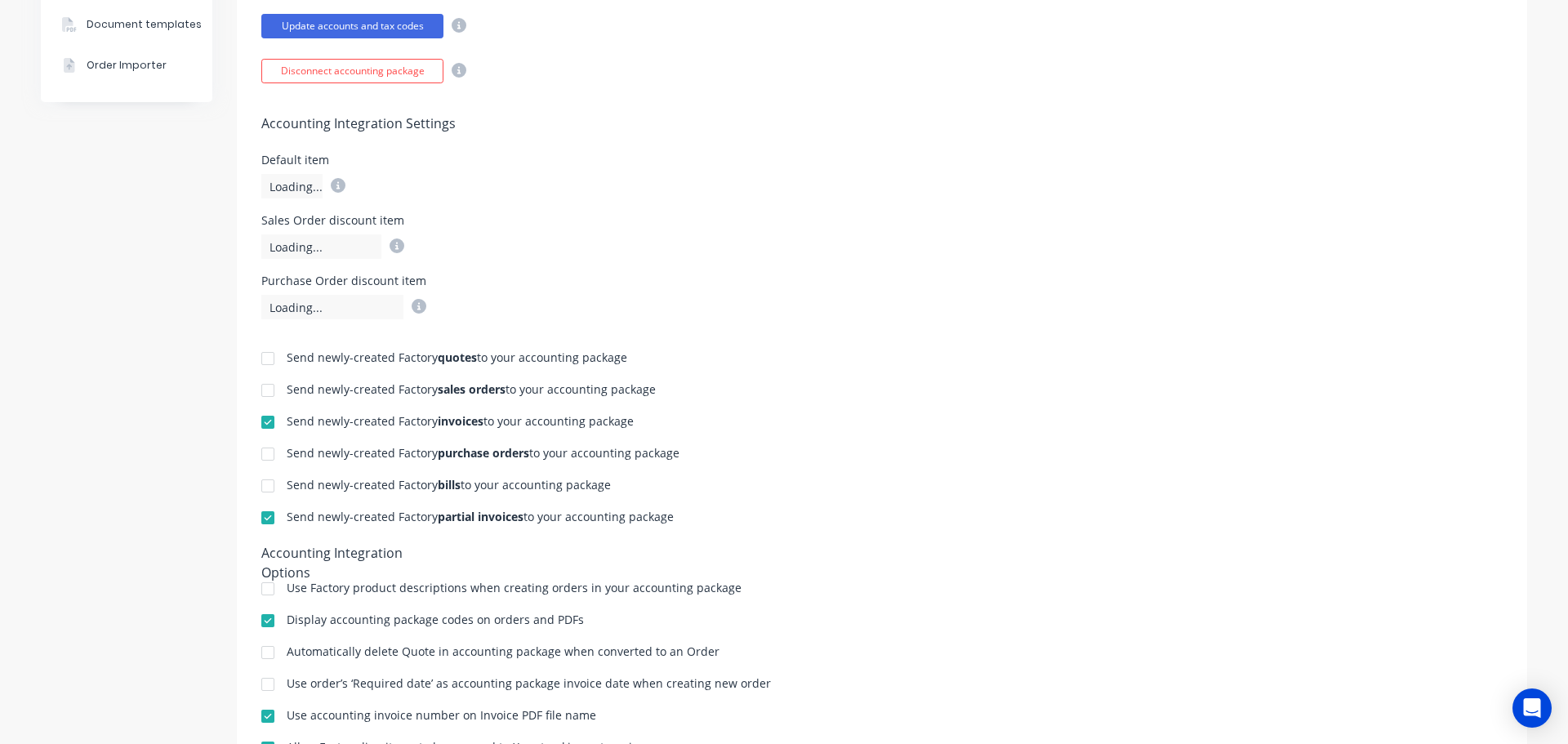
scroll to position [637, 0]
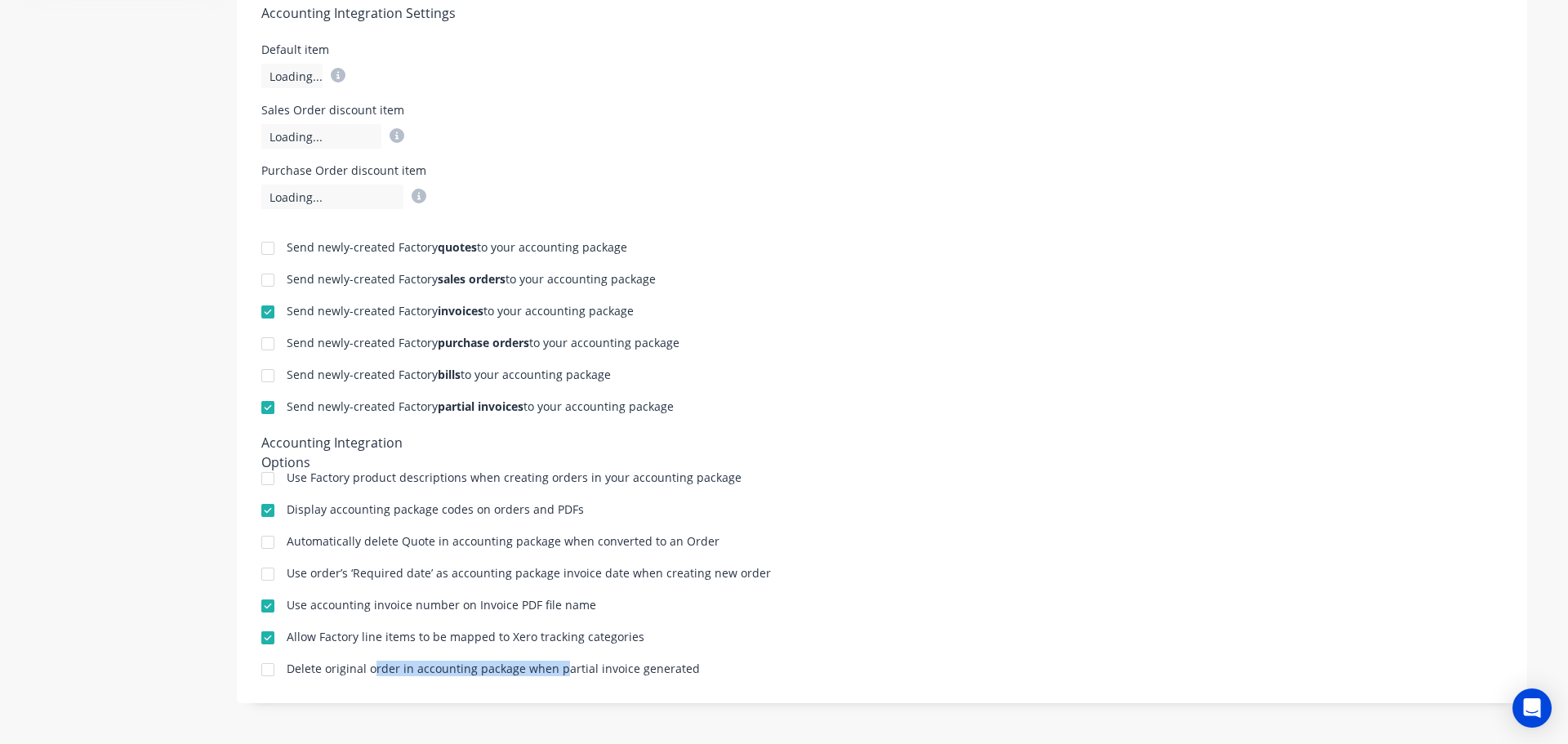
click at [679, 654] on div "Send newly-created Factory quotes to your accounting package Send newly-created…" at bounding box center [883, 444] width 1291 height 470
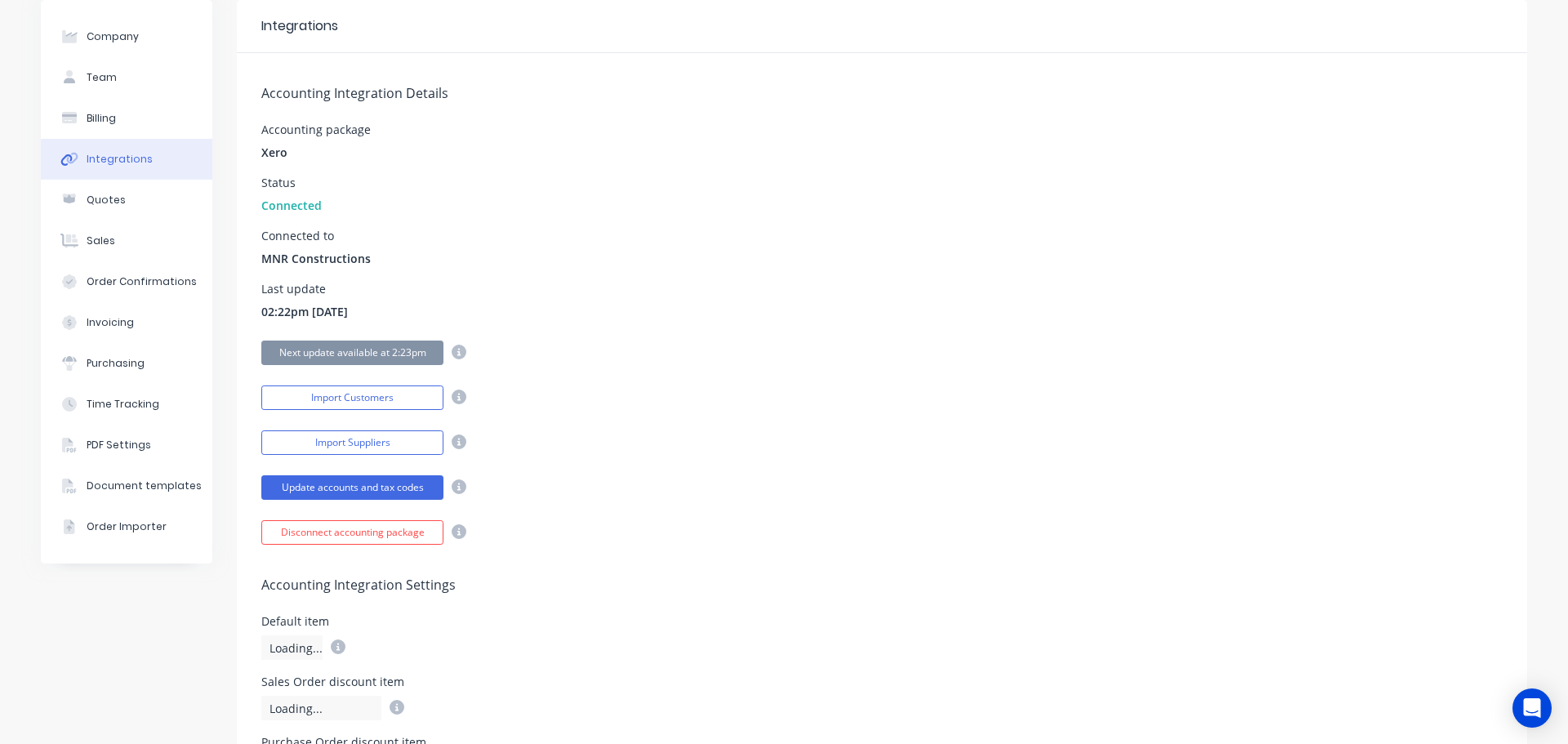
scroll to position [0, 0]
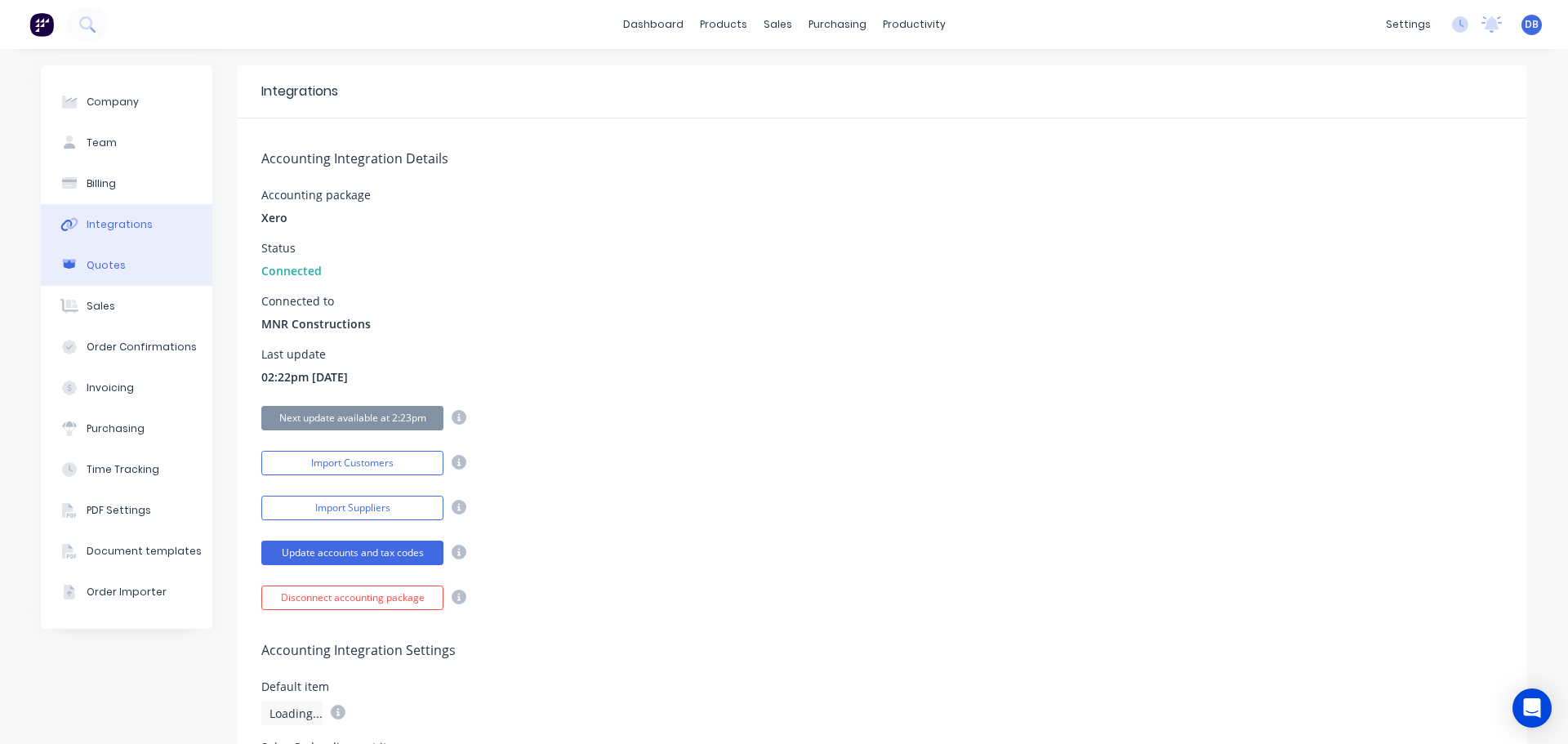
click at [104, 272] on div "Quotes" at bounding box center [106, 265] width 39 height 14
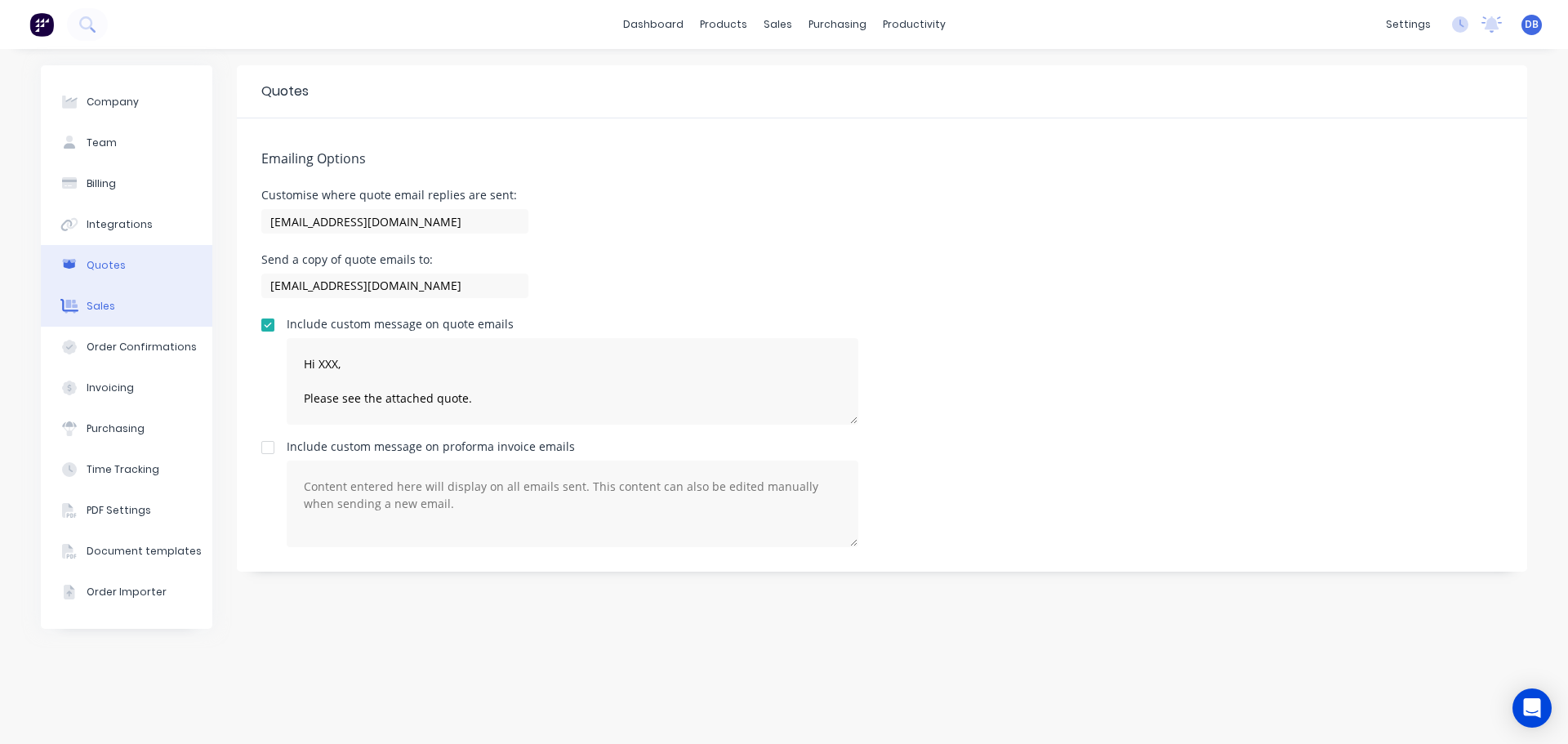
click at [107, 313] on div "Sales" at bounding box center [101, 306] width 29 height 14
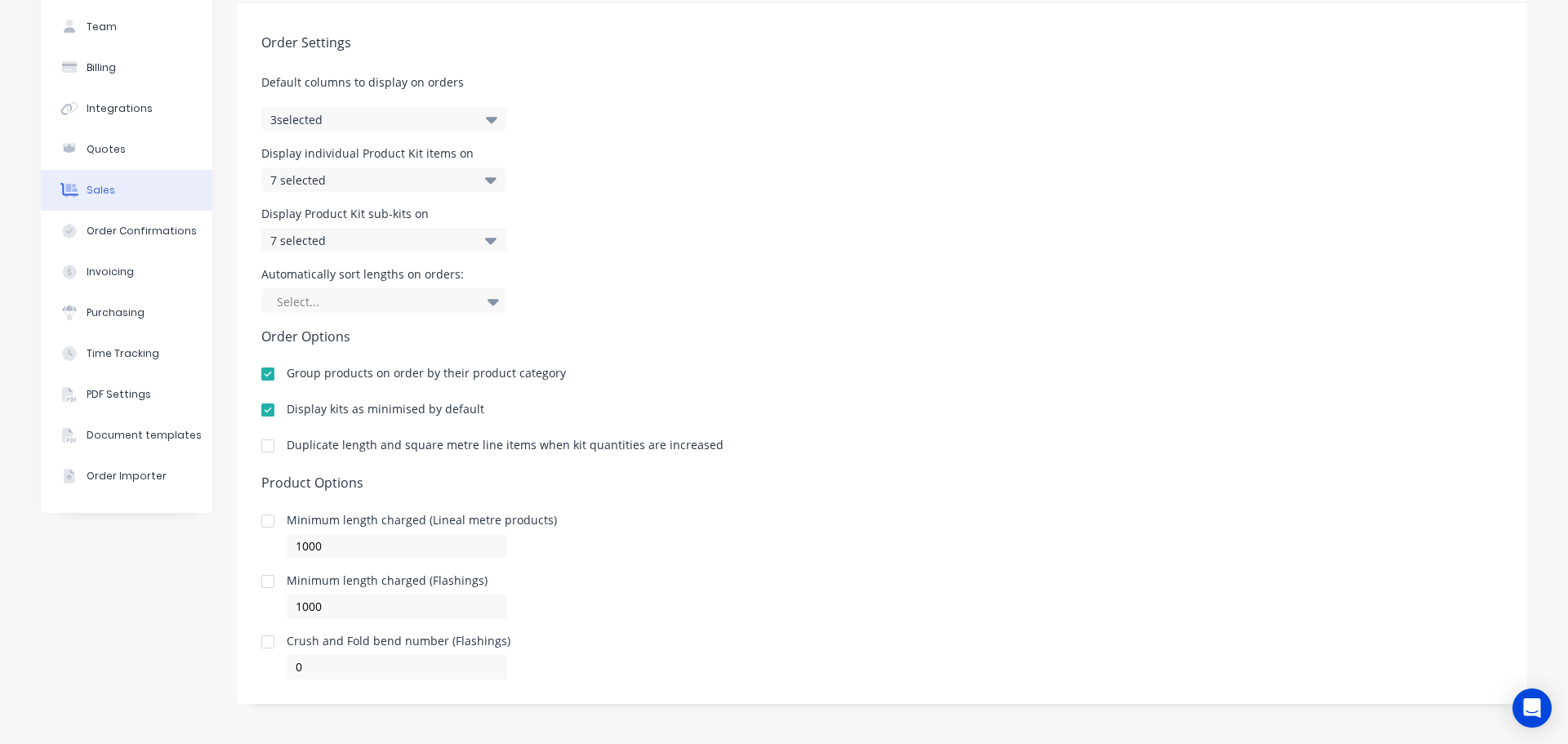
scroll to position [117, 0]
click at [131, 223] on div "Order Confirmations" at bounding box center [142, 230] width 110 height 14
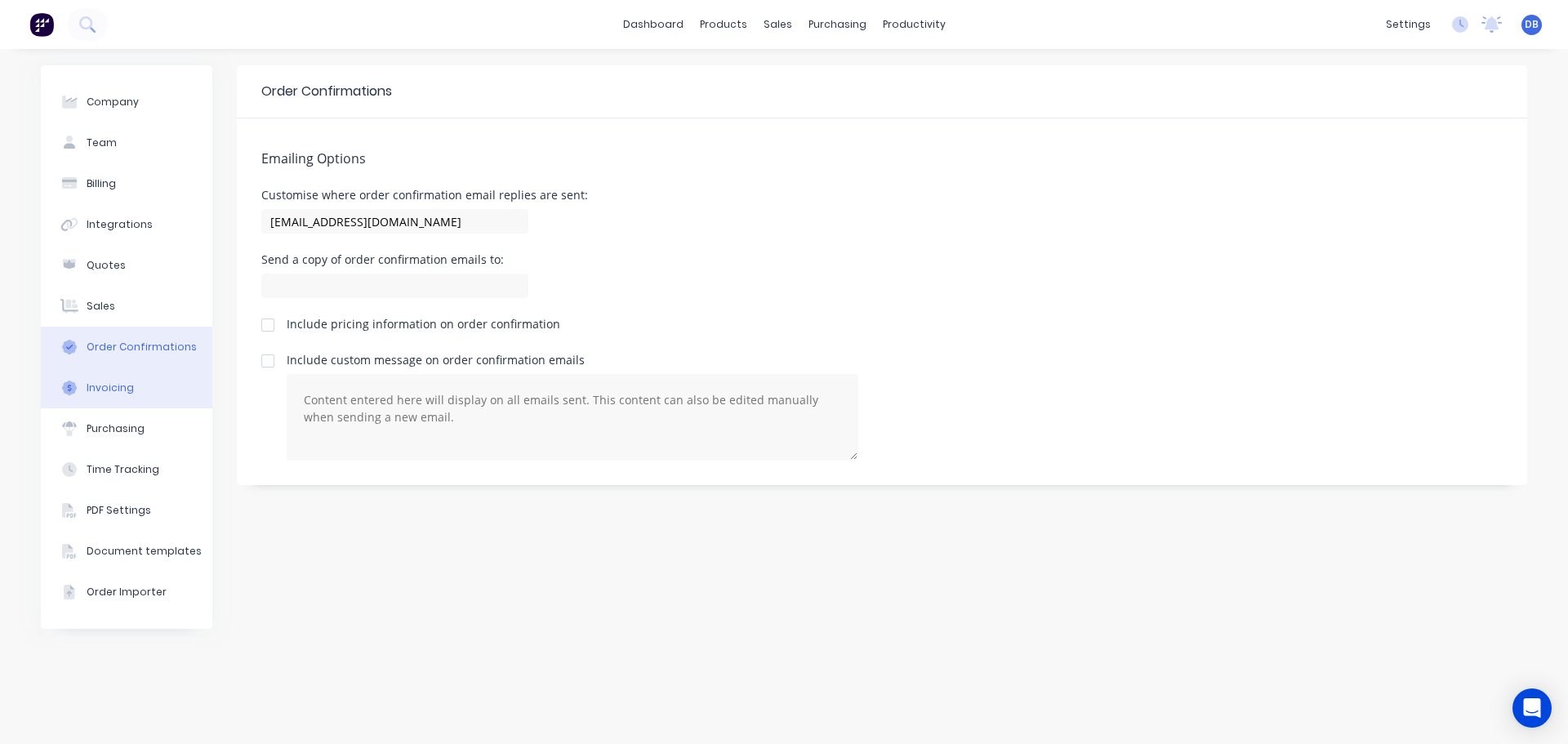
drag, startPoint x: 111, startPoint y: 363, endPoint x: 111, endPoint y: 387, distance: 24.0
click at [113, 367] on button "Order Confirmations" at bounding box center [126, 347] width 171 height 41
click at [114, 387] on div "Invoicing" at bounding box center [110, 387] width 47 height 14
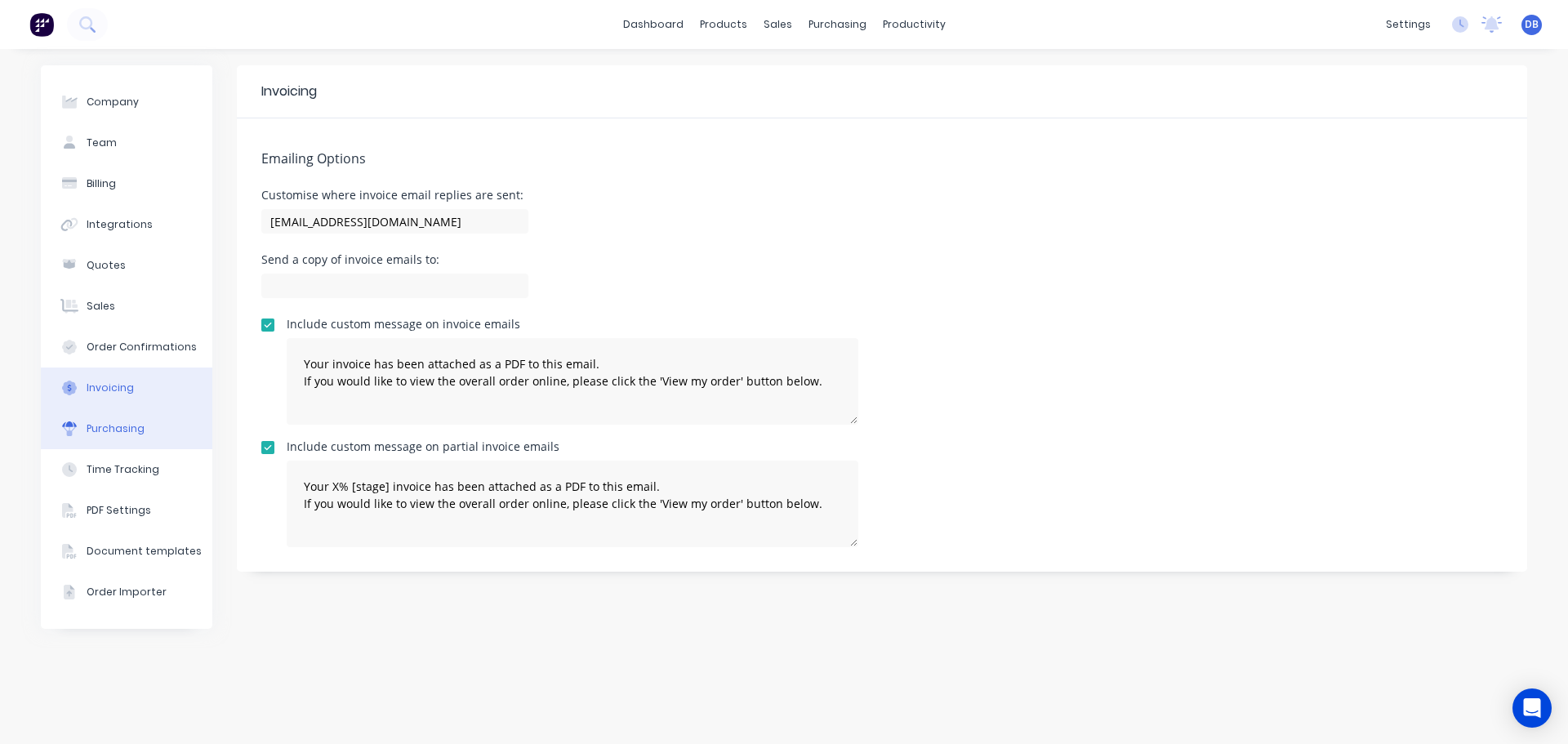
click at [113, 426] on div "Purchasing" at bounding box center [116, 429] width 58 height 14
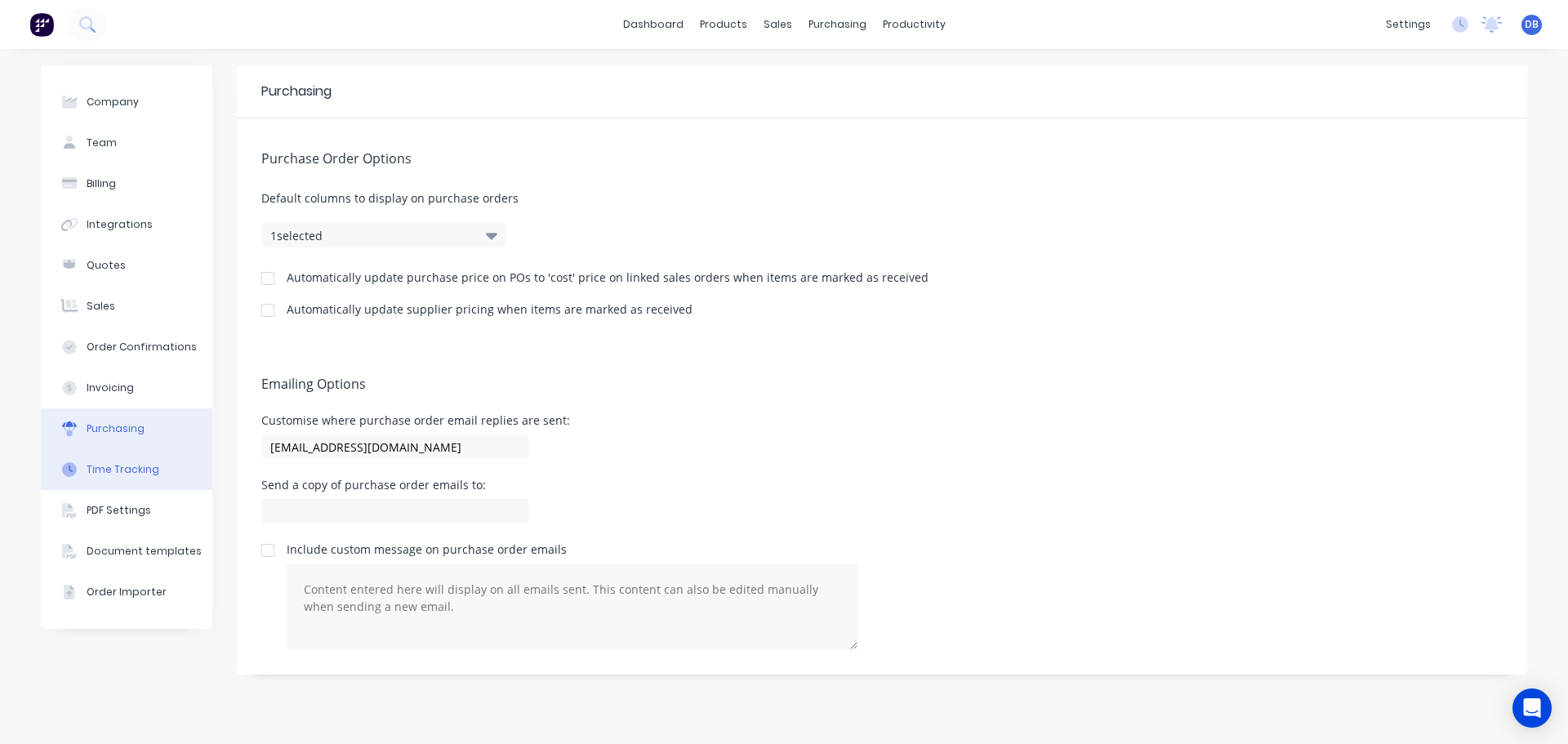
click at [133, 470] on div "Time Tracking" at bounding box center [123, 470] width 72 height 14
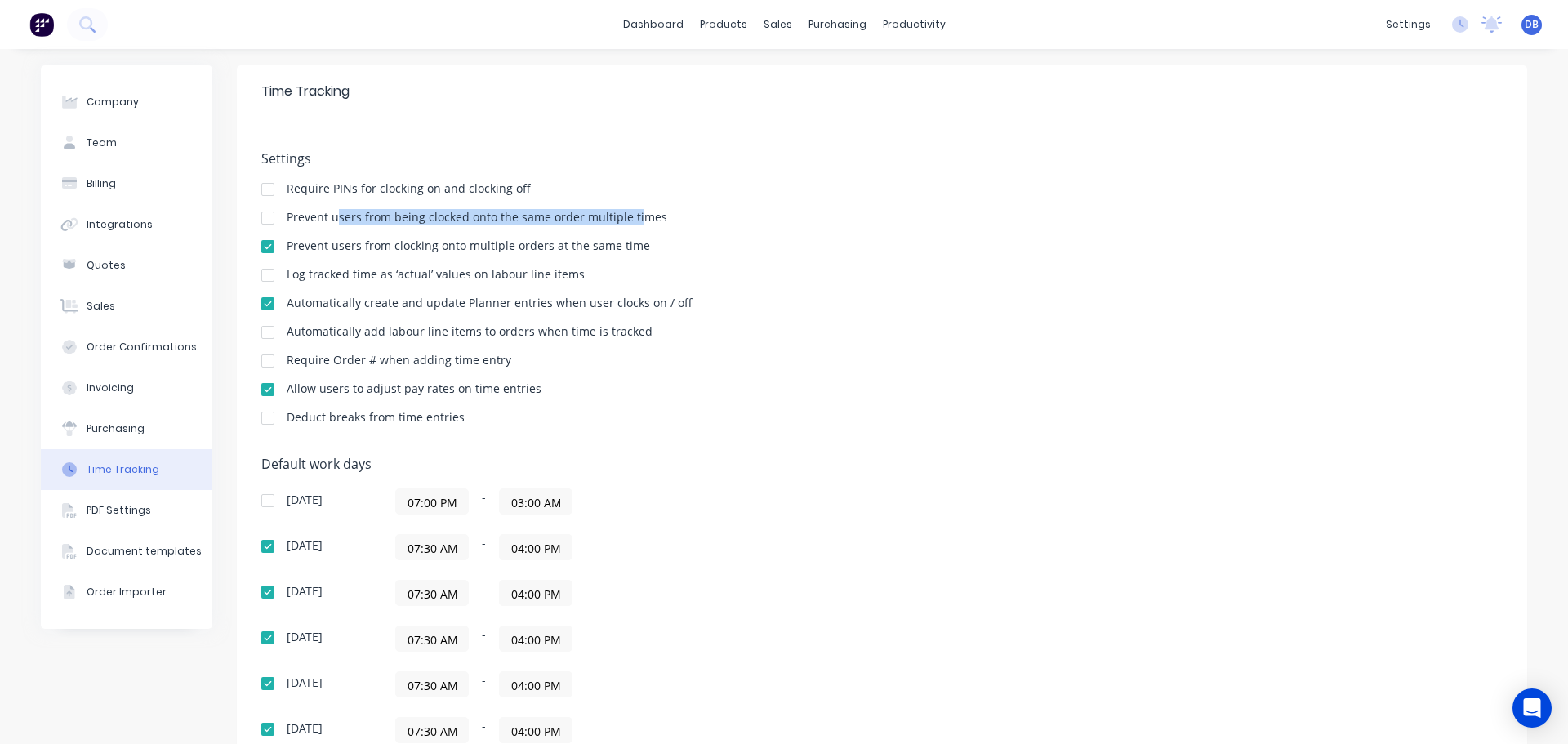
drag, startPoint x: 330, startPoint y: 217, endPoint x: 631, endPoint y: 215, distance: 301.0
click at [631, 215] on div "Prevent users from being clocked onto the same order multiple times" at bounding box center [477, 217] width 380 height 12
click at [670, 217] on div "Prevent users from being clocked onto the same order multiple times" at bounding box center [883, 219] width 1242 height 15
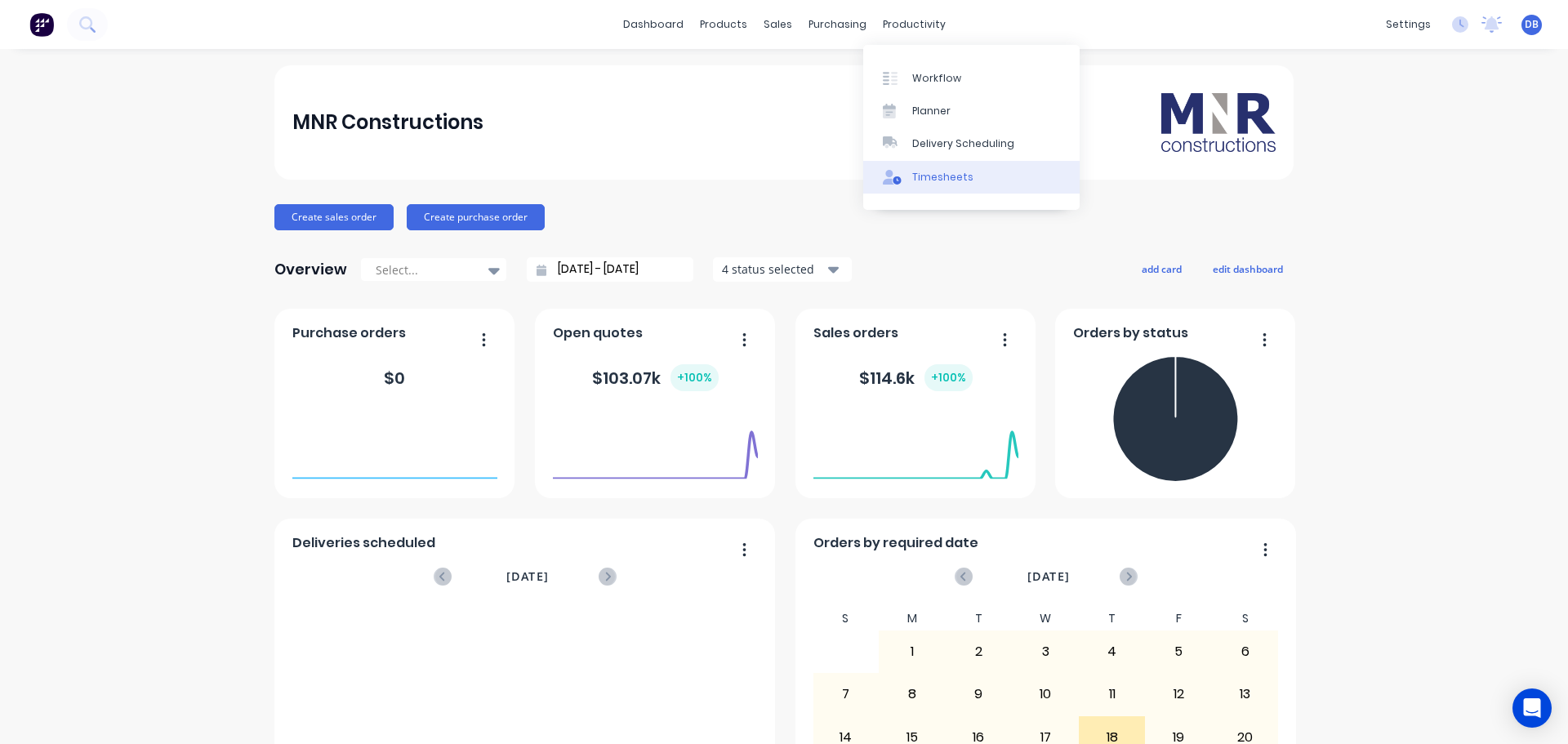
click at [938, 173] on div "Timesheets" at bounding box center [943, 177] width 62 height 14
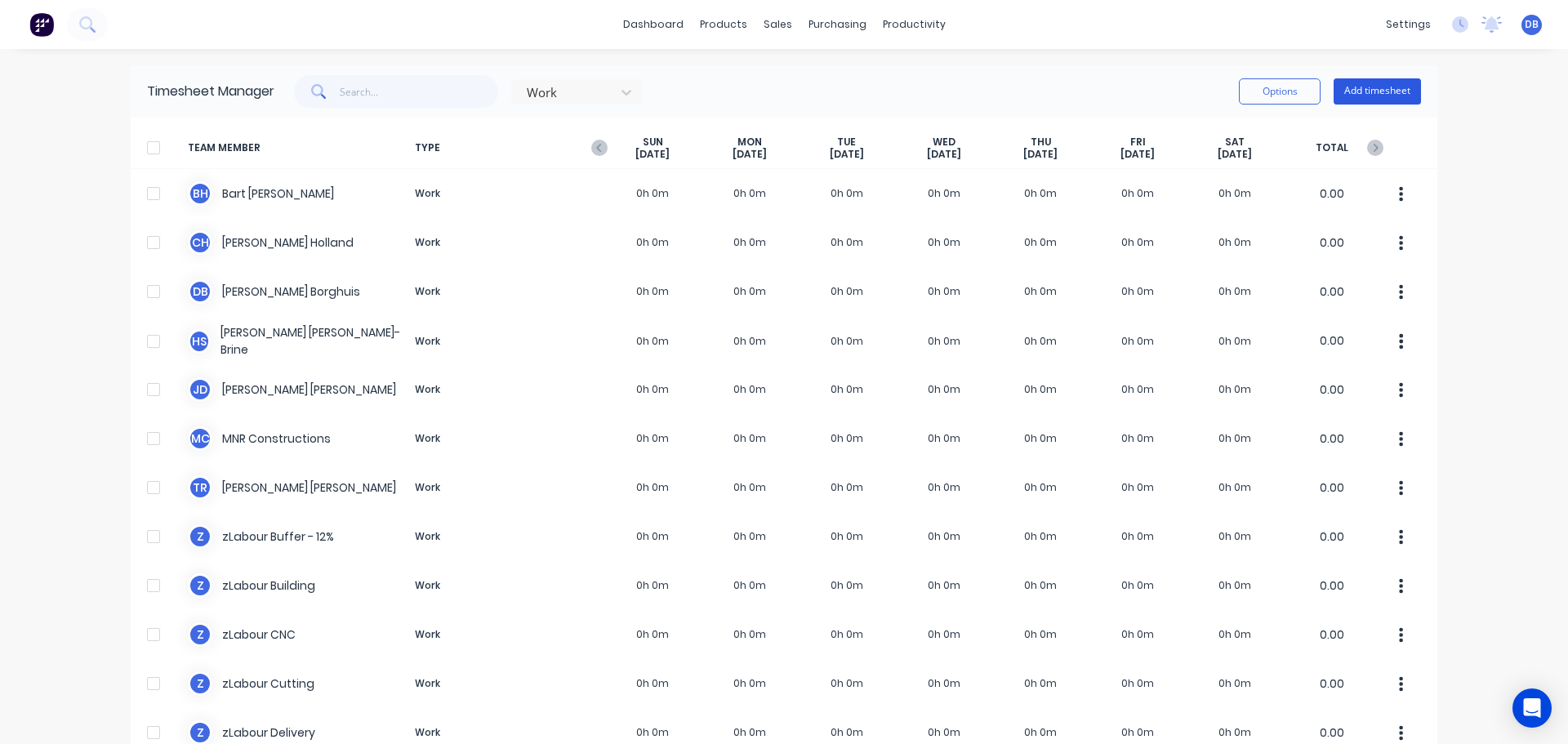
click at [1386, 100] on button "Add timesheet" at bounding box center [1377, 91] width 88 height 26
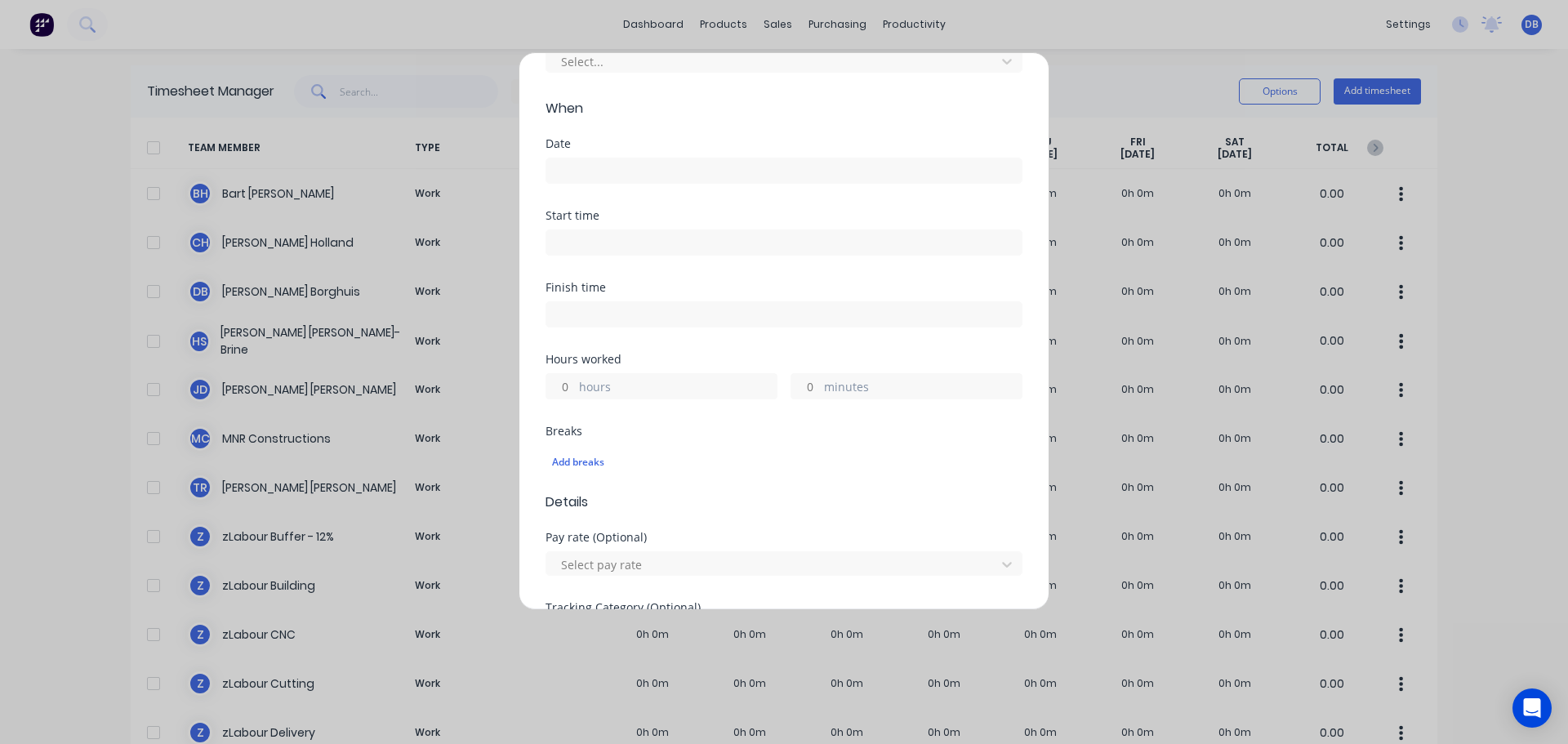
scroll to position [327, 0]
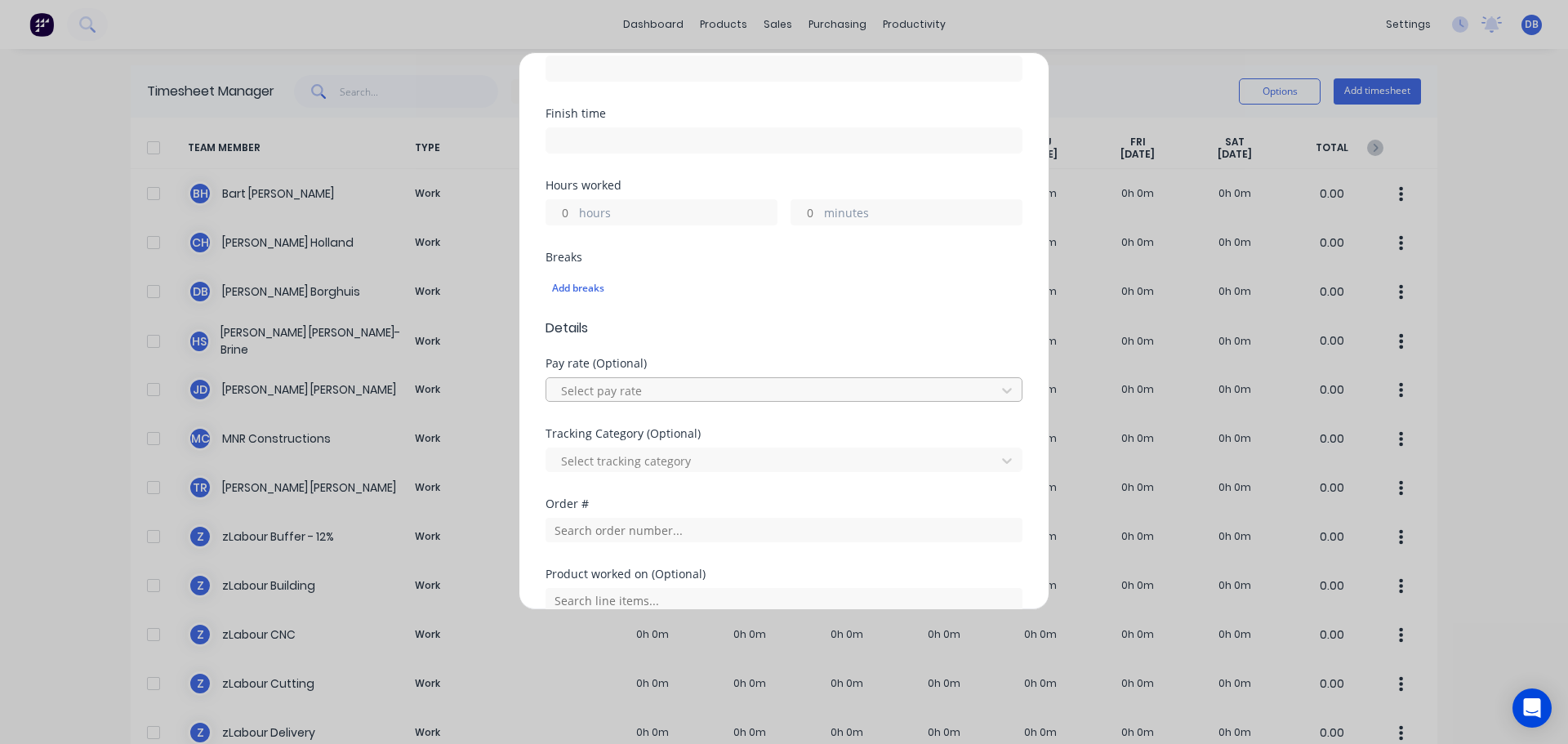
click at [758, 380] on div at bounding box center [773, 390] width 428 height 21
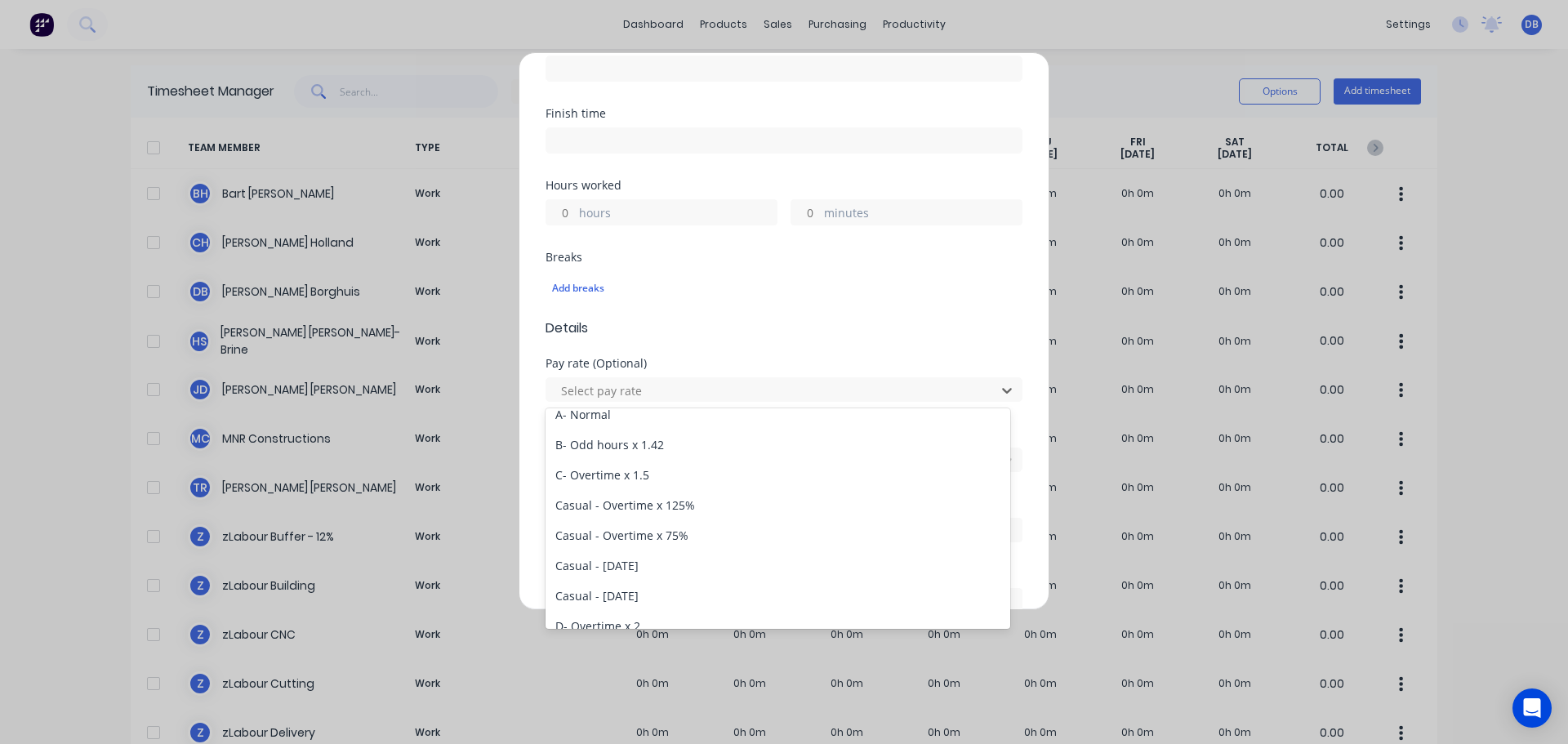
scroll to position [0, 0]
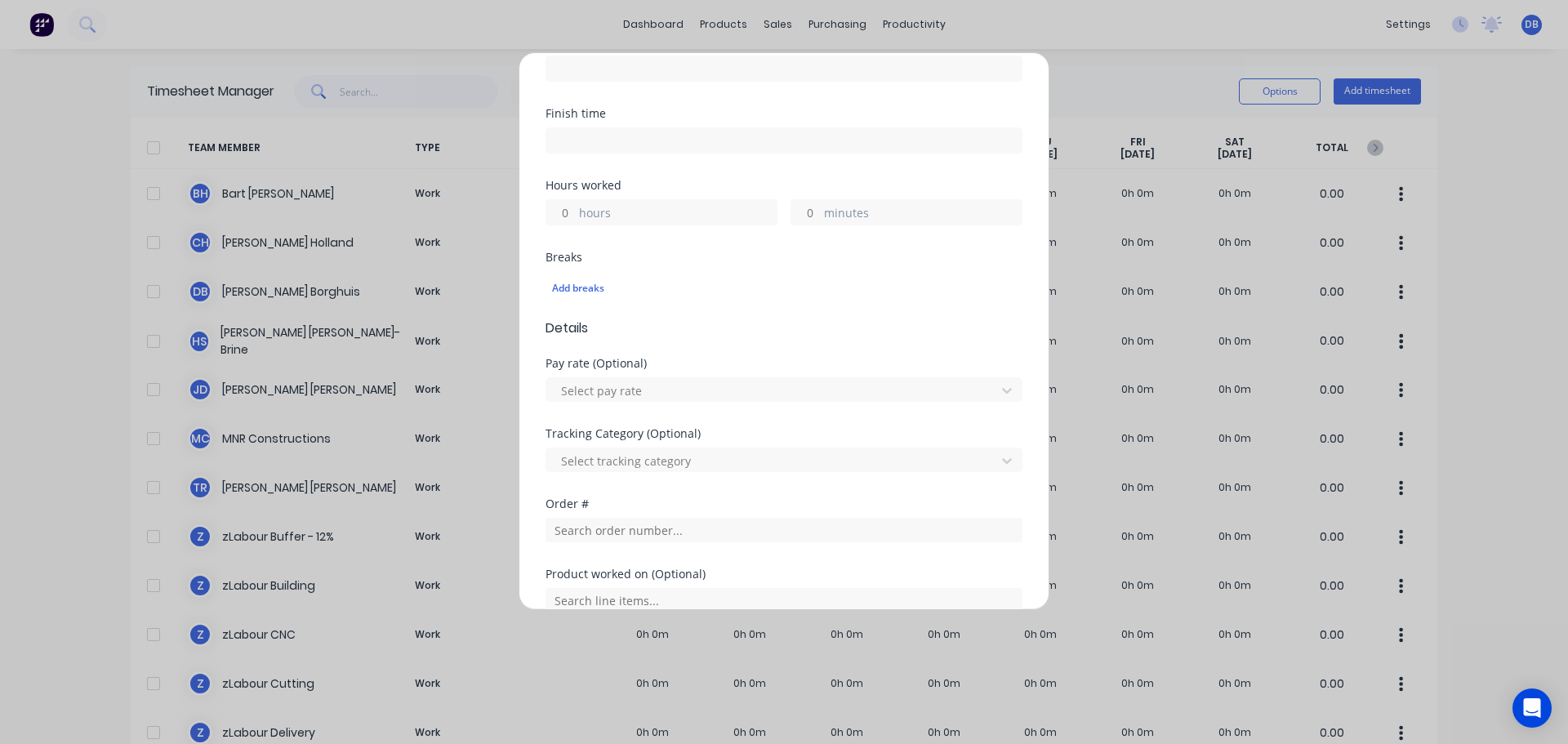
click at [1003, 251] on div "Hours worked hours minutes" at bounding box center [784, 215] width 477 height 72
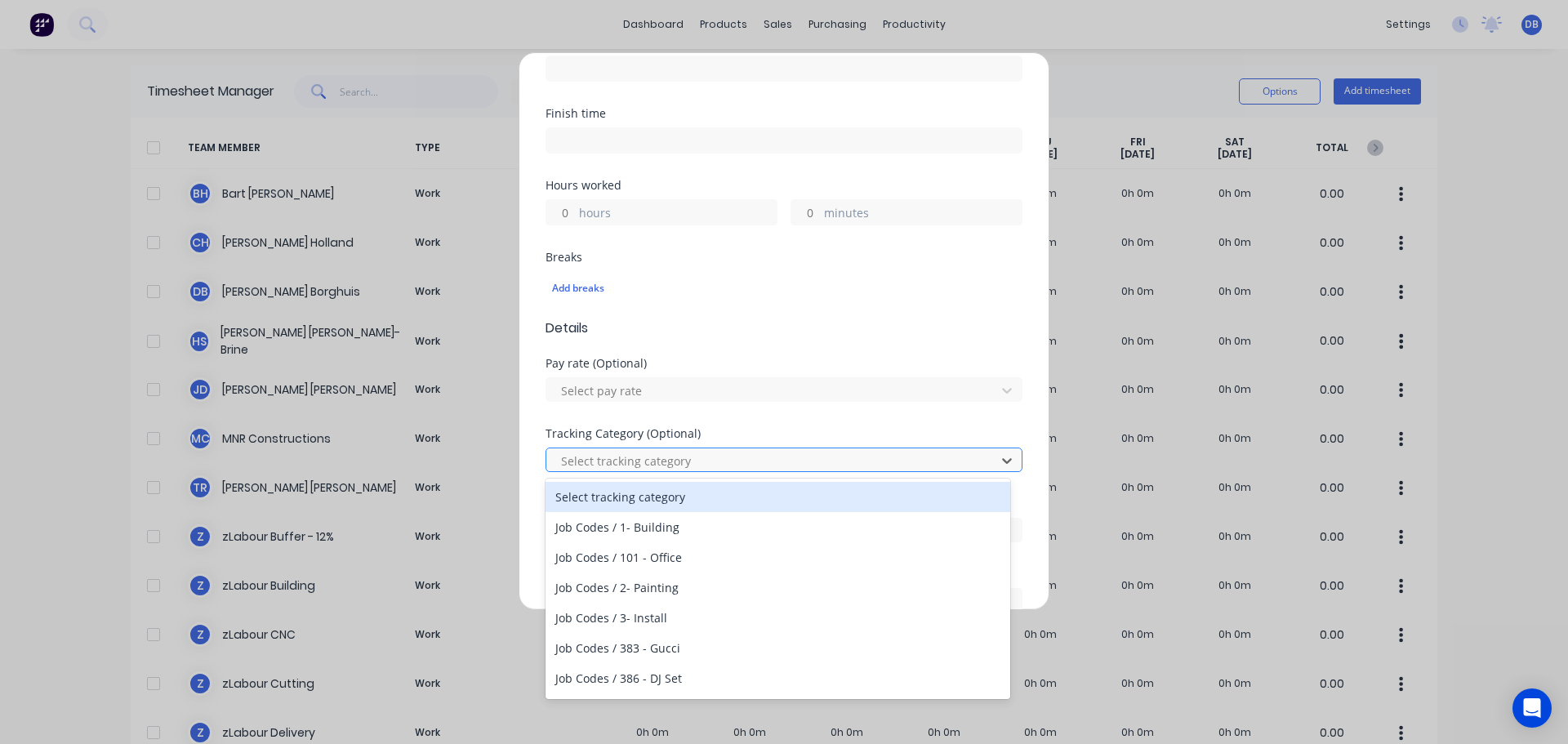
click at [834, 463] on div at bounding box center [773, 461] width 428 height 21
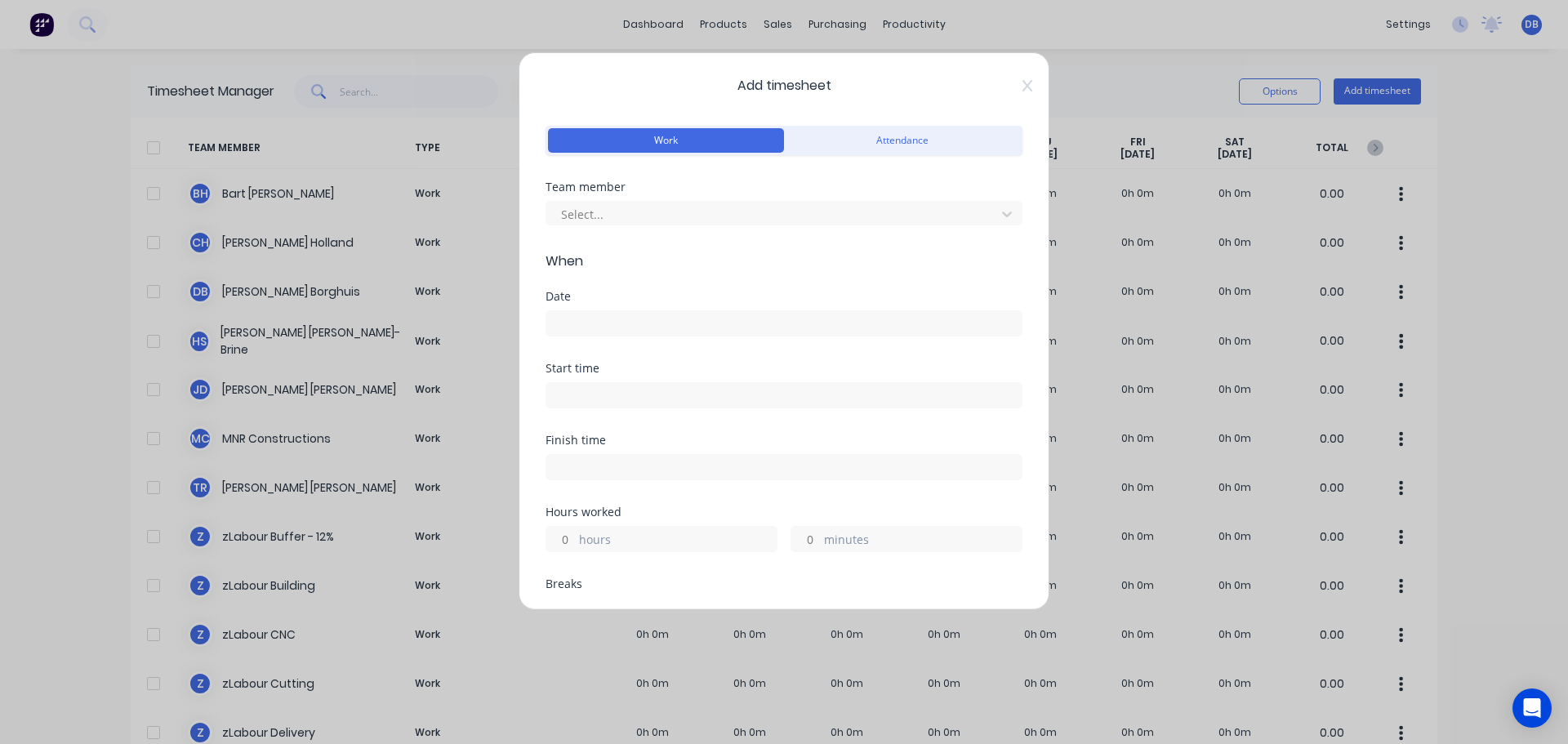
click at [1222, 30] on div "Add timesheet Work Attendance Team member Select... When Date Start time Finish…" at bounding box center [784, 372] width 1568 height 744
click at [1009, 82] on span "Add timesheet" at bounding box center [784, 86] width 477 height 20
click at [1023, 88] on icon at bounding box center [1028, 86] width 10 height 13
